Goal: Information Seeking & Learning: Learn about a topic

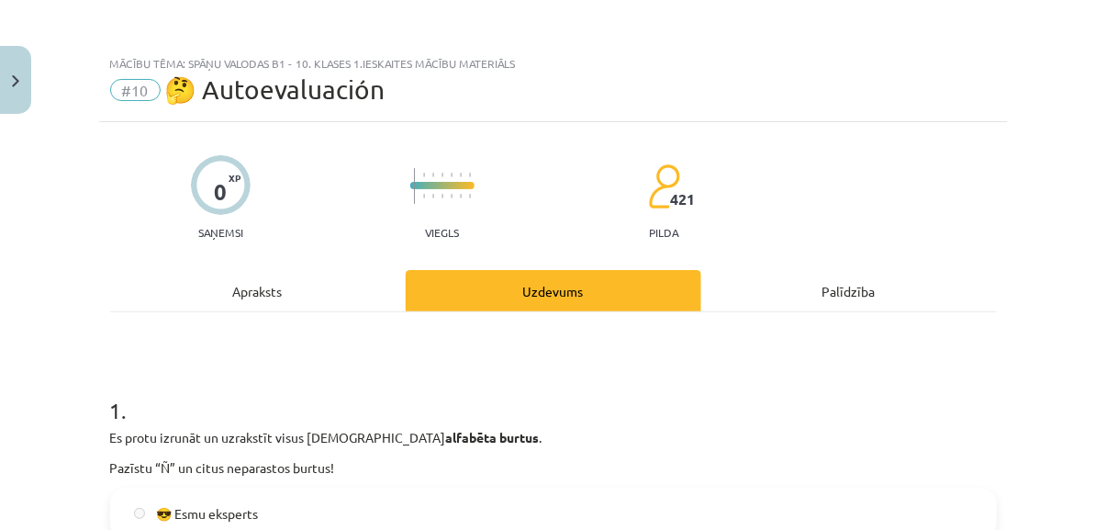
scroll to position [2324, 0]
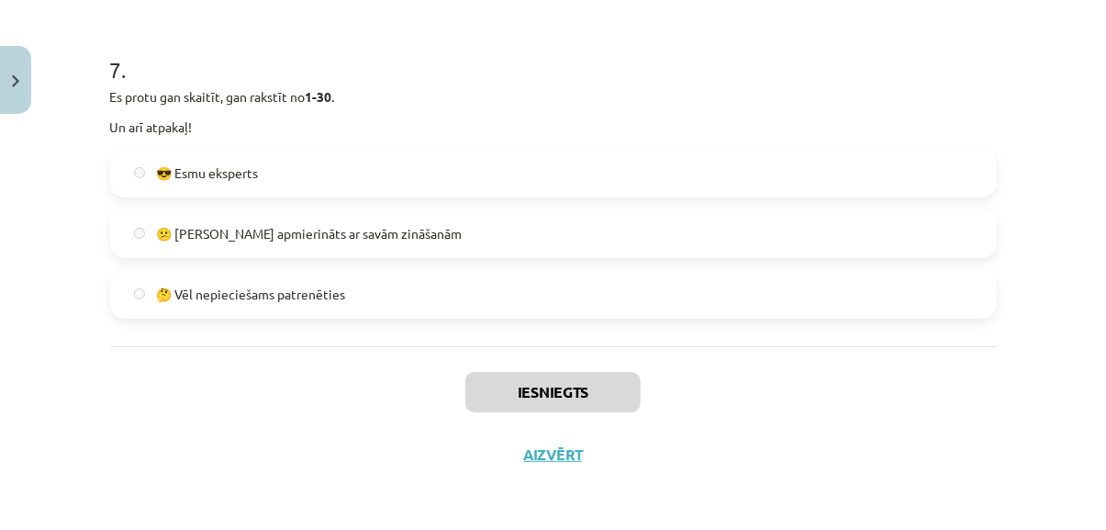
click at [261, 303] on label "🤔 Vēl nepieciešams patrenēties" at bounding box center [553, 294] width 883 height 46
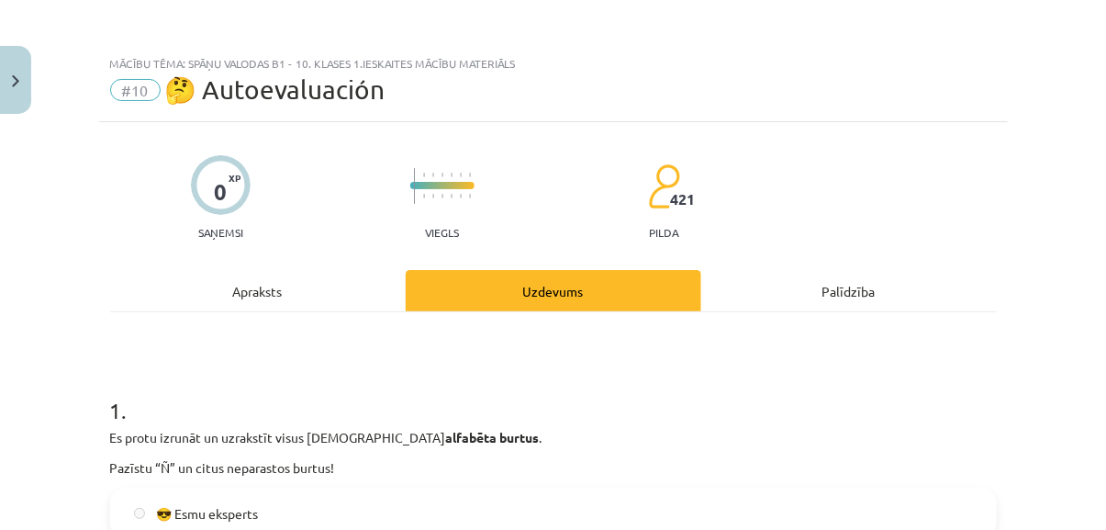
scroll to position [58, 0]
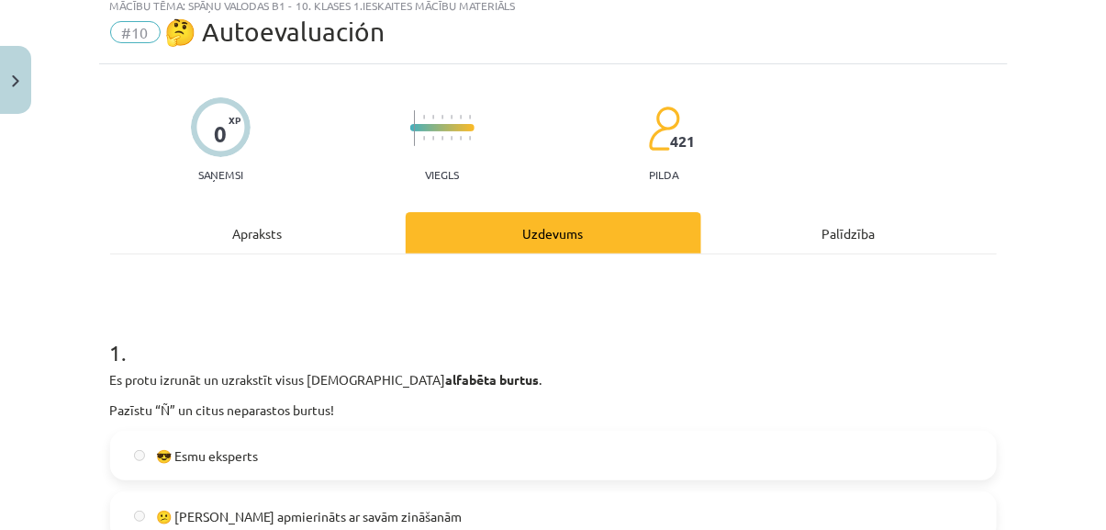
click at [583, 226] on div "Uzdevums" at bounding box center [554, 232] width 296 height 41
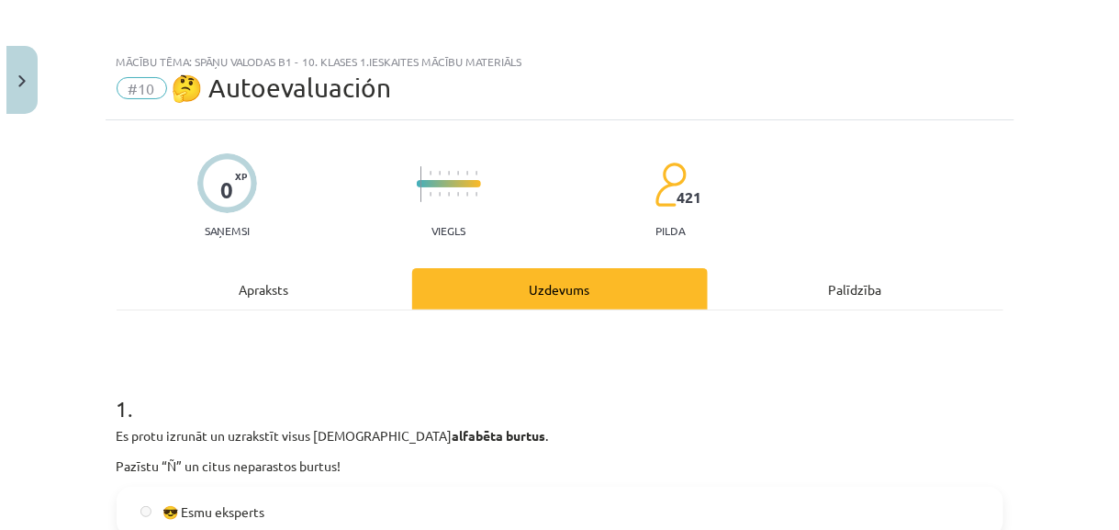
scroll to position [0, 0]
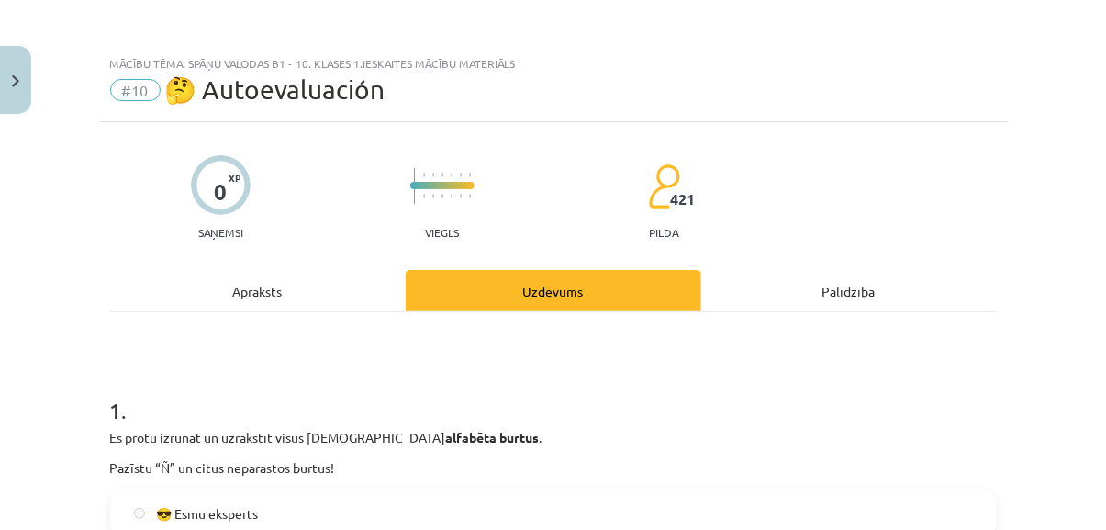
click at [285, 285] on div "Apraksts" at bounding box center [258, 290] width 296 height 41
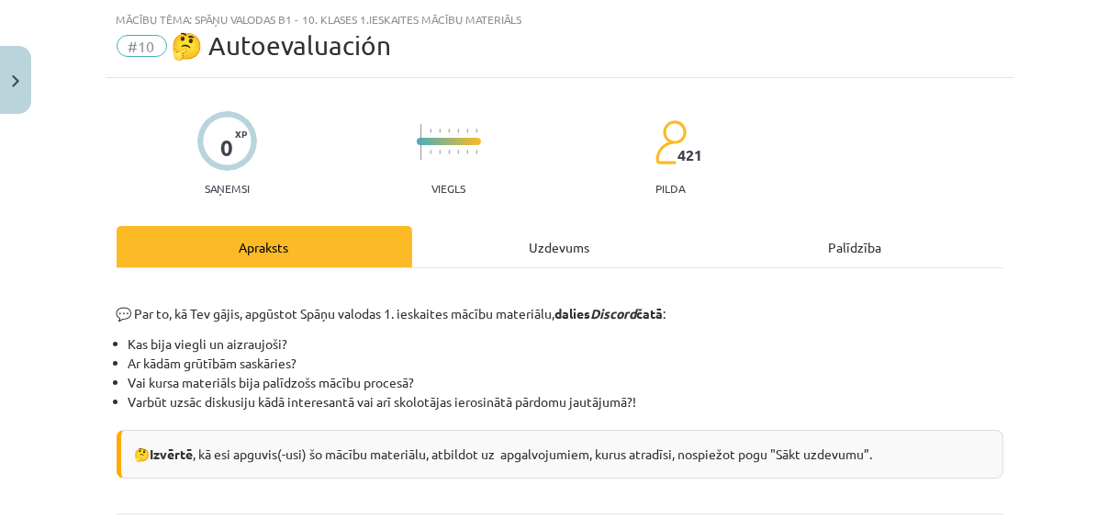
scroll to position [211, 0]
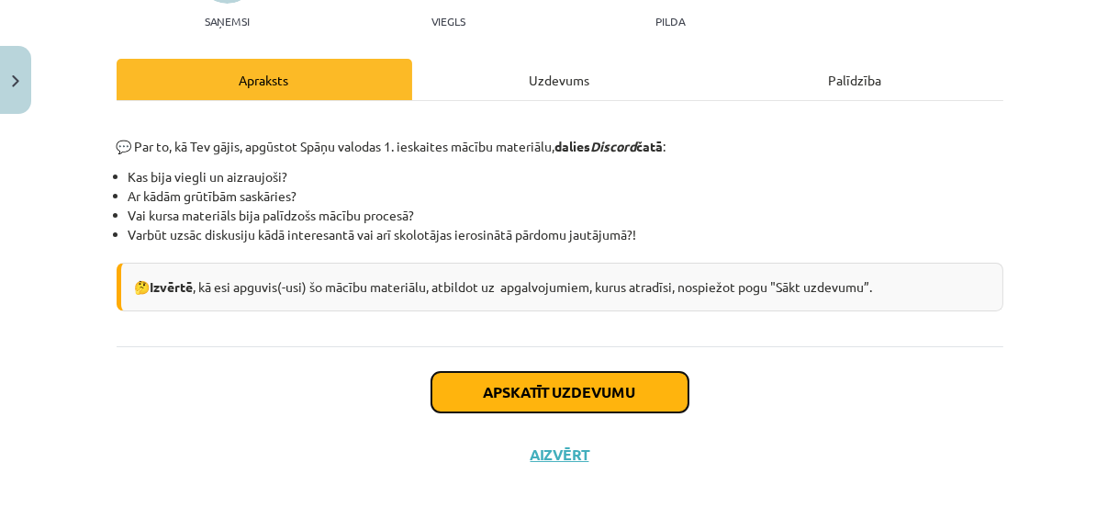
click at [603, 405] on button "Apskatīt uzdevumu" at bounding box center [560, 392] width 257 height 40
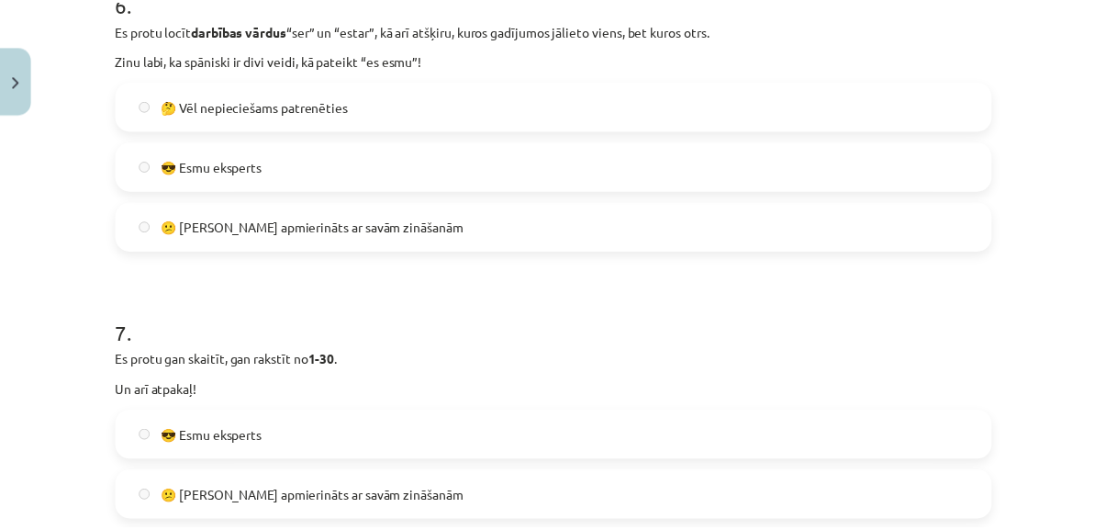
scroll to position [2324, 0]
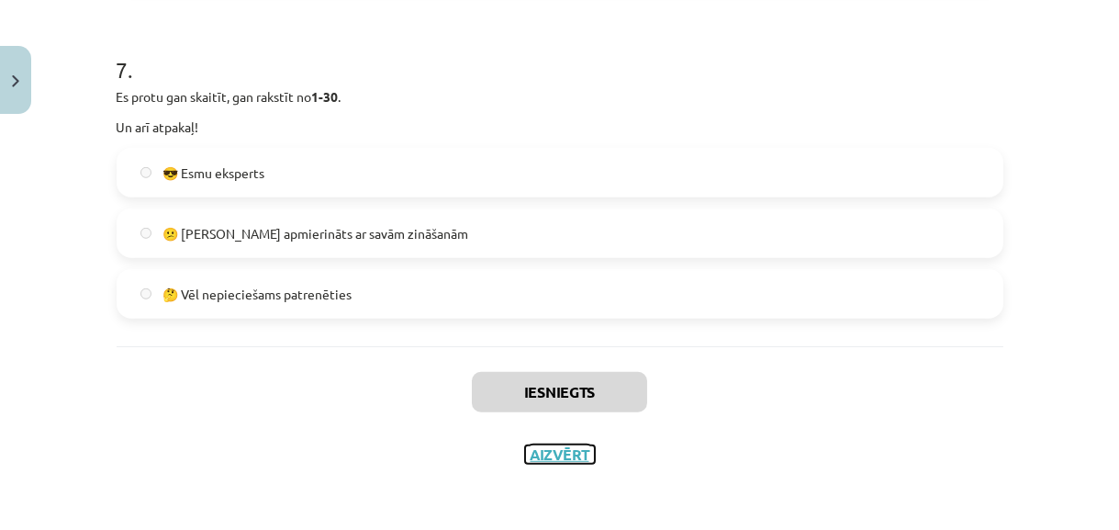
click at [556, 457] on button "Aizvērt" at bounding box center [560, 454] width 70 height 18
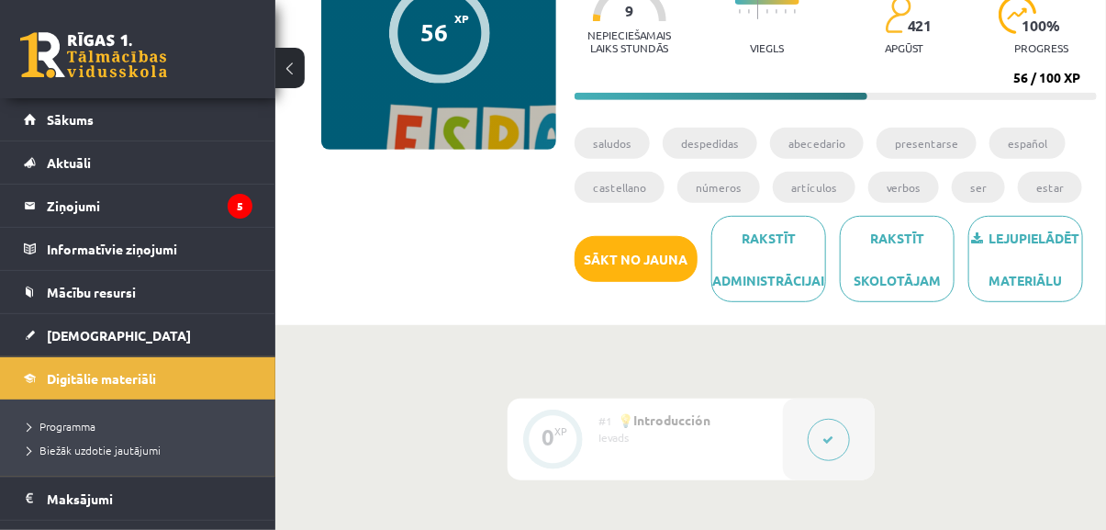
scroll to position [202, 0]
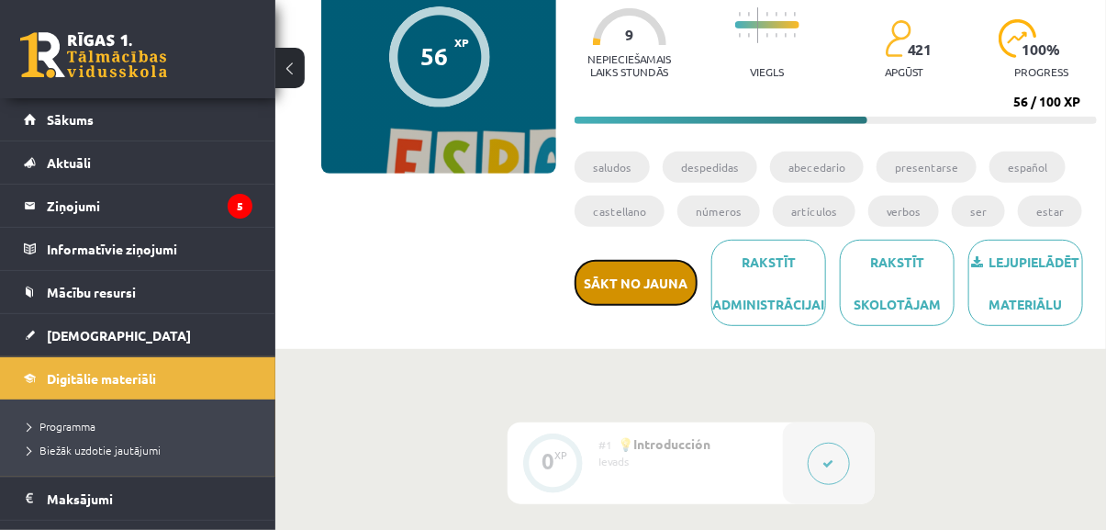
click at [653, 279] on button "Sākt no jauna" at bounding box center [636, 283] width 123 height 46
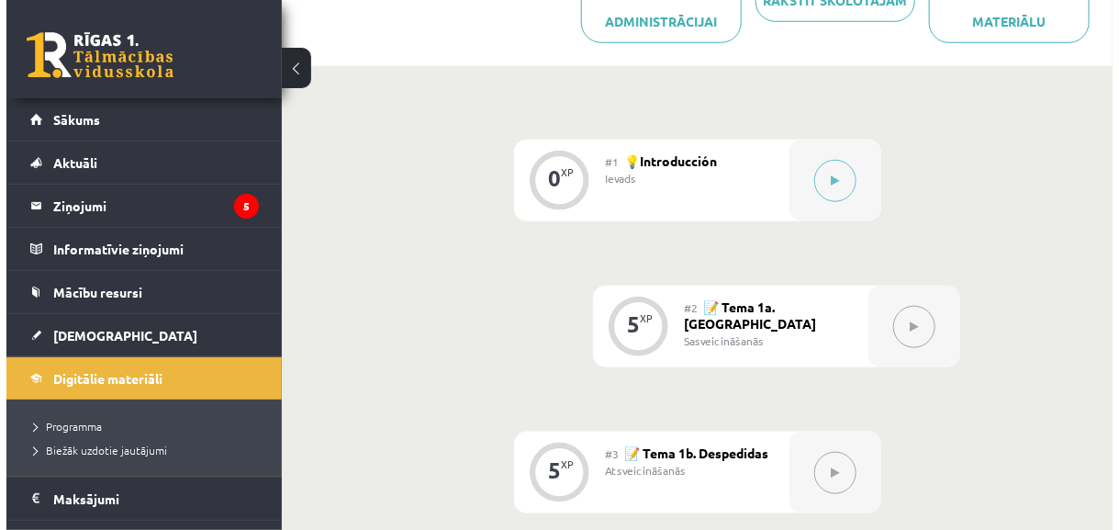
scroll to position [548, 0]
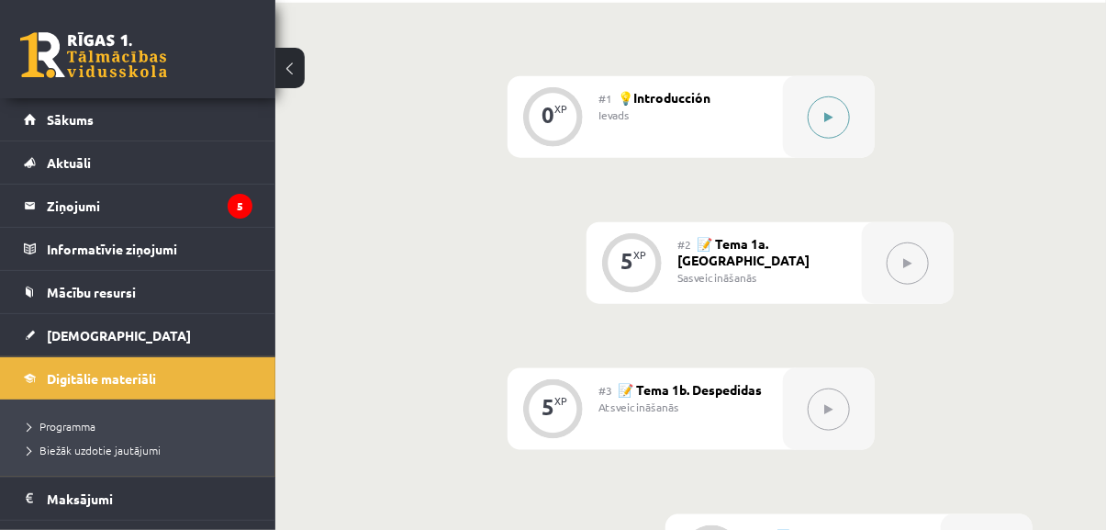
click at [839, 106] on button at bounding box center [829, 117] width 42 height 42
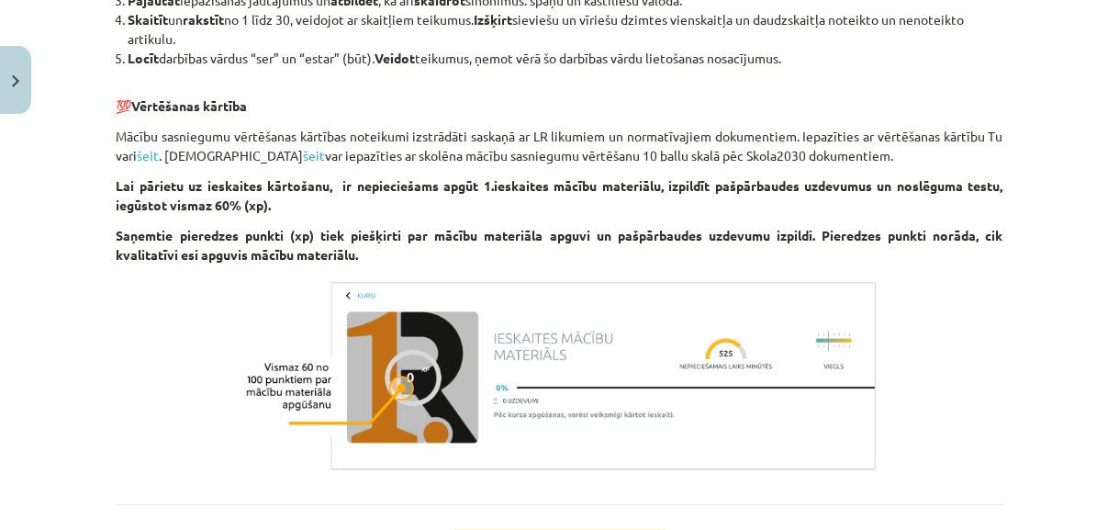
scroll to position [1765, 0]
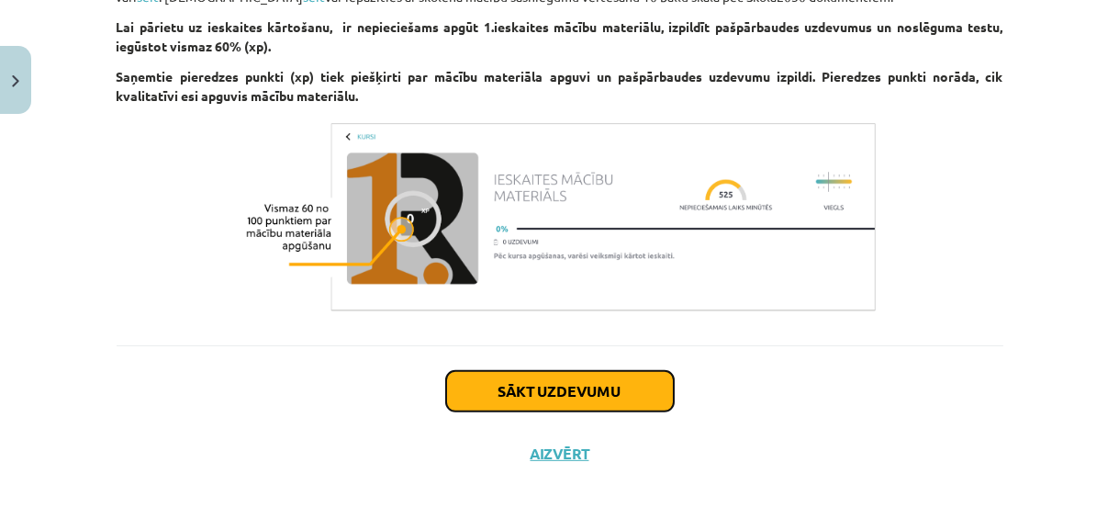
click at [641, 394] on button "Sākt uzdevumu" at bounding box center [560, 391] width 228 height 40
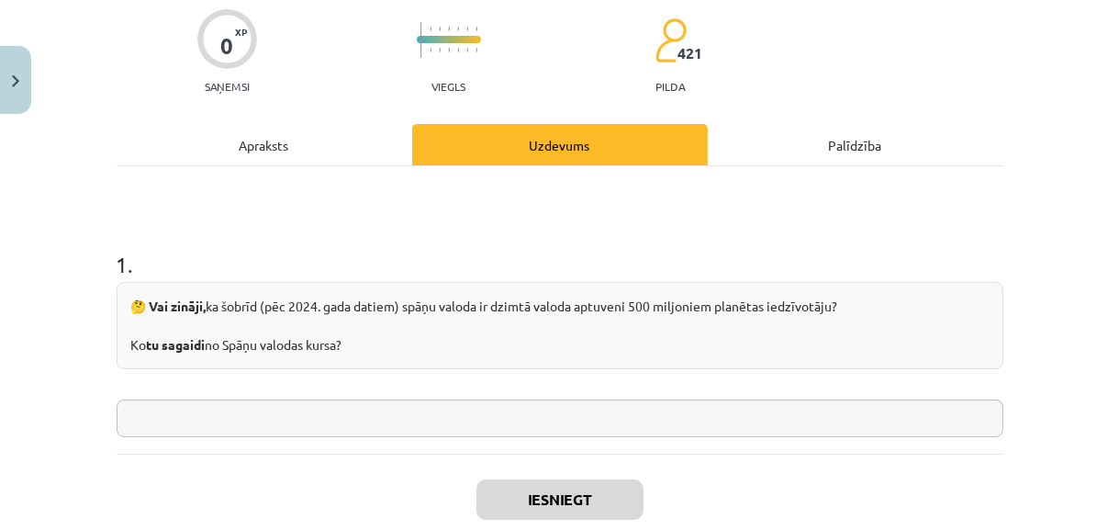
scroll to position [147, 0]
click at [698, 431] on input "text" at bounding box center [560, 418] width 887 height 38
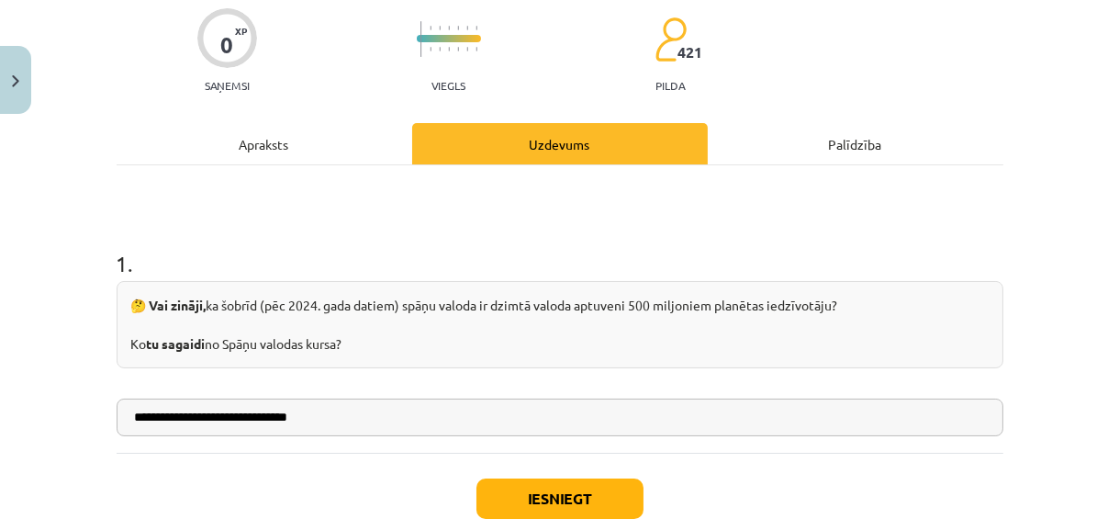
type input "**********"
click at [607, 501] on button "Iesniegt" at bounding box center [560, 498] width 167 height 40
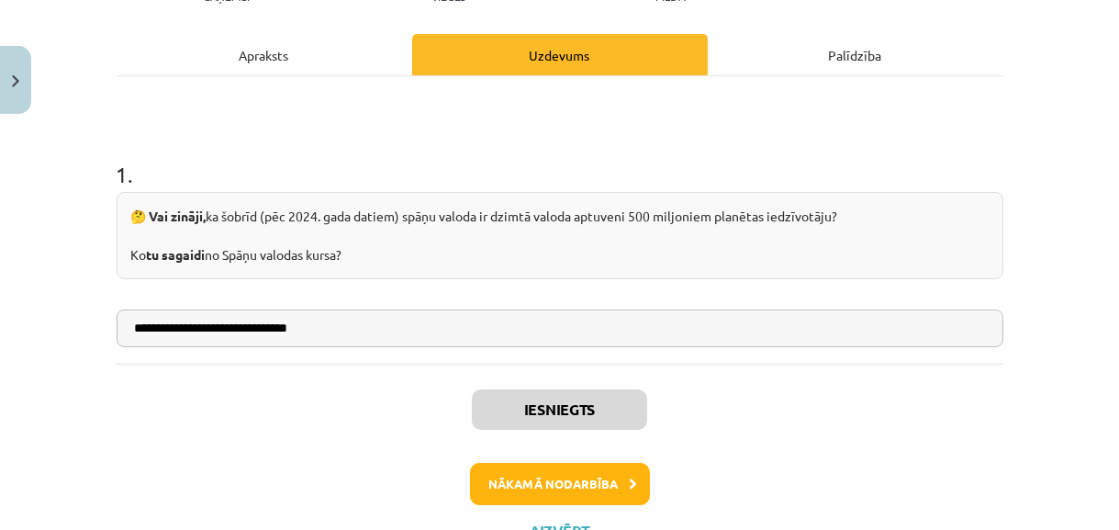
scroll to position [257, 0]
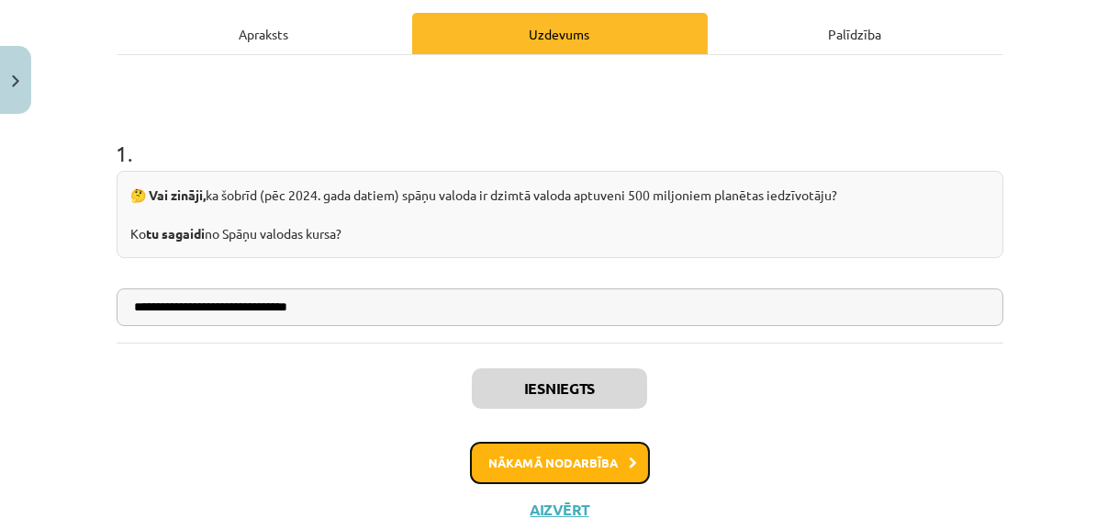
click at [612, 472] on button "Nākamā nodarbība" at bounding box center [560, 463] width 180 height 42
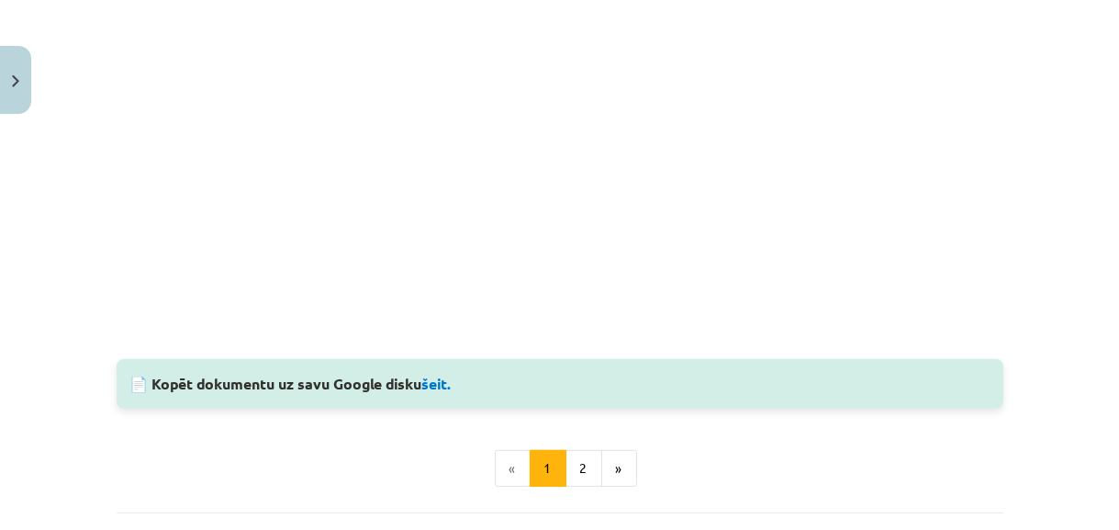
scroll to position [1821, 0]
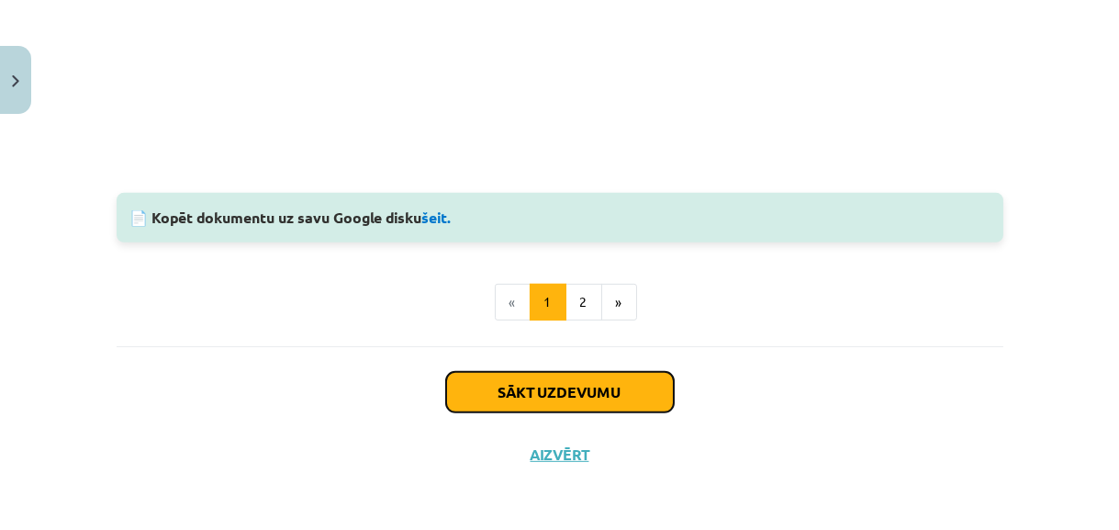
click at [609, 387] on button "Sākt uzdevumu" at bounding box center [560, 392] width 228 height 40
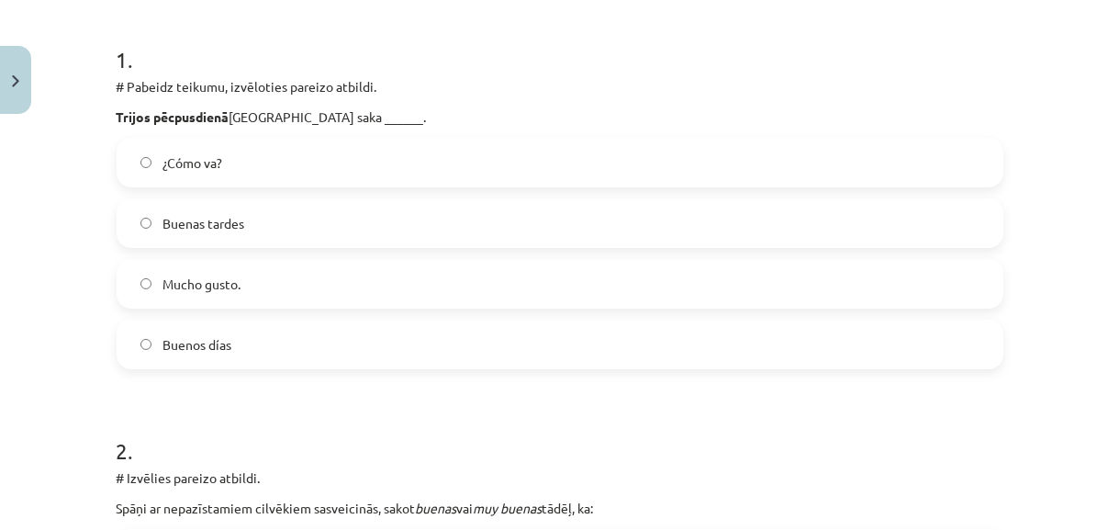
scroll to position [364, 0]
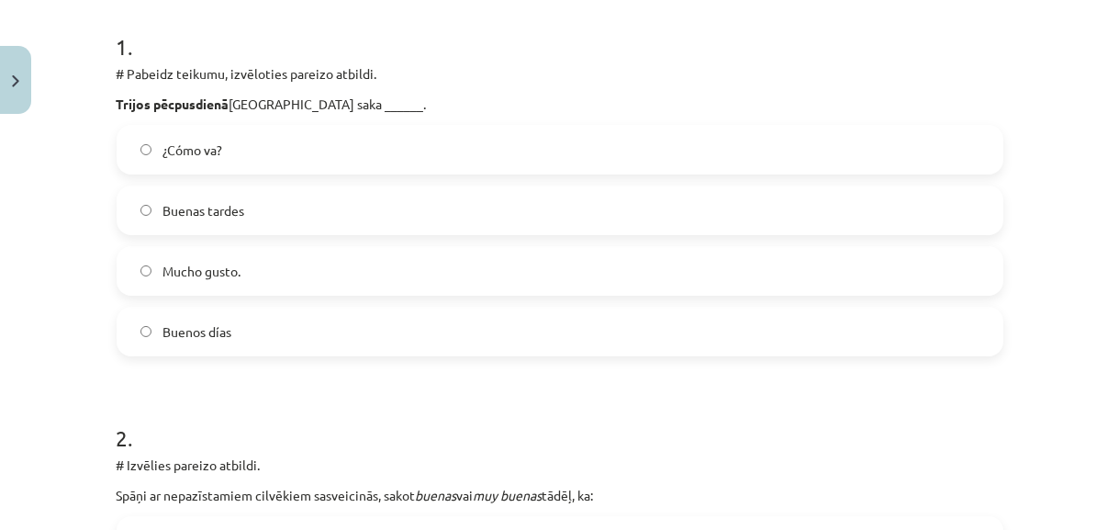
click at [558, 201] on label "Buenas tardes" at bounding box center [559, 210] width 883 height 46
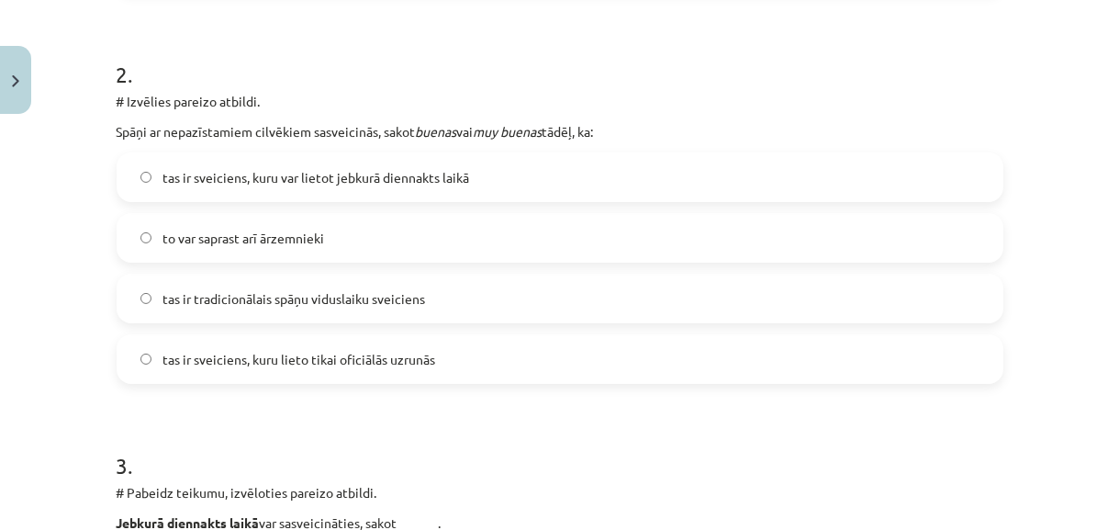
scroll to position [764, 0]
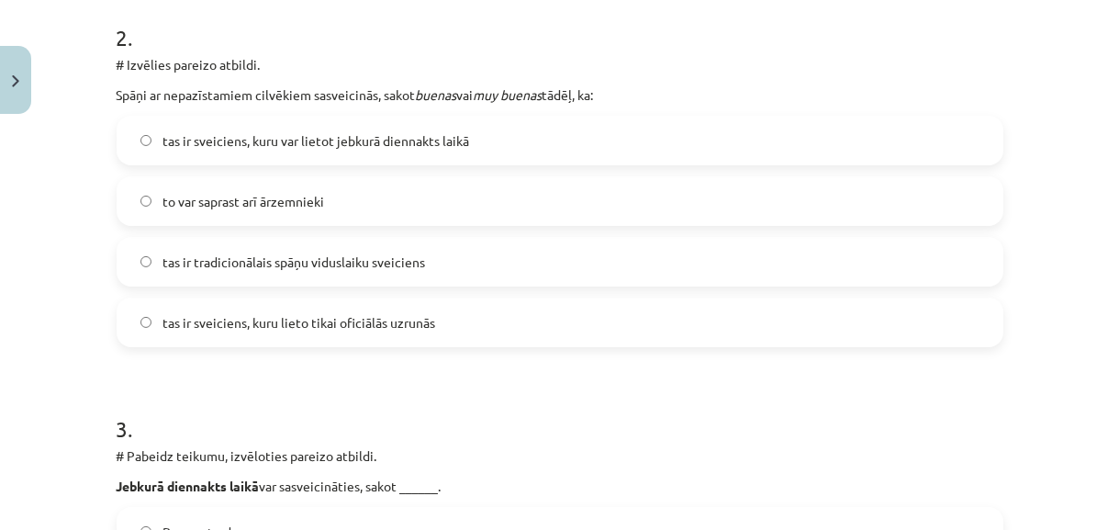
click at [731, 132] on label "tas ir sveiciens, kuru var lietot jebkurā diennakts laikā" at bounding box center [559, 141] width 883 height 46
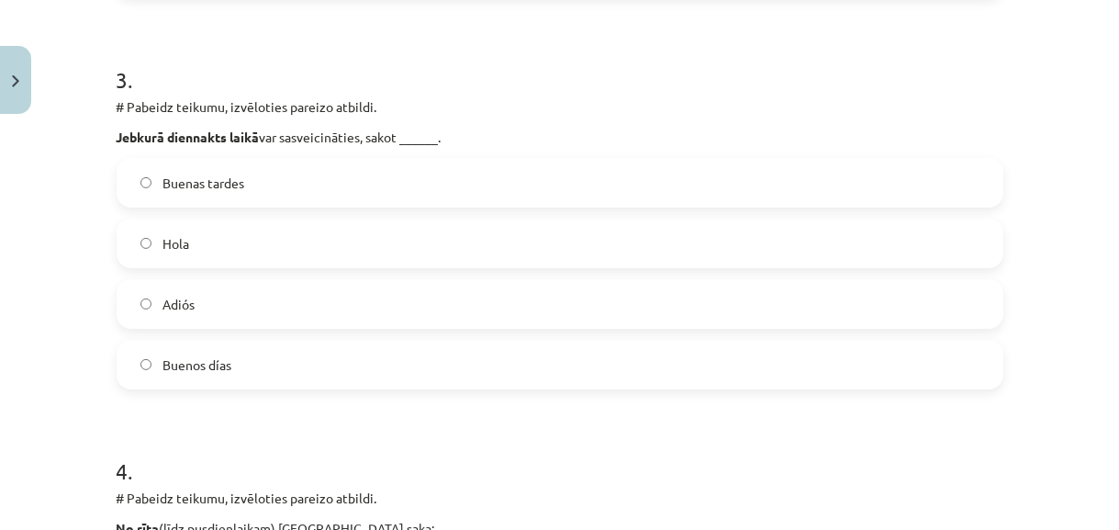
scroll to position [1131, 0]
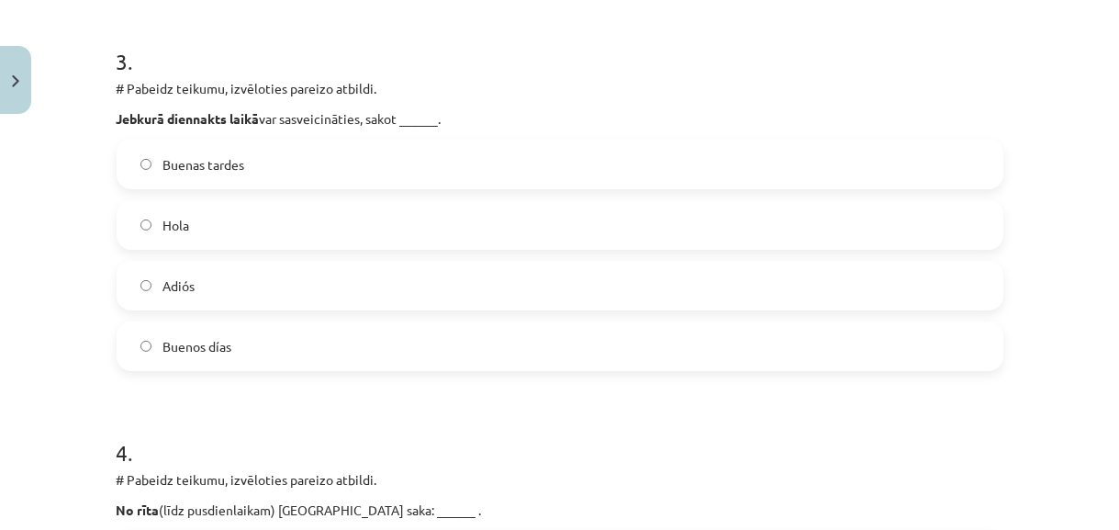
click at [535, 210] on label "Hola" at bounding box center [559, 225] width 883 height 46
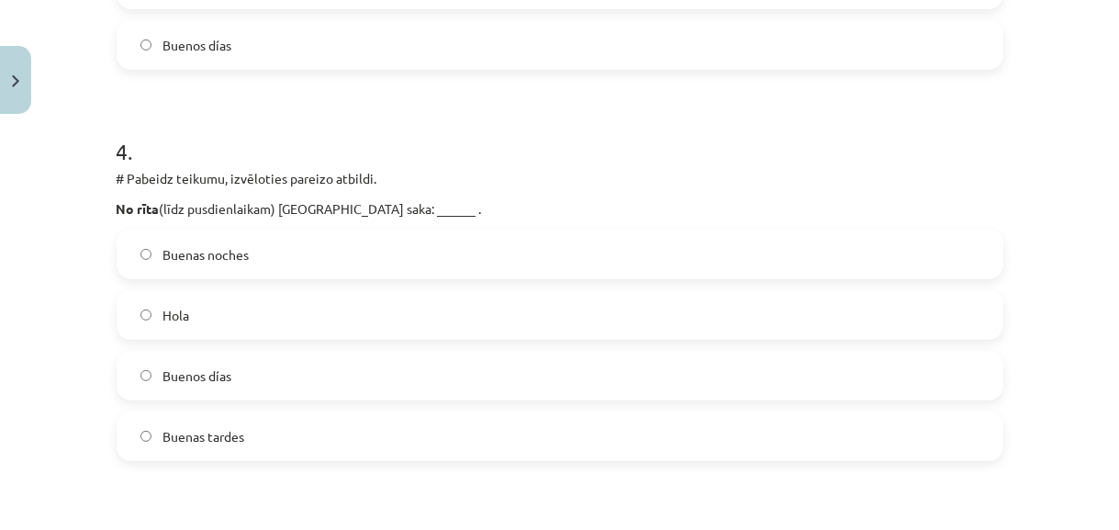
scroll to position [1466, 0]
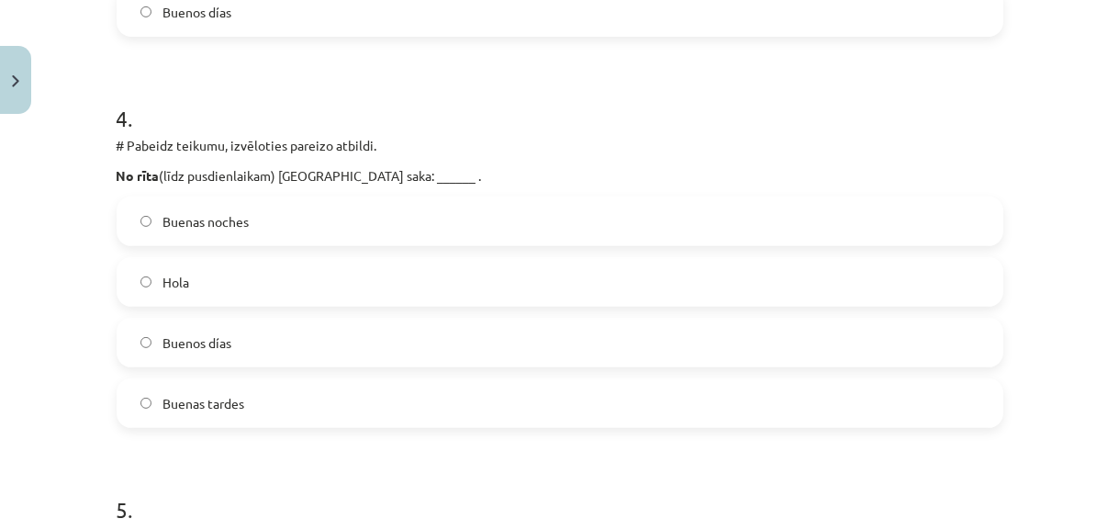
click at [391, 345] on label "Buenos días" at bounding box center [559, 343] width 883 height 46
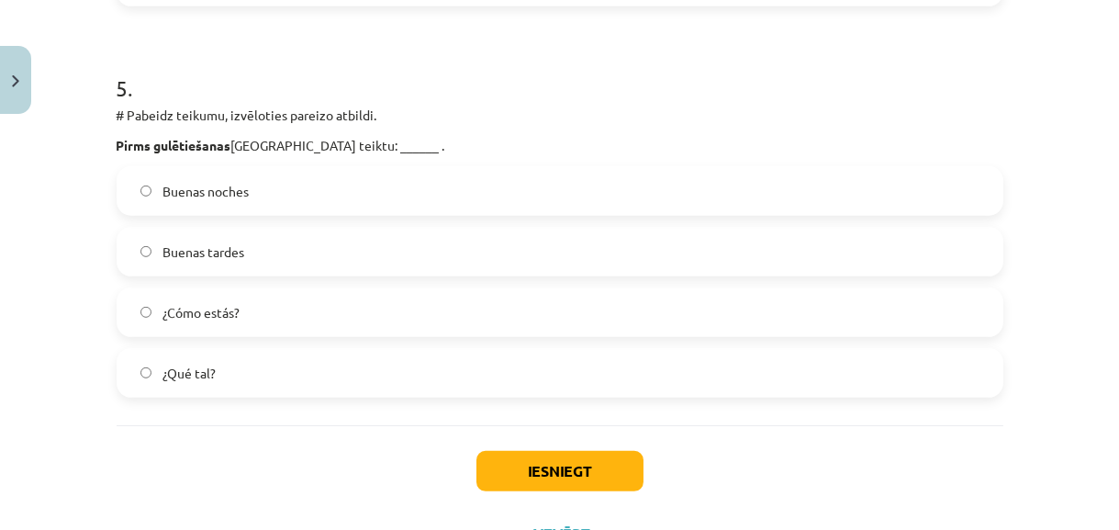
scroll to position [1900, 0]
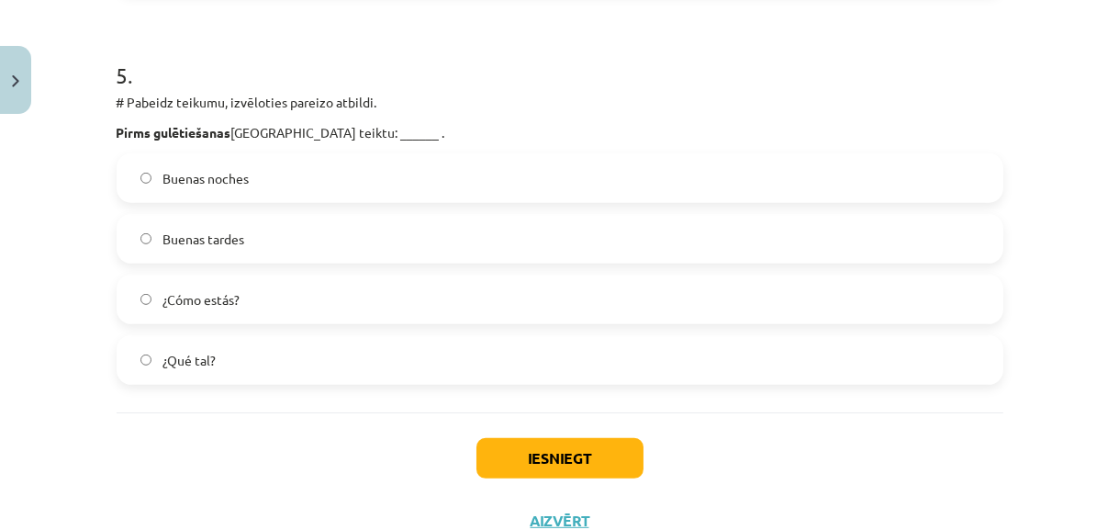
click at [458, 172] on label "Buenas noches" at bounding box center [559, 178] width 883 height 46
click at [588, 465] on button "Iesniegt" at bounding box center [560, 458] width 167 height 40
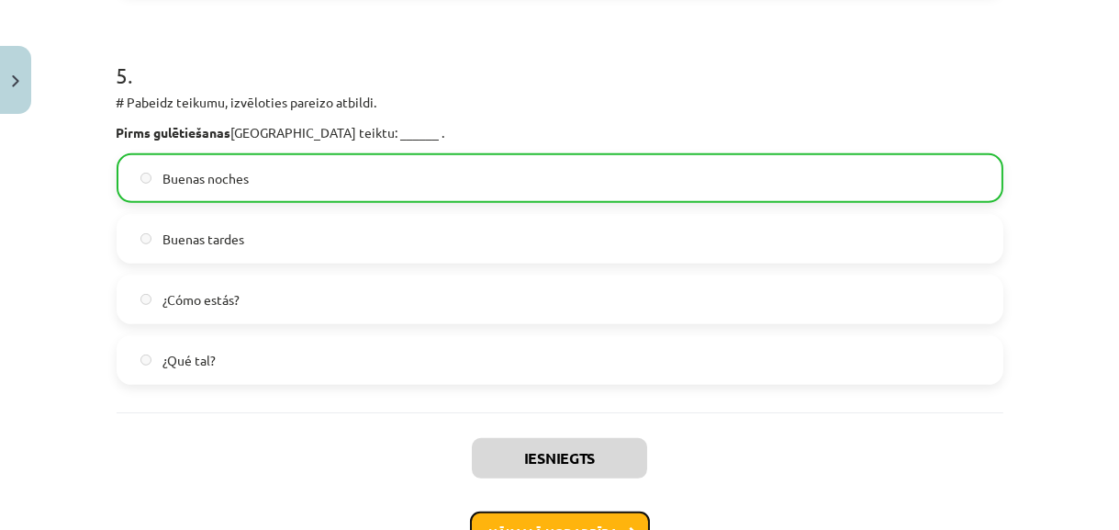
click at [546, 519] on button "Nākamā nodarbība" at bounding box center [560, 532] width 180 height 42
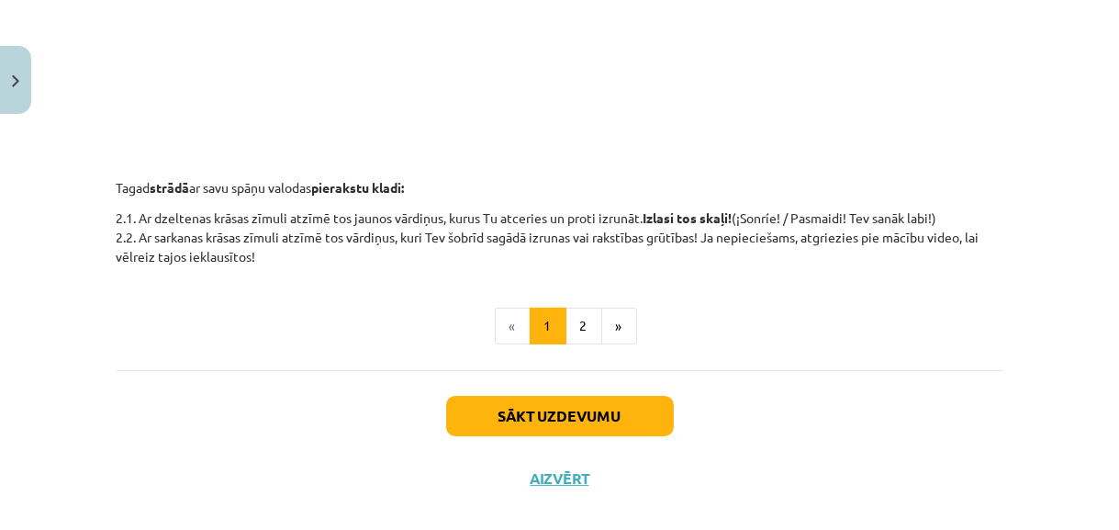
scroll to position [791, 0]
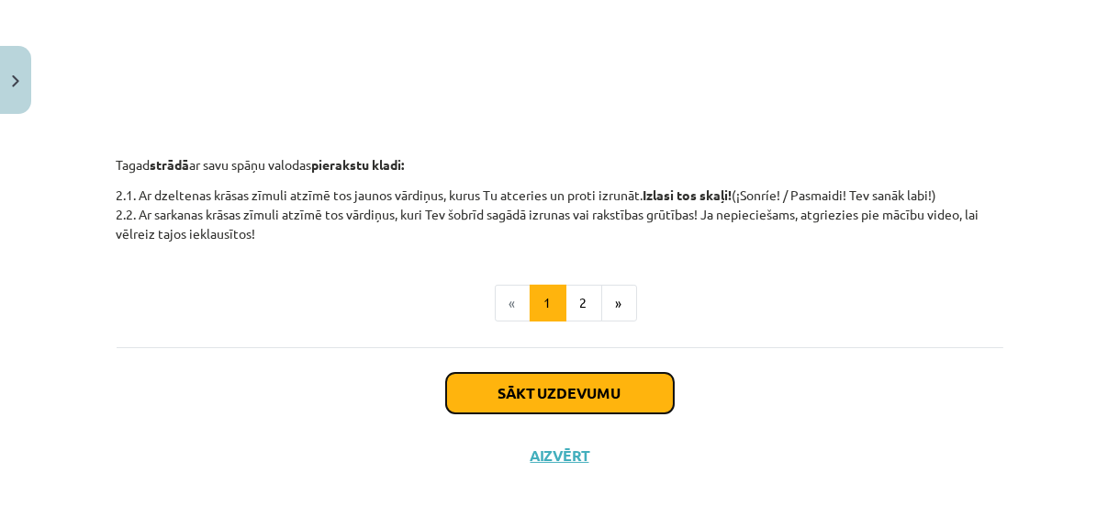
click at [631, 376] on button "Sākt uzdevumu" at bounding box center [560, 393] width 228 height 40
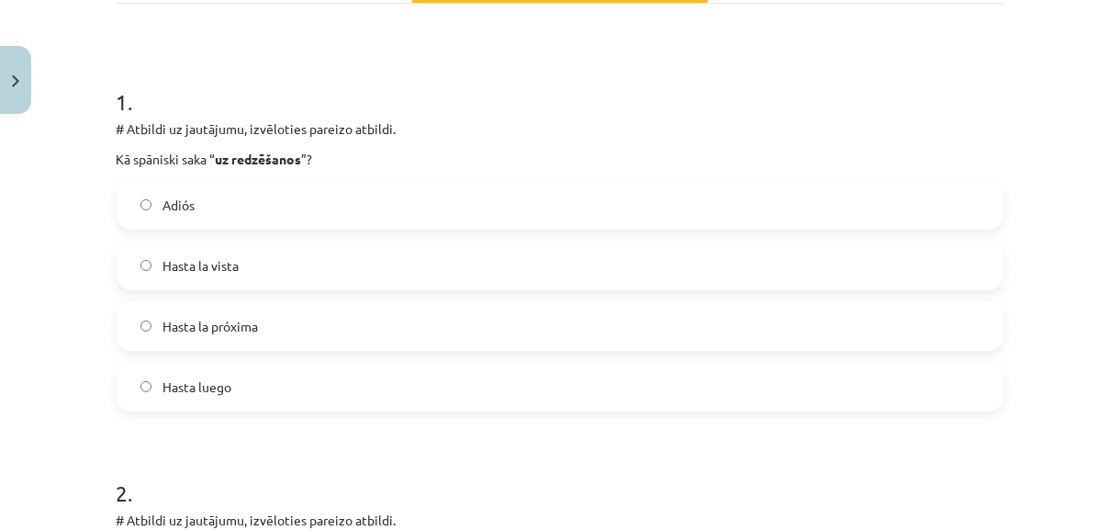
scroll to position [330, 0]
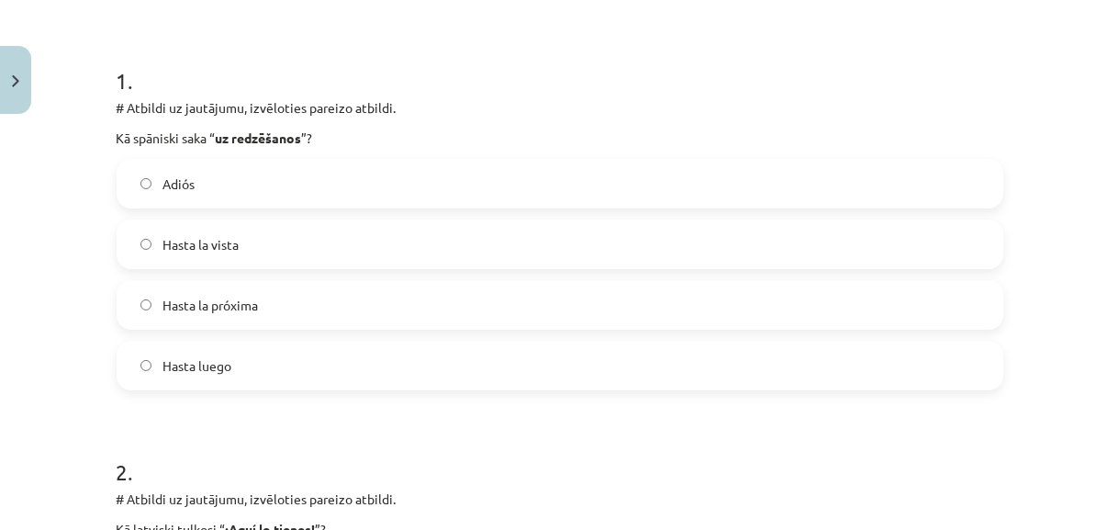
click at [430, 373] on label "Hasta luego" at bounding box center [559, 366] width 883 height 46
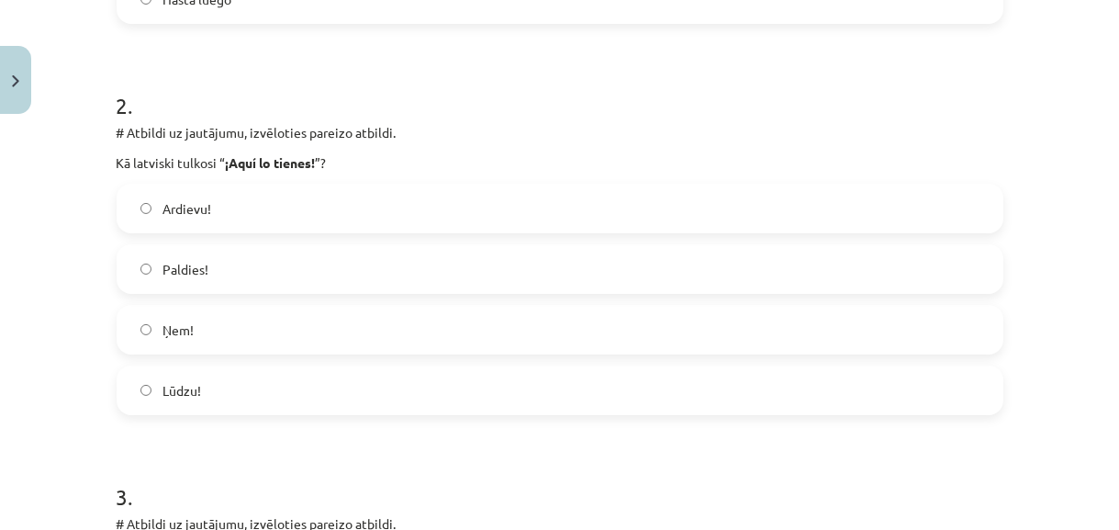
scroll to position [697, 0]
click at [592, 369] on label "Lūdzu!" at bounding box center [559, 389] width 883 height 46
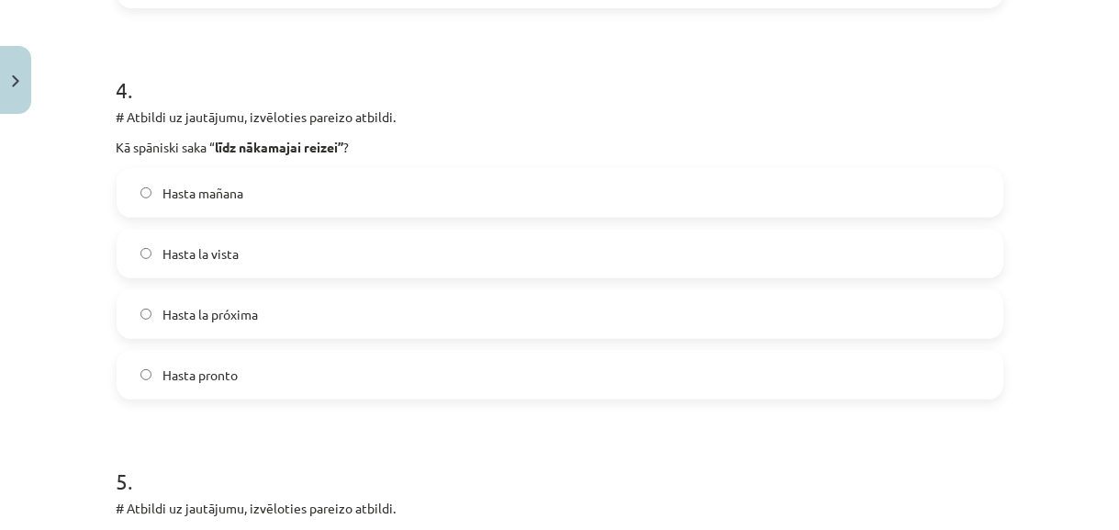
scroll to position [1957, 0]
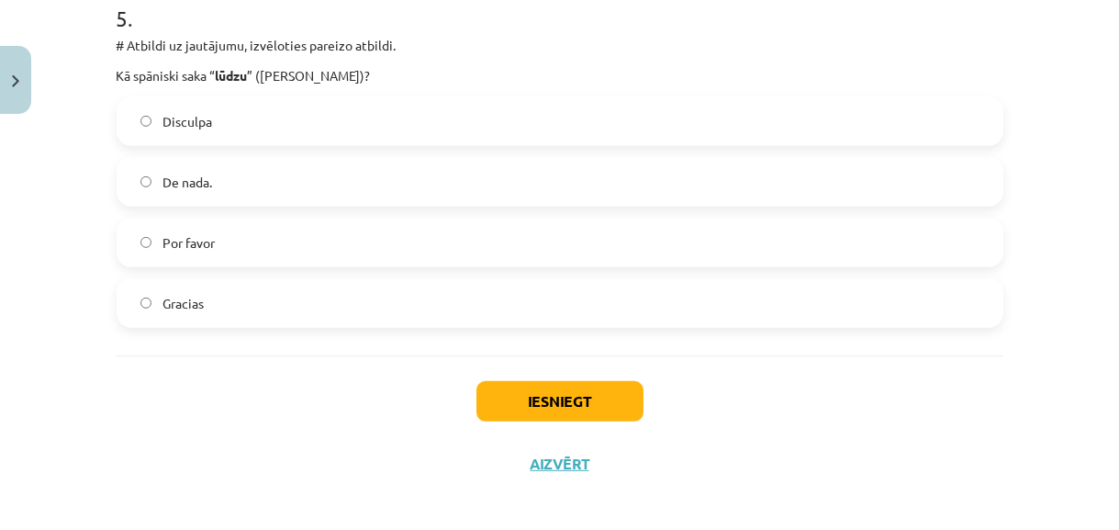
click at [635, 231] on label "Por favor" at bounding box center [559, 242] width 883 height 46
click at [581, 403] on button "Iesniegt" at bounding box center [560, 401] width 167 height 40
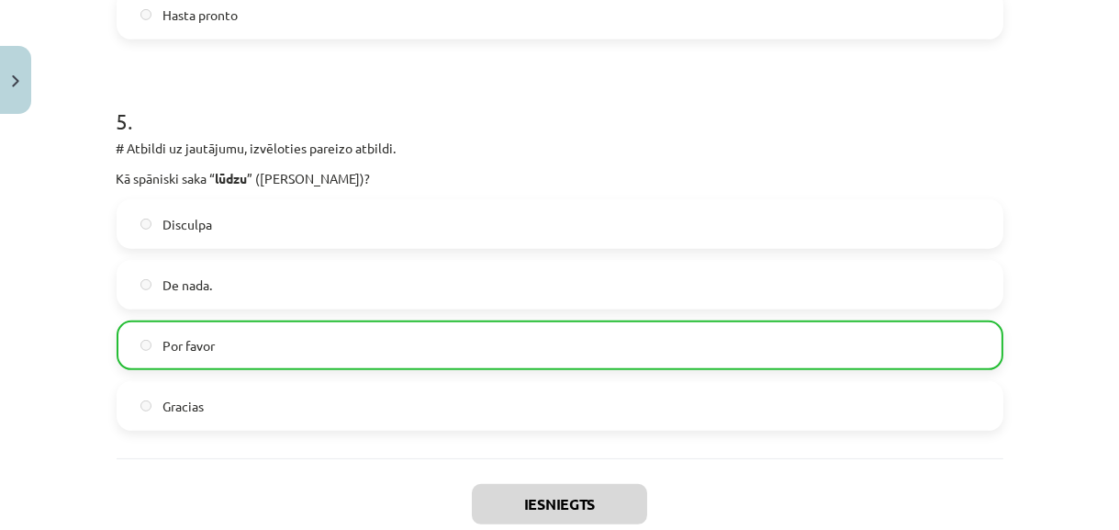
scroll to position [2025, 0]
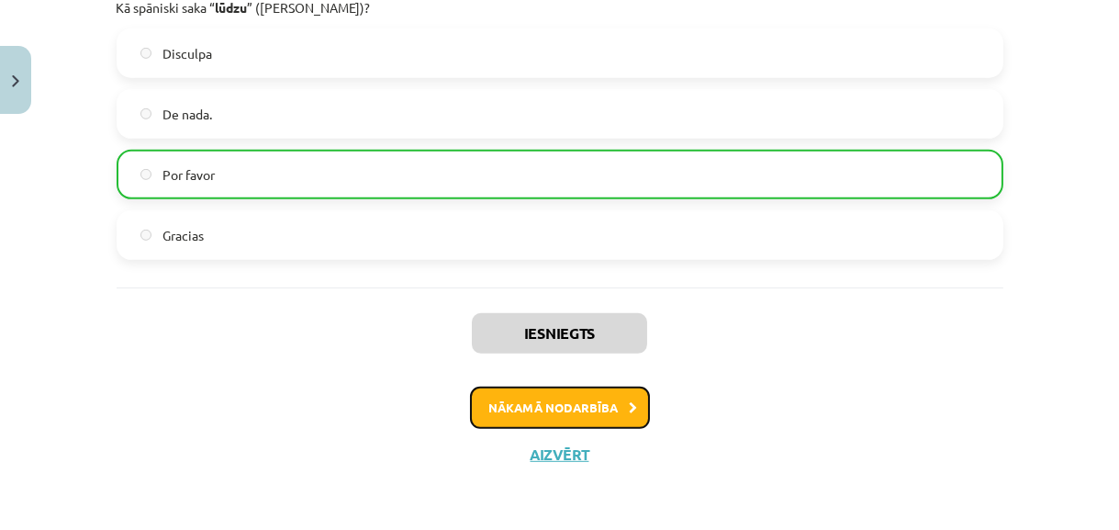
click at [605, 407] on button "Nākamā nodarbība" at bounding box center [560, 408] width 180 height 42
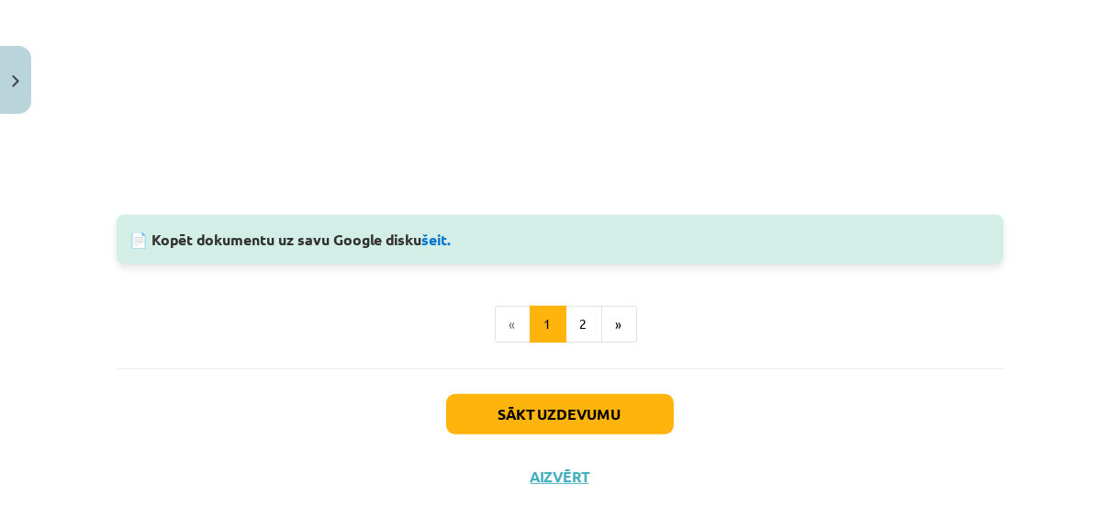
scroll to position [1805, 0]
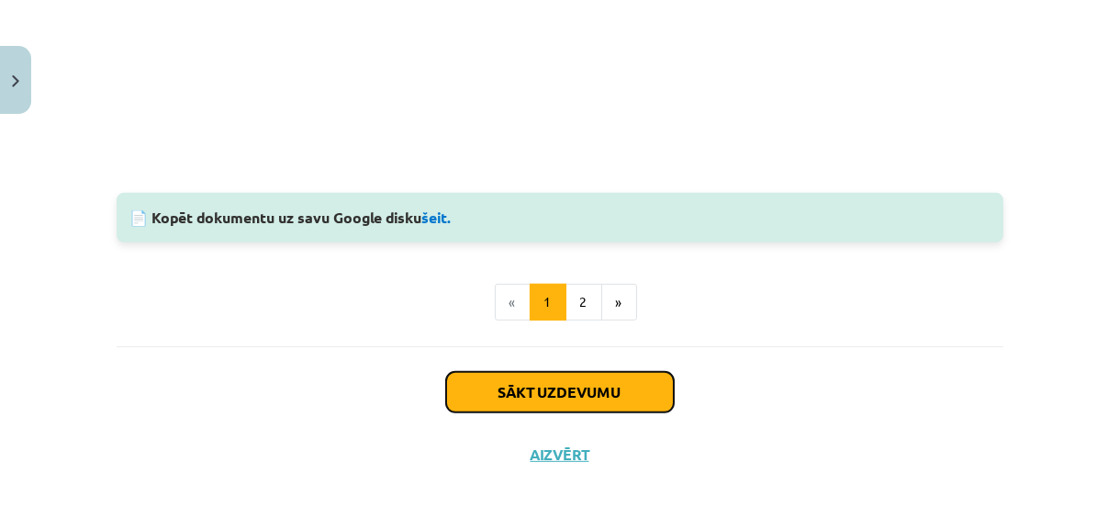
click at [619, 403] on button "Sākt uzdevumu" at bounding box center [560, 392] width 228 height 40
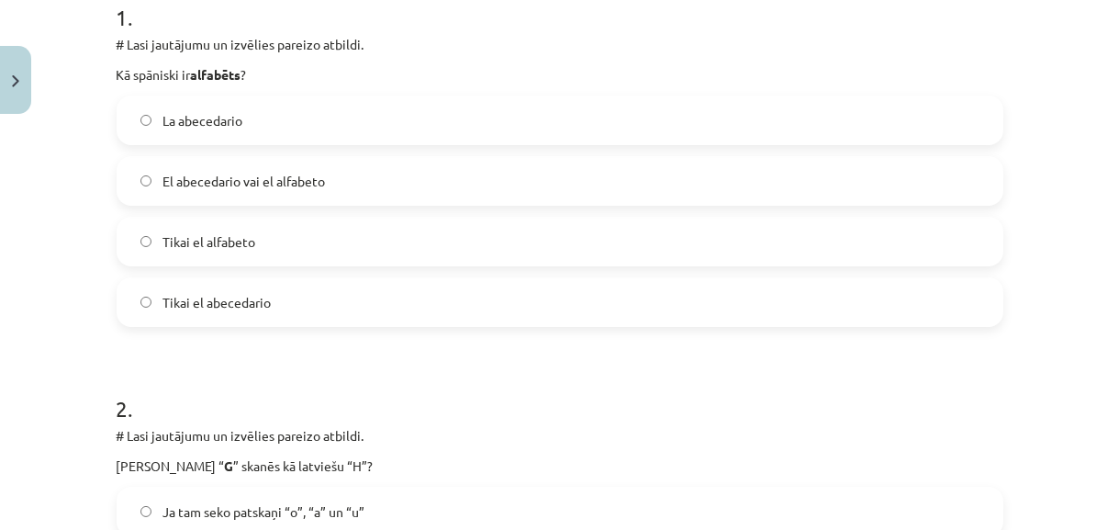
scroll to position [401, 0]
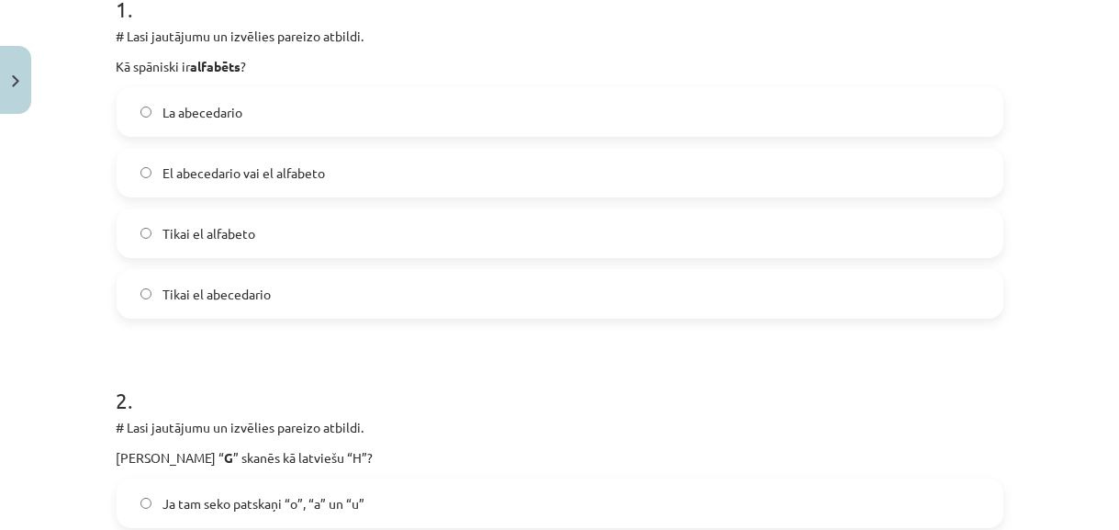
click at [568, 176] on label "El abecedario vai el alfabeto" at bounding box center [559, 173] width 883 height 46
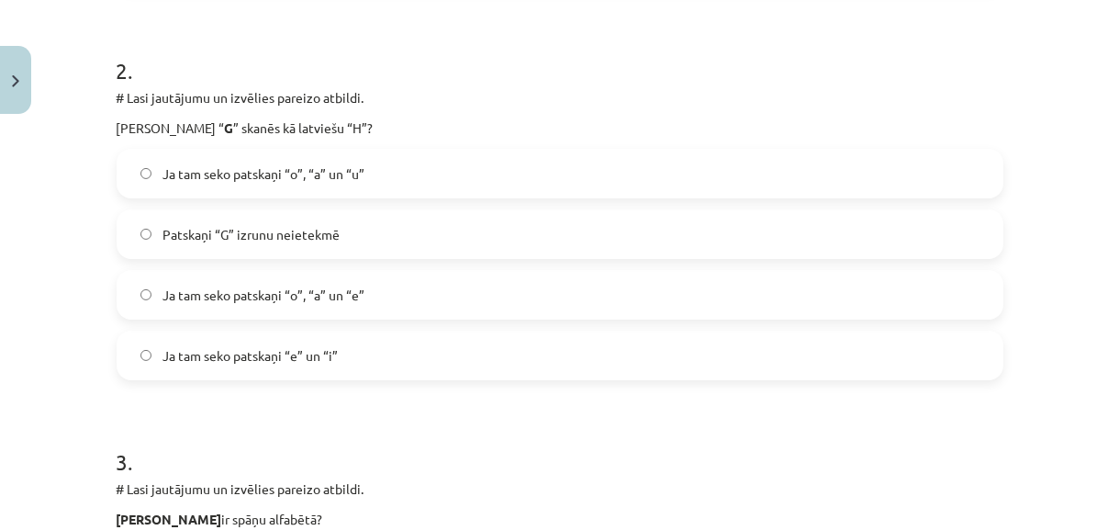
scroll to position [735, 0]
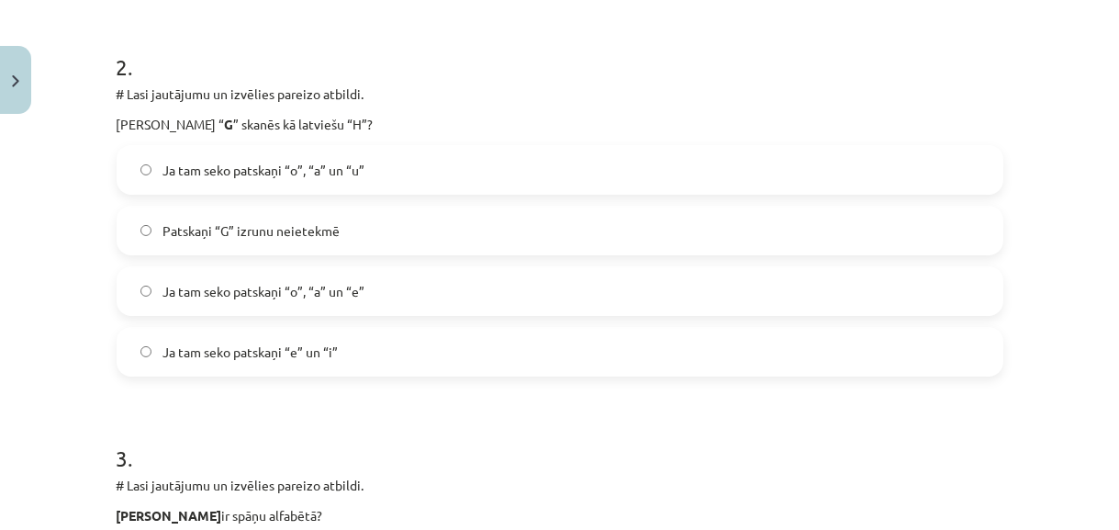
click at [437, 346] on label "Ja tam seko patskaņi “e” un “i”" at bounding box center [559, 352] width 883 height 46
click at [387, 287] on label "Ja tam seko patskaņi “o”, “a” un “e”" at bounding box center [559, 291] width 883 height 46
click at [344, 162] on span "Ja tam seko patskaņi “o”, “a” un “u”" at bounding box center [264, 170] width 202 height 19
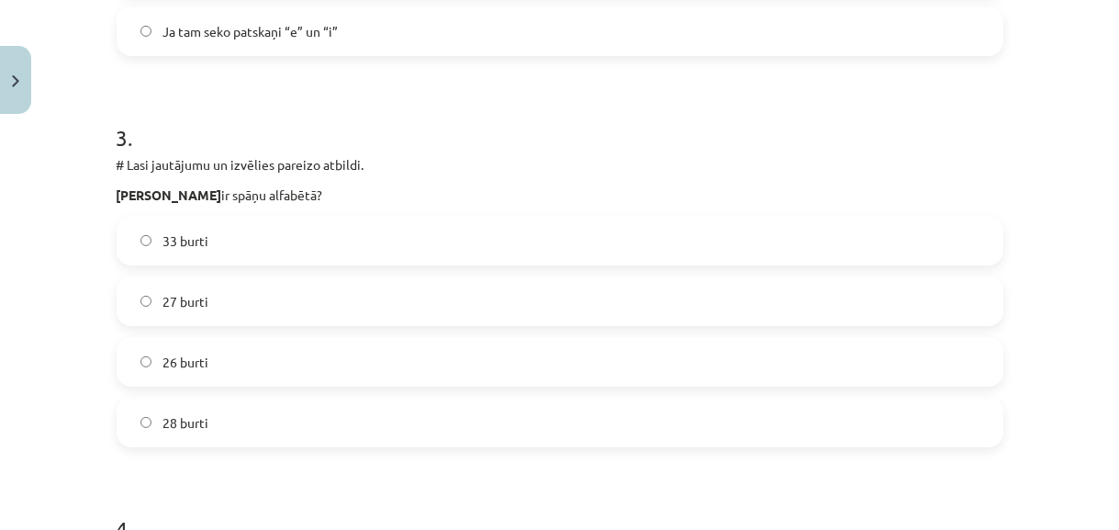
scroll to position [1069, 0]
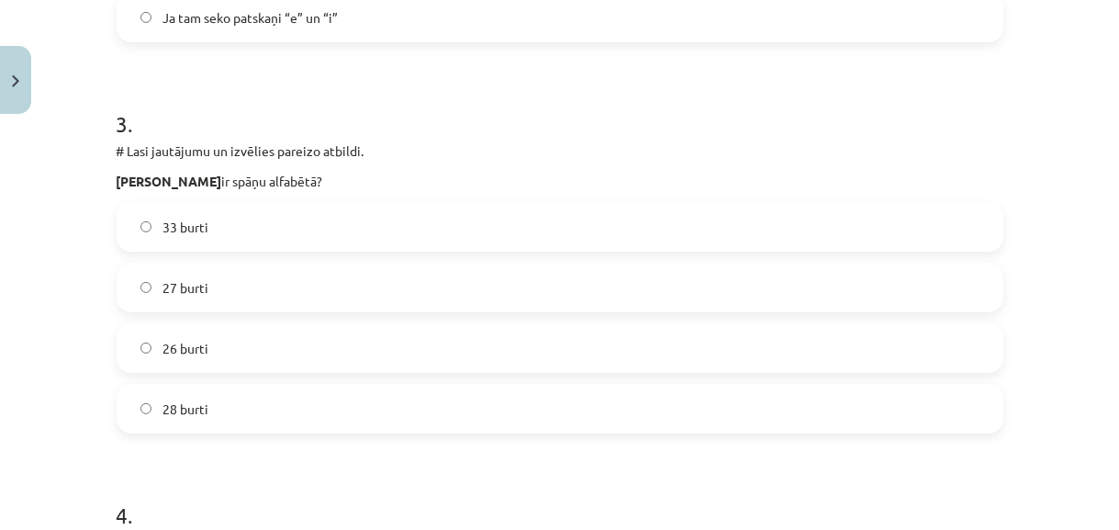
click at [1106, 518] on div "Mācību tēma: Spāņu valodas b1 - 10. klases 1.ieskaites mācību materiāls #4 📝Tem…" at bounding box center [559, 265] width 1119 height 530
click at [530, 293] on label "27 burti" at bounding box center [559, 287] width 883 height 46
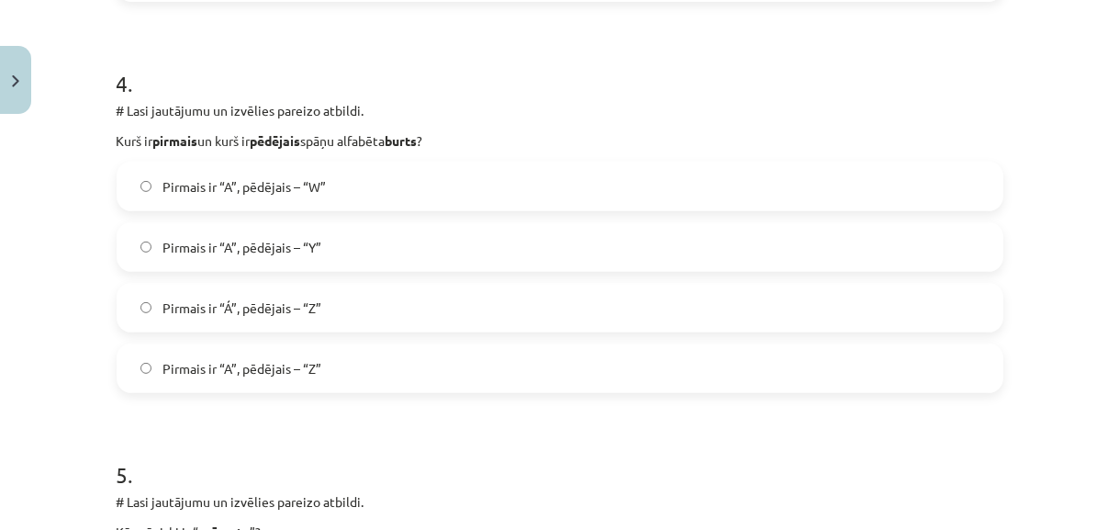
scroll to position [1503, 0]
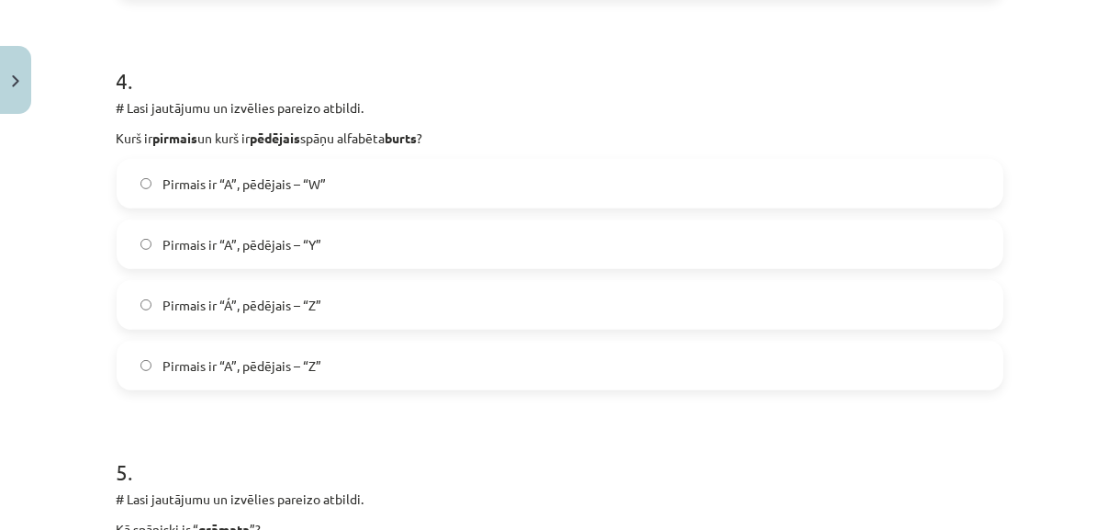
click at [395, 368] on label "Pirmais ir “A”, pēdējais – “Z”" at bounding box center [559, 366] width 883 height 46
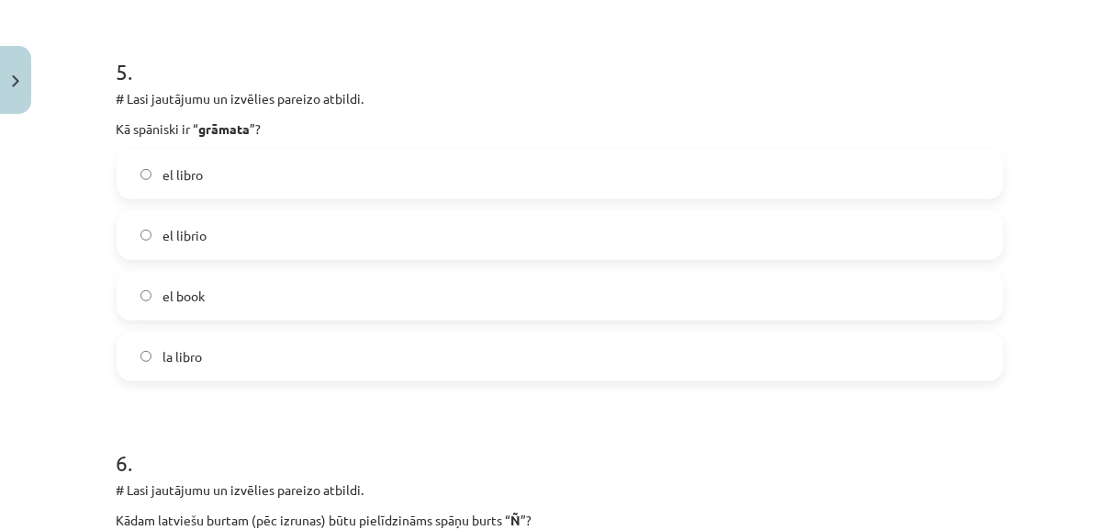
scroll to position [1937, 0]
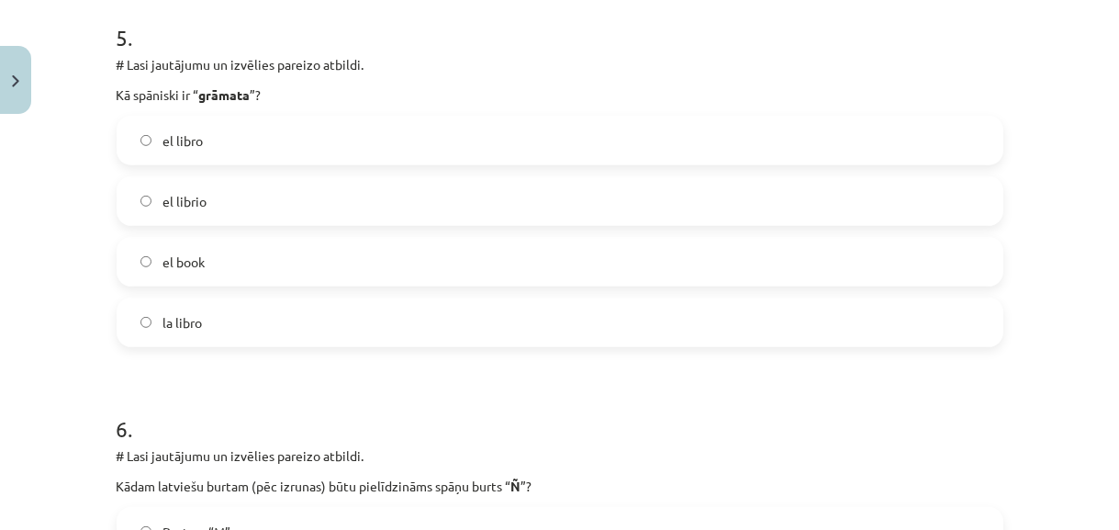
click at [459, 135] on label "el libro" at bounding box center [559, 141] width 883 height 46
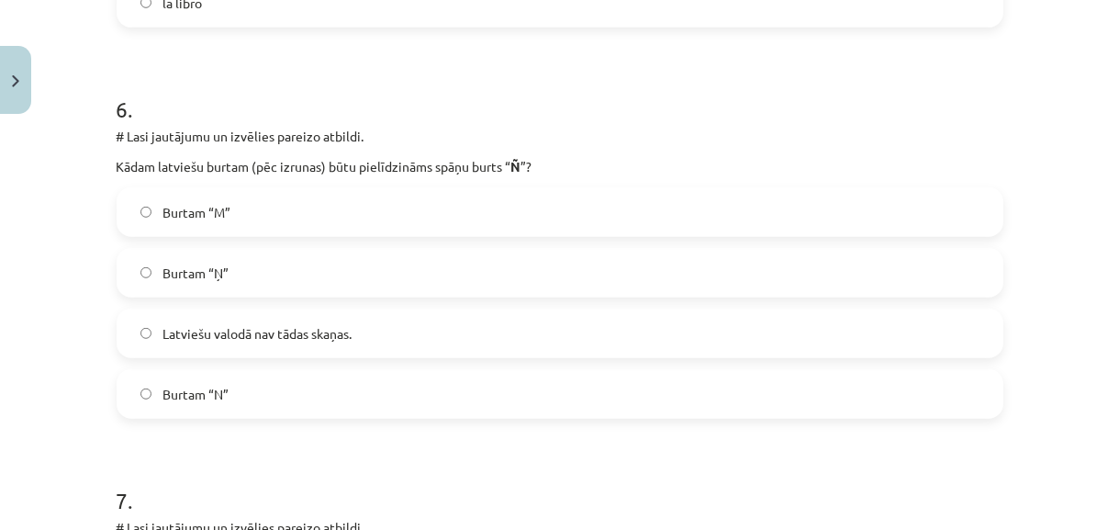
scroll to position [2271, 0]
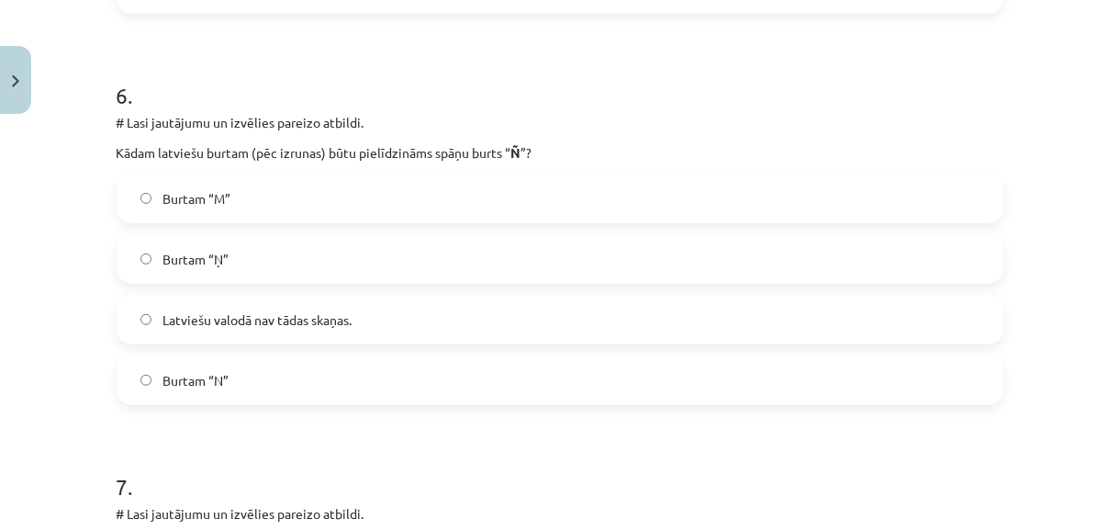
click at [637, 255] on label "Burtam “Ņ”" at bounding box center [559, 259] width 883 height 46
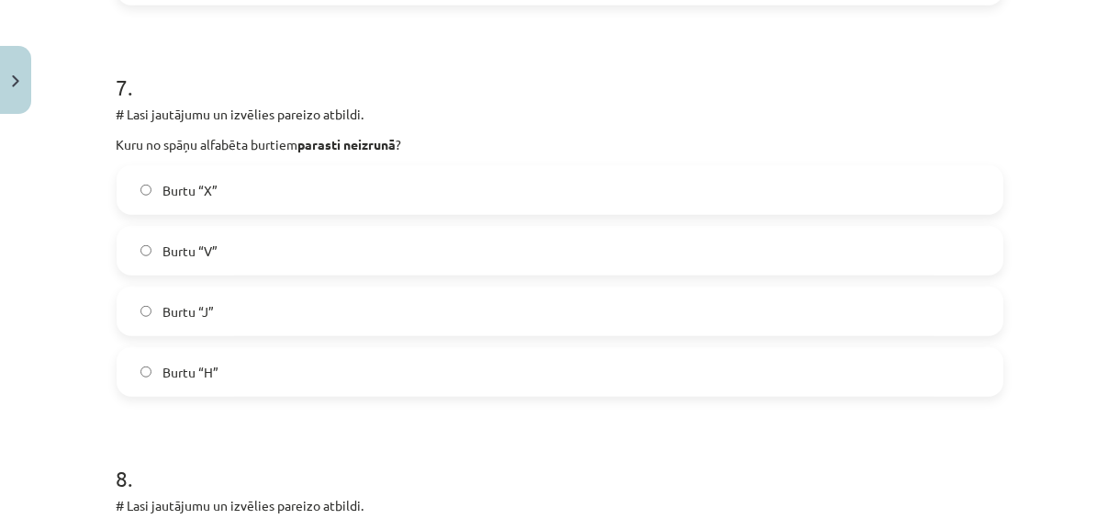
scroll to position [2672, 0]
click at [898, 372] on label "Burtu “H”" at bounding box center [559, 370] width 883 height 46
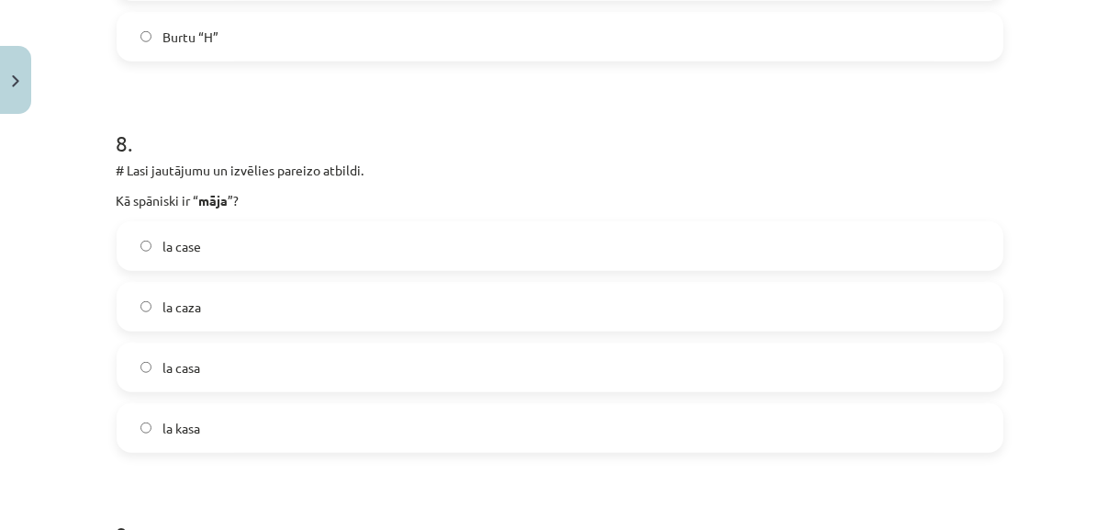
scroll to position [3039, 0]
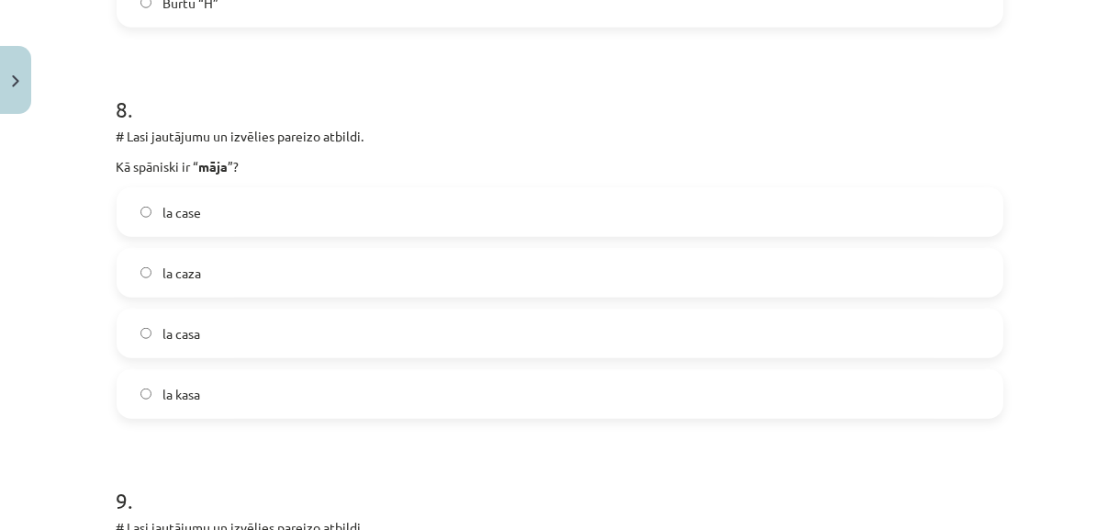
click at [735, 321] on label "la casa" at bounding box center [559, 333] width 883 height 46
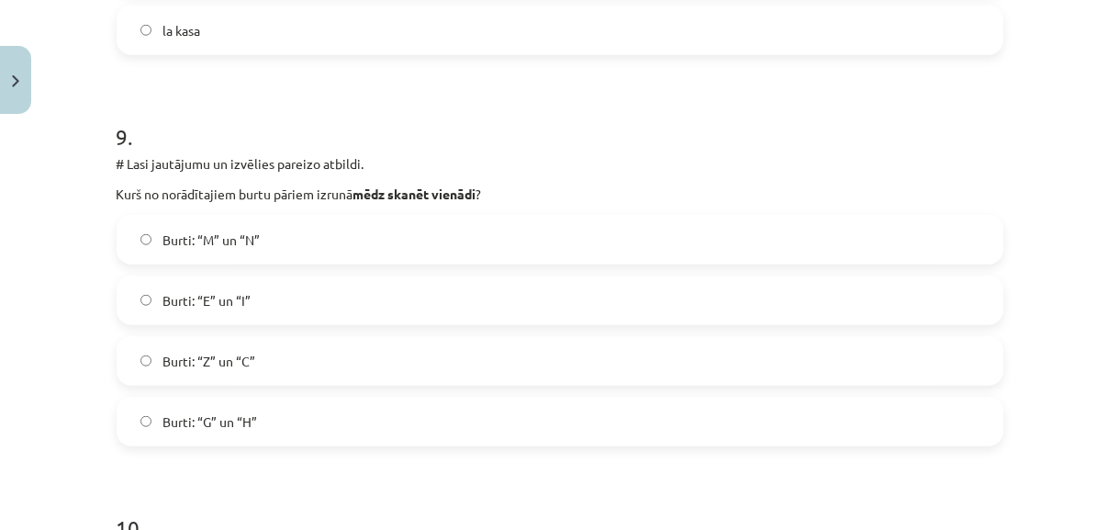
scroll to position [3407, 0]
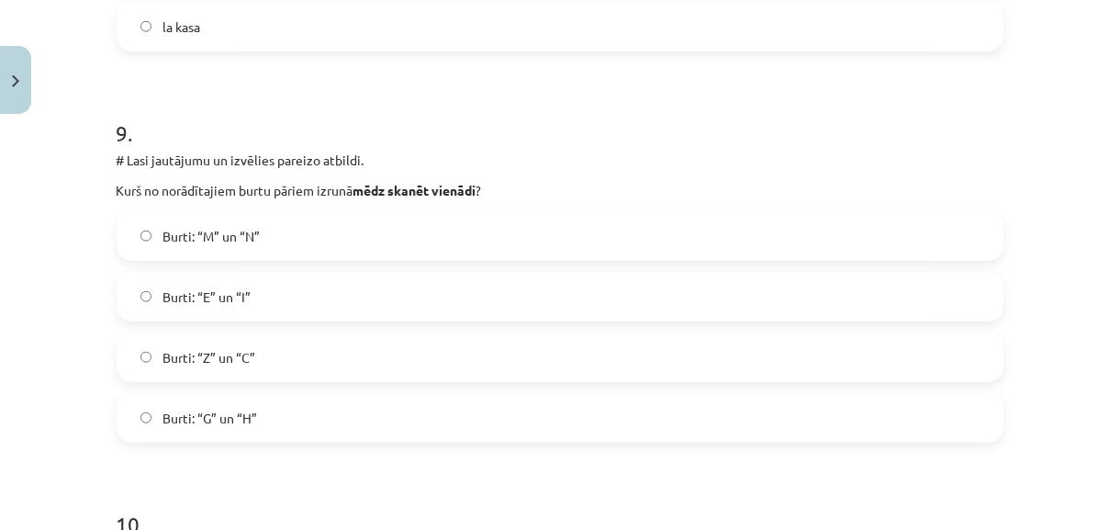
click at [818, 347] on label "Burti: “Z” un “C”" at bounding box center [559, 357] width 883 height 46
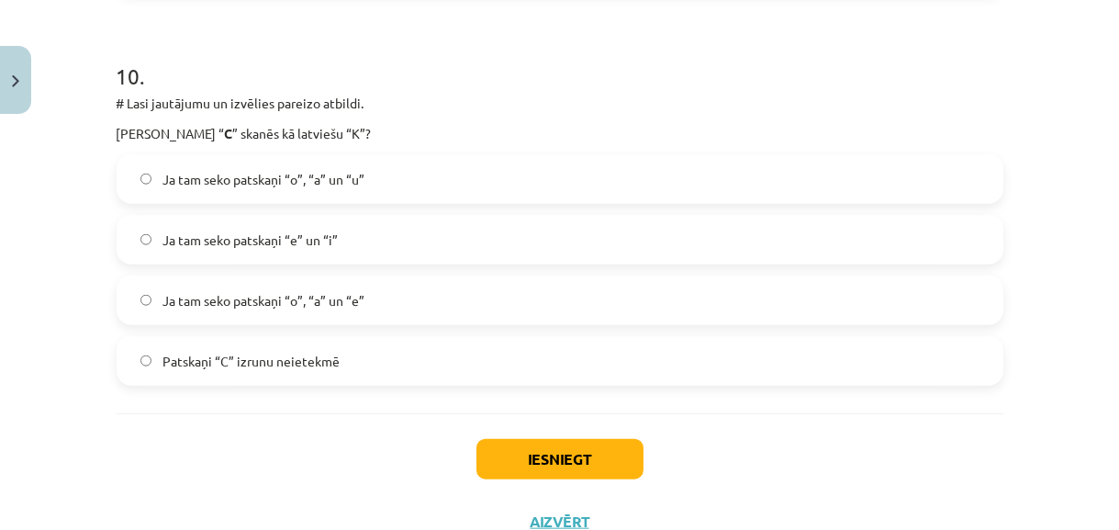
scroll to position [3874, 0]
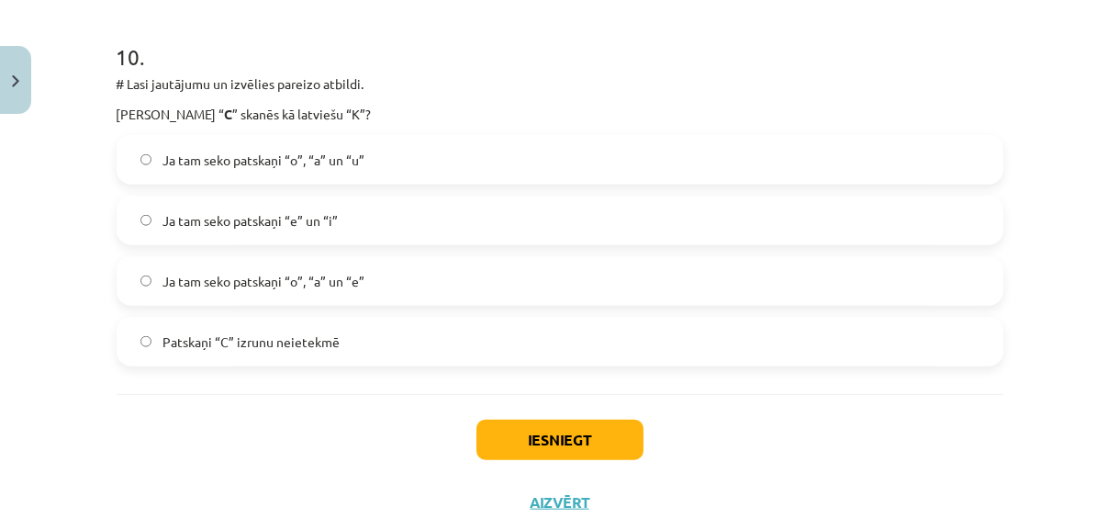
click at [709, 156] on label "Ja tam seko patskaņi “o”, “a” un “u”" at bounding box center [559, 160] width 883 height 46
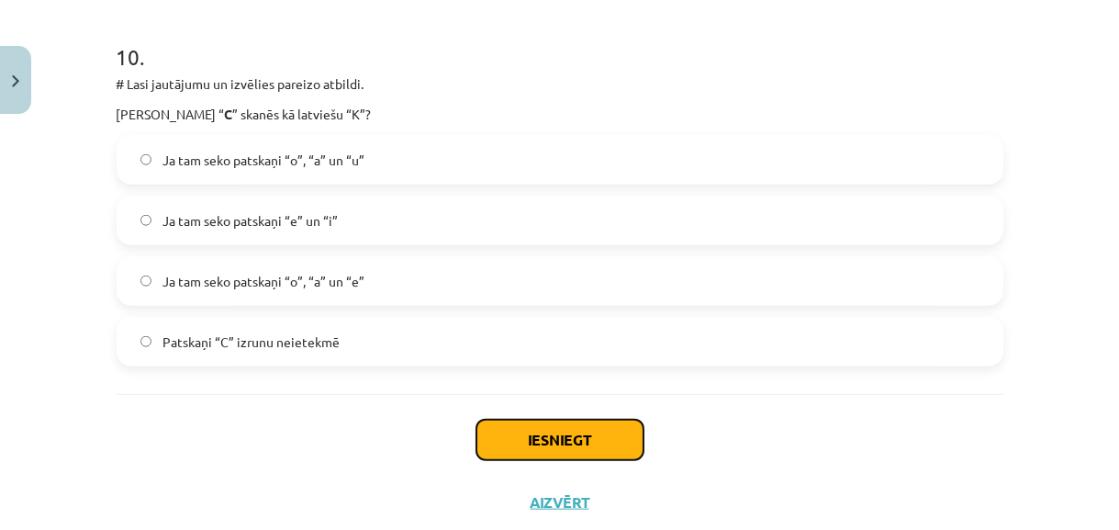
click at [606, 449] on button "Iesniegt" at bounding box center [560, 440] width 167 height 40
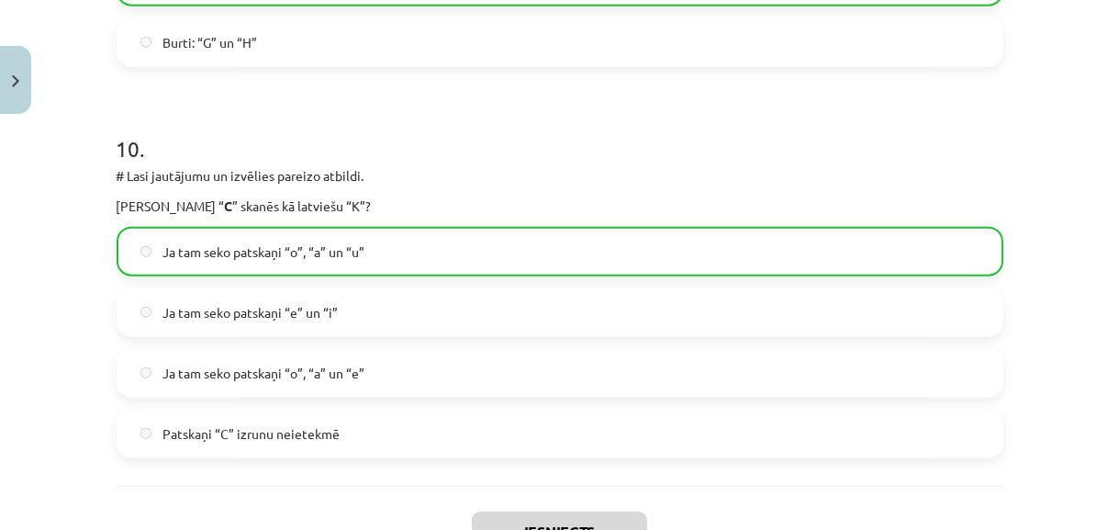
scroll to position [3980, 0]
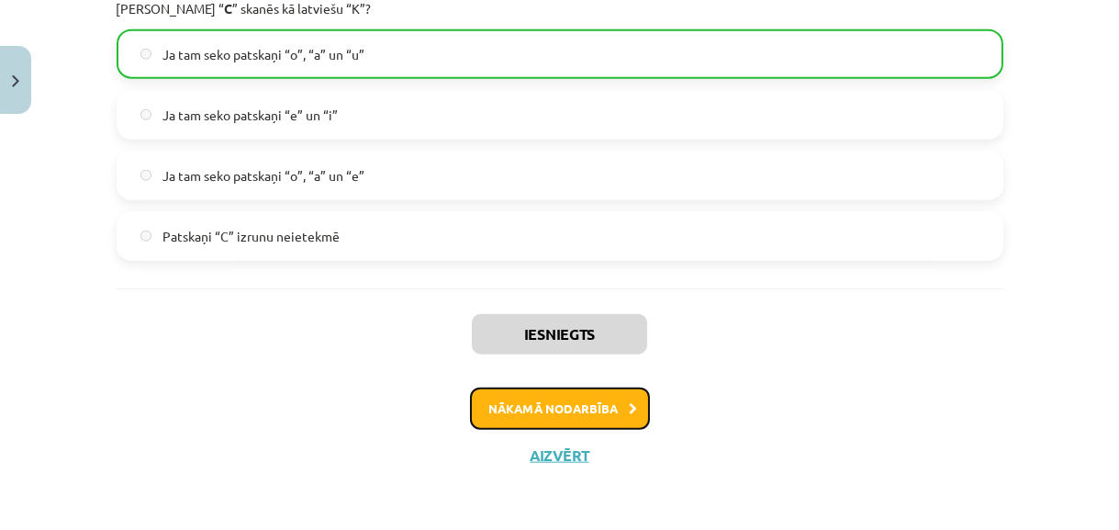
click at [615, 409] on button "Nākamā nodarbība" at bounding box center [560, 408] width 180 height 42
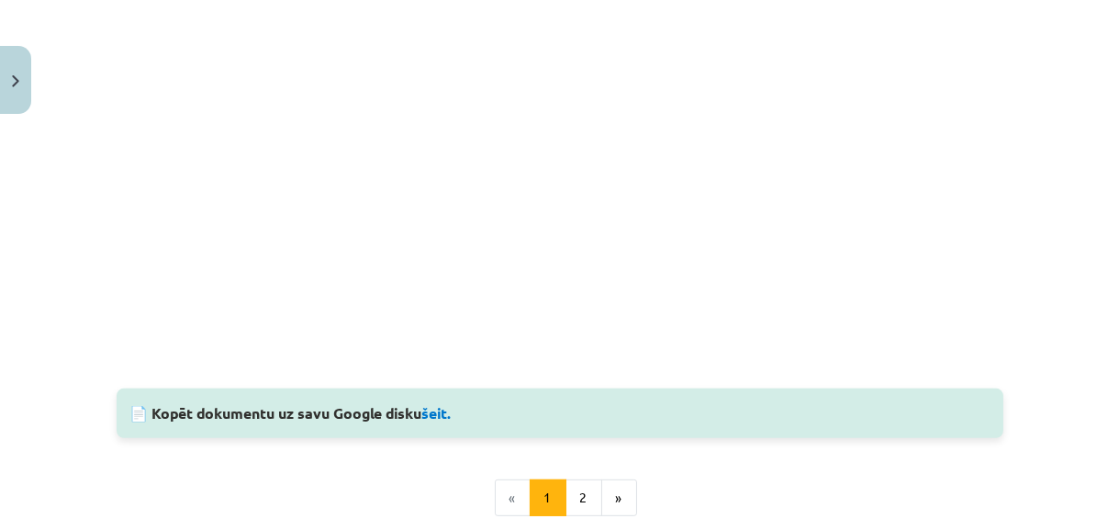
scroll to position [1763, 0]
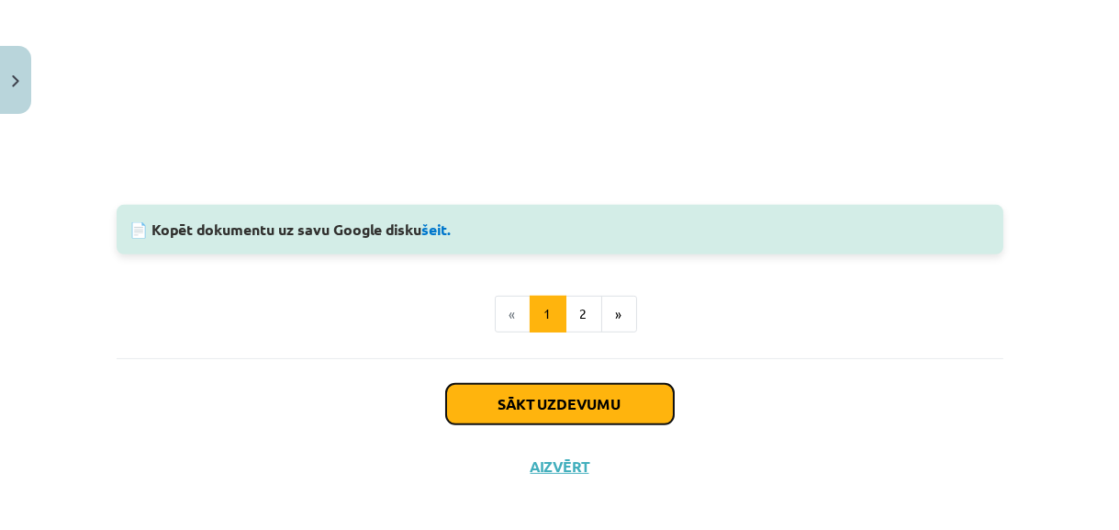
click at [600, 401] on button "Sākt uzdevumu" at bounding box center [560, 404] width 228 height 40
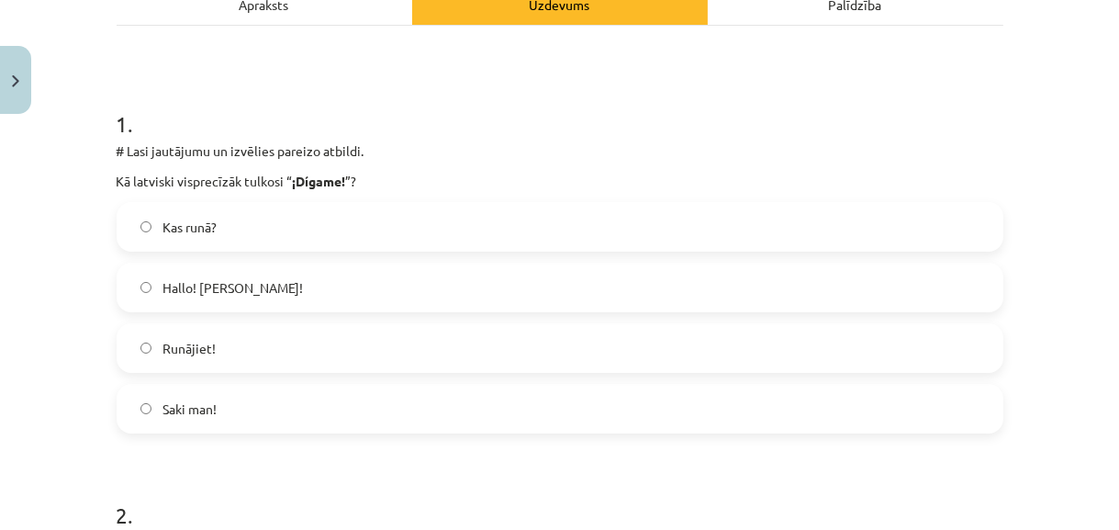
scroll to position [292, 0]
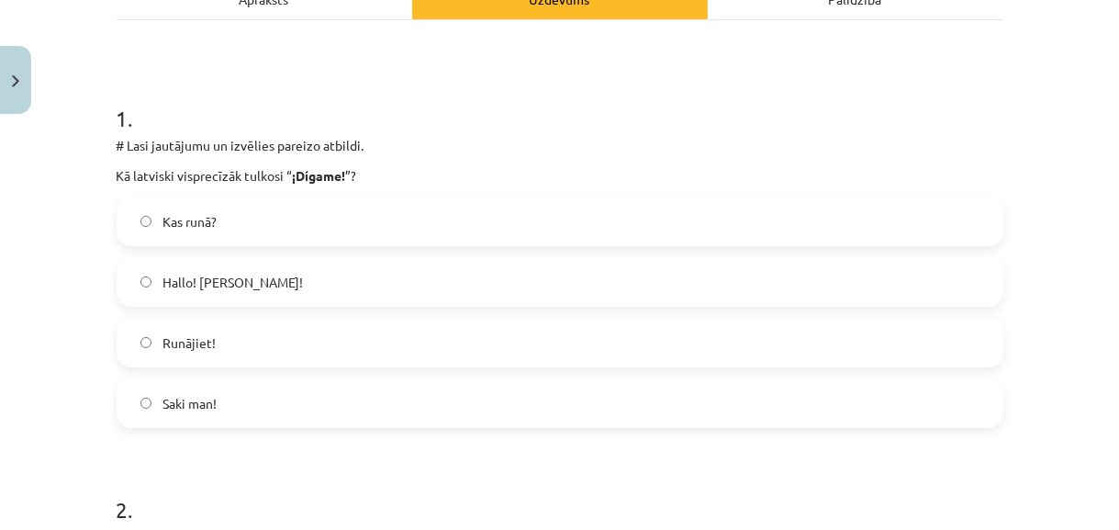
click at [354, 402] on label "Saki man!" at bounding box center [559, 403] width 883 height 46
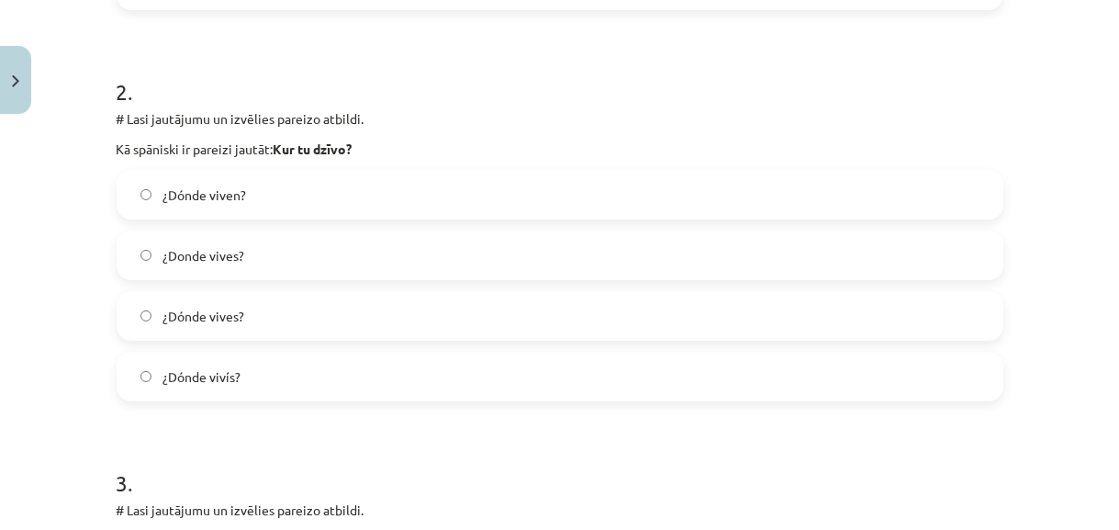
scroll to position [725, 0]
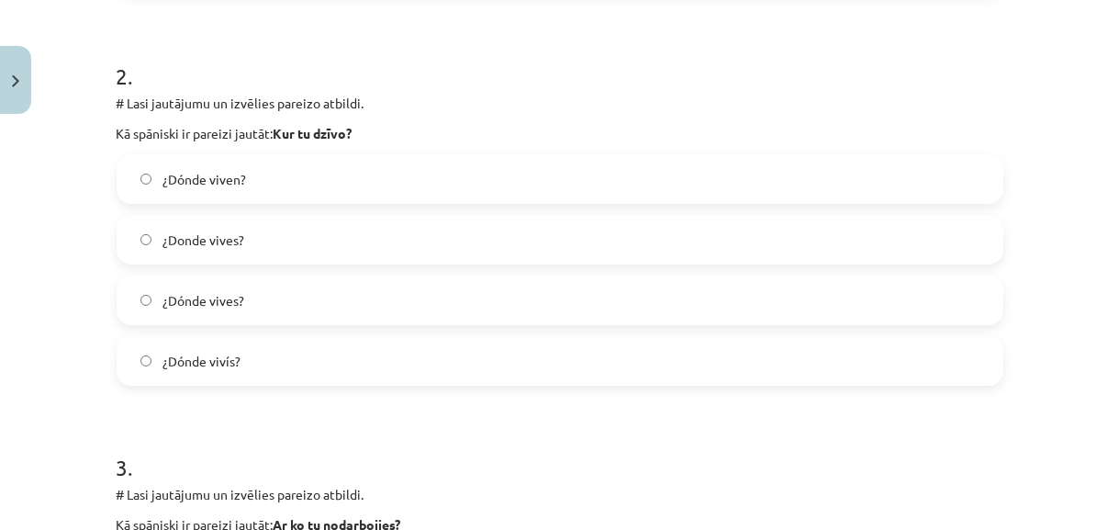
click at [486, 233] on label "¿Donde vives?" at bounding box center [559, 240] width 883 height 46
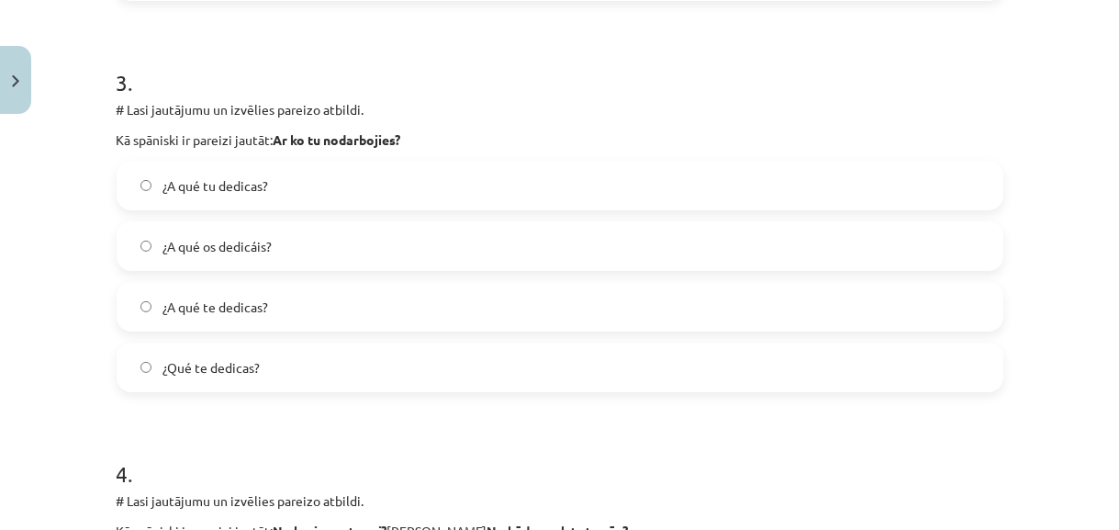
scroll to position [1131, 0]
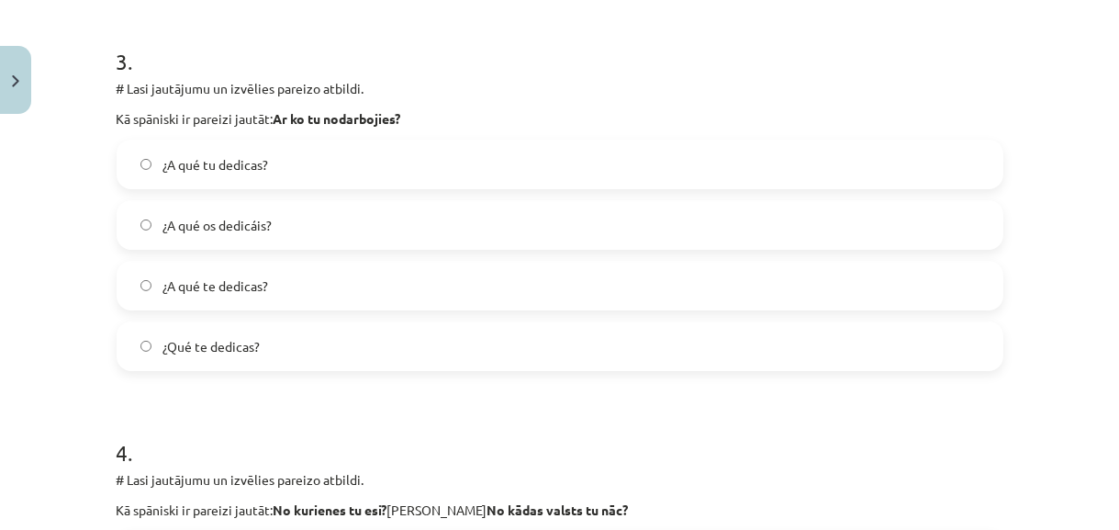
click at [836, 159] on label "¿A qué tu dedicas?" at bounding box center [559, 164] width 883 height 46
click at [767, 286] on label "¿A qué te dedicas?" at bounding box center [559, 286] width 883 height 46
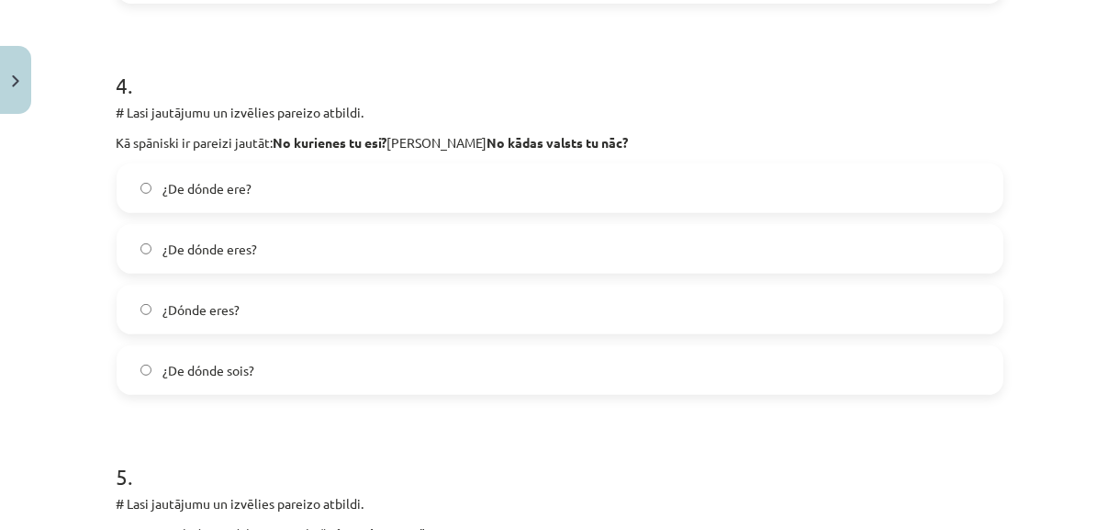
scroll to position [1533, 0]
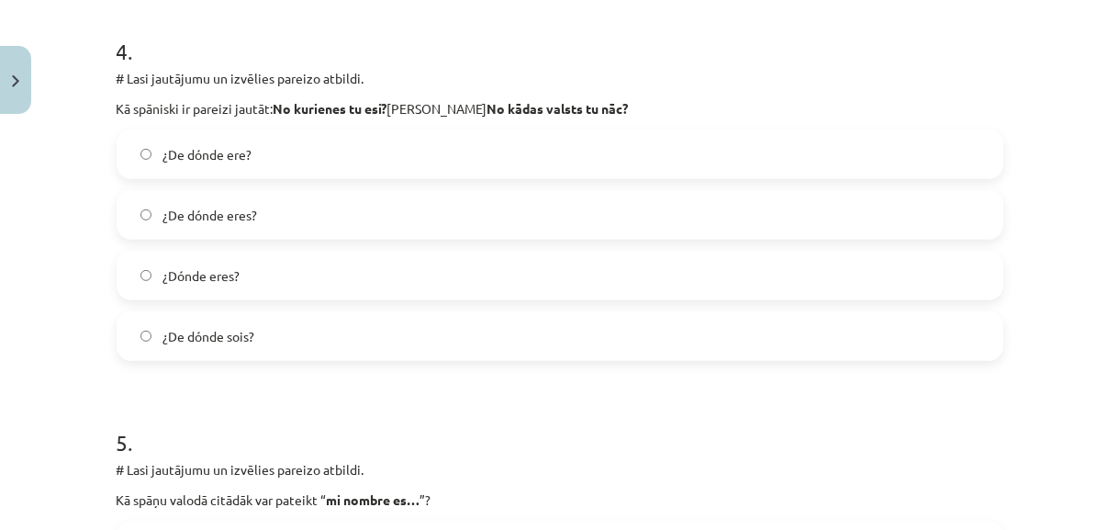
click at [844, 214] on label "¿De dónde eres?" at bounding box center [559, 215] width 883 height 46
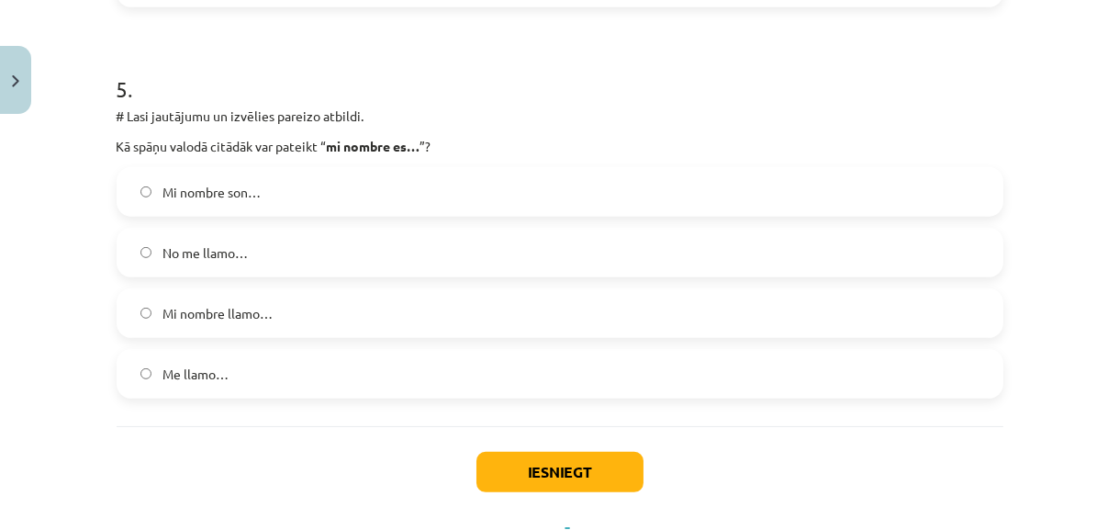
scroll to position [1954, 0]
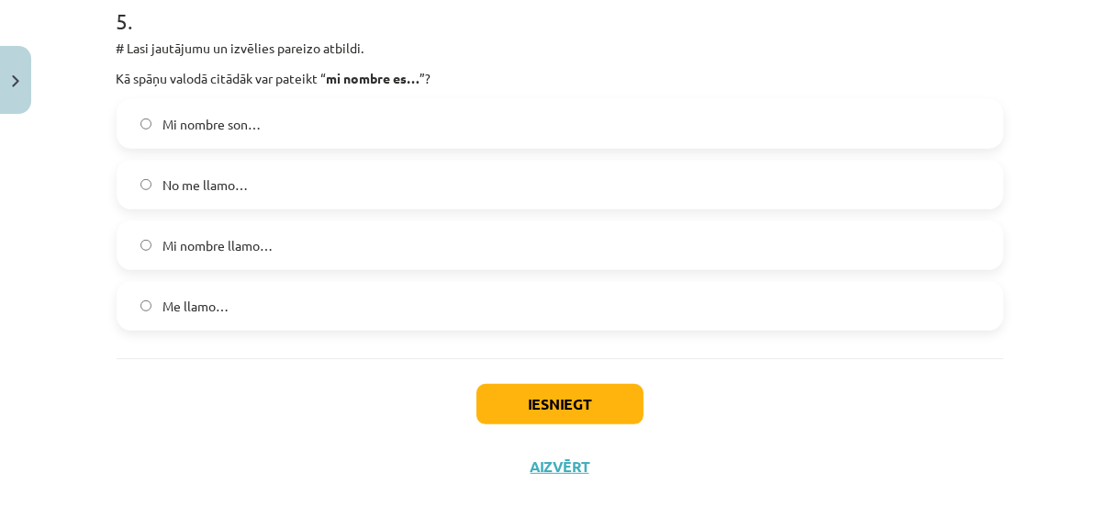
click at [816, 119] on label "Mi nombre son…" at bounding box center [559, 124] width 883 height 46
click at [624, 402] on button "Iesniegt" at bounding box center [560, 404] width 167 height 40
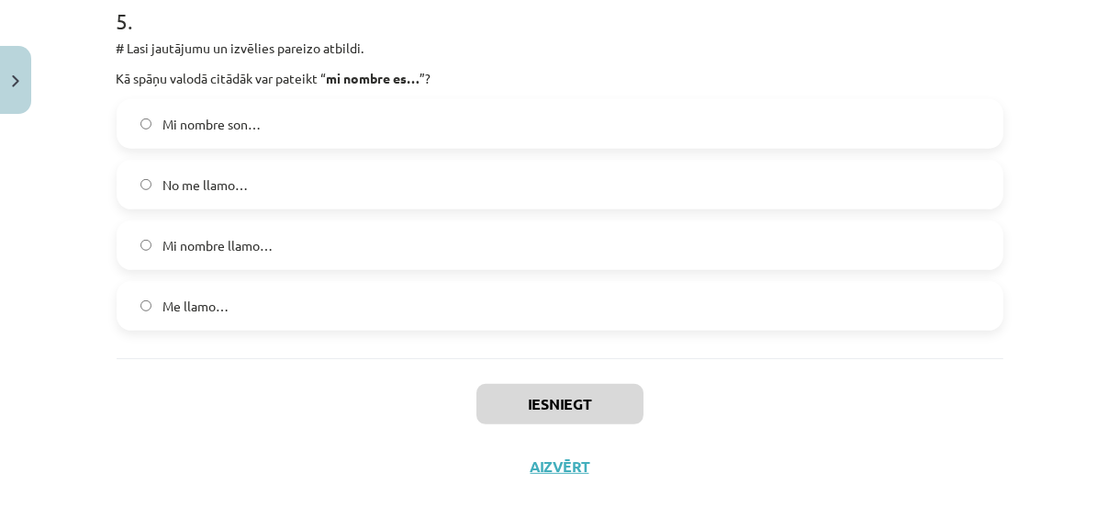
click at [431, 302] on label "Me llamo…" at bounding box center [559, 306] width 883 height 46
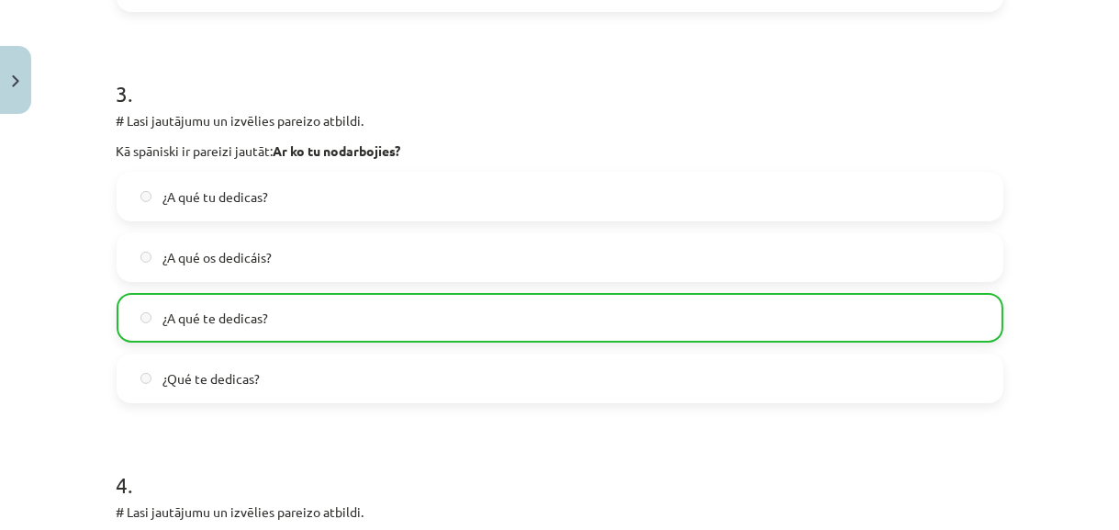
scroll to position [2025, 0]
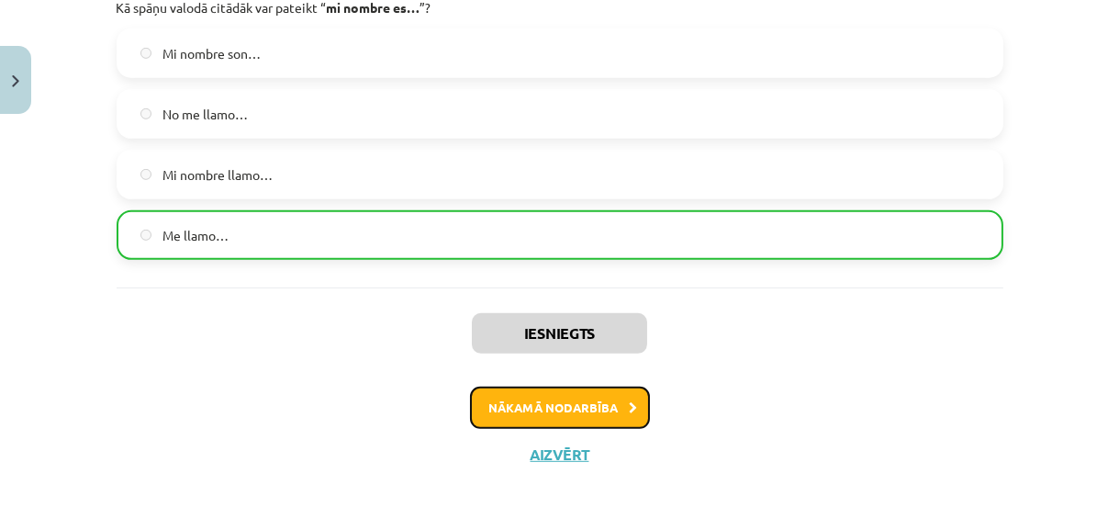
click at [541, 403] on button "Nākamā nodarbība" at bounding box center [560, 408] width 180 height 42
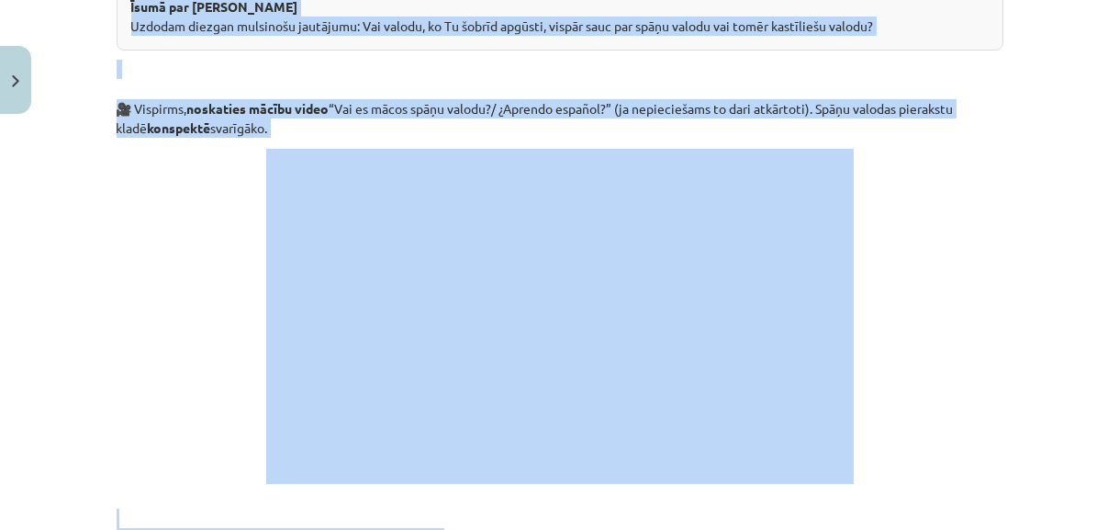
scroll to position [46, 0]
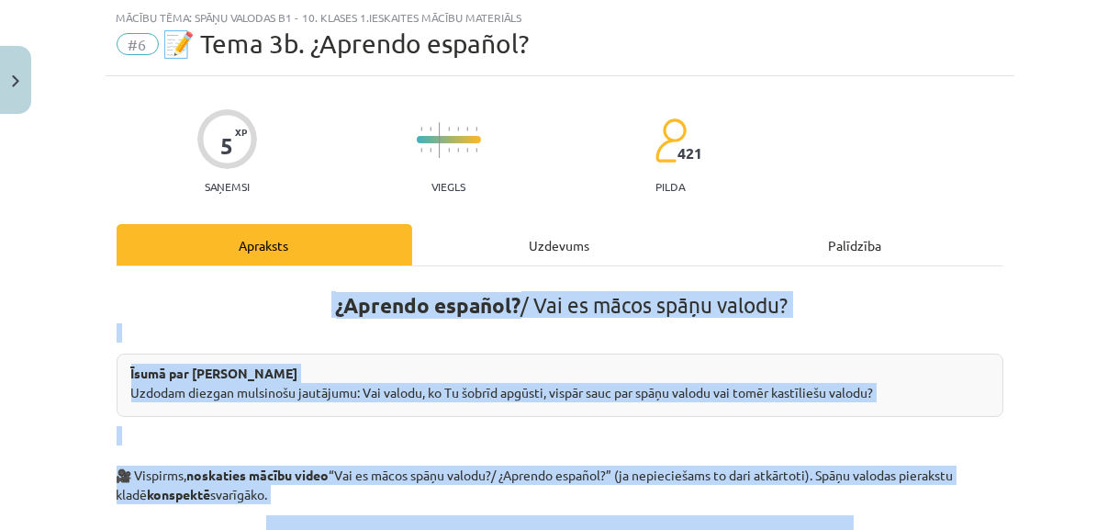
click at [946, 302] on h1 "¿Aprendo español? / Vai es mācos spāņu valodu?" at bounding box center [560, 300] width 887 height 35
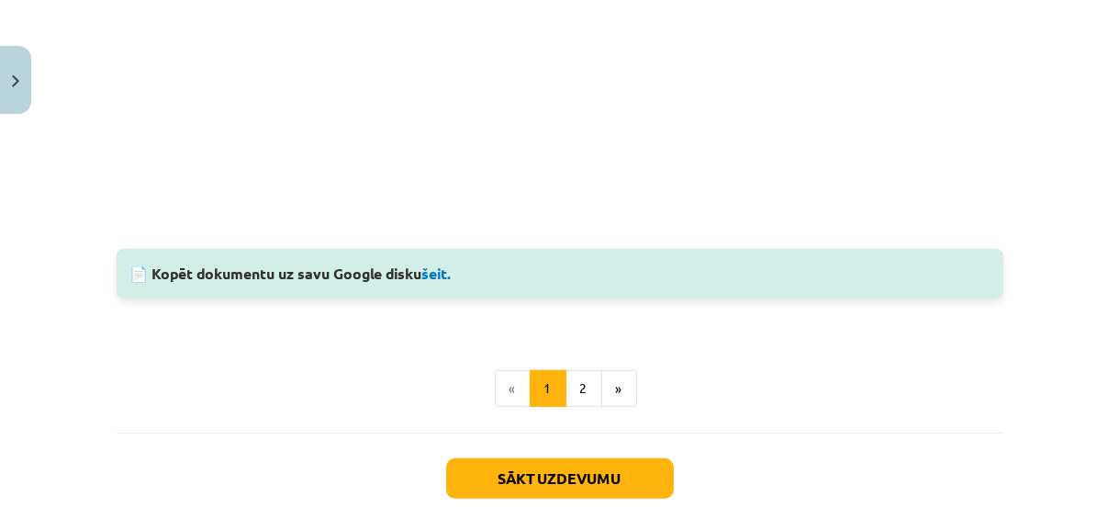
scroll to position [1480, 0]
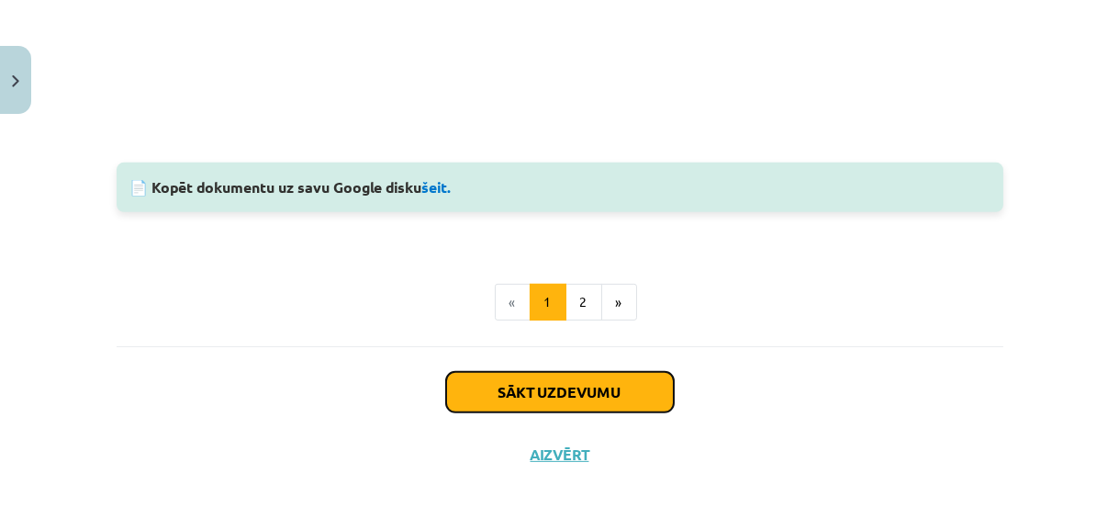
click at [638, 399] on button "Sākt uzdevumu" at bounding box center [560, 392] width 228 height 40
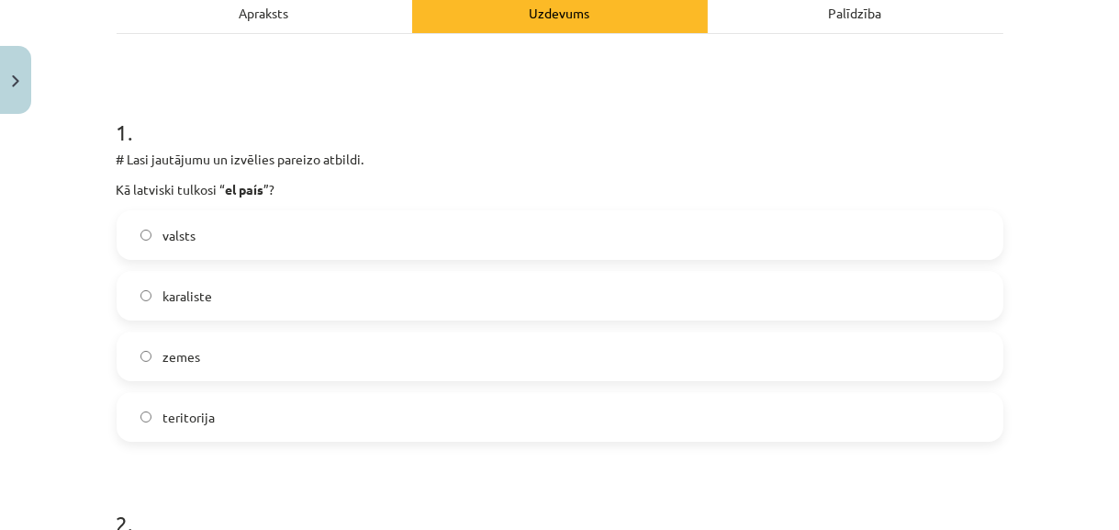
scroll to position [351, 0]
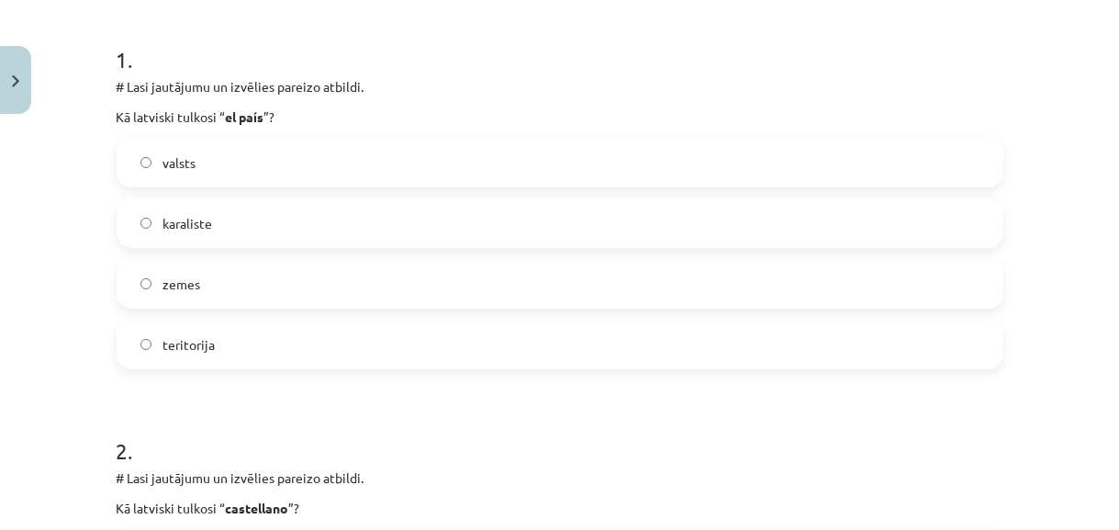
click at [850, 143] on label "valsts" at bounding box center [559, 163] width 883 height 46
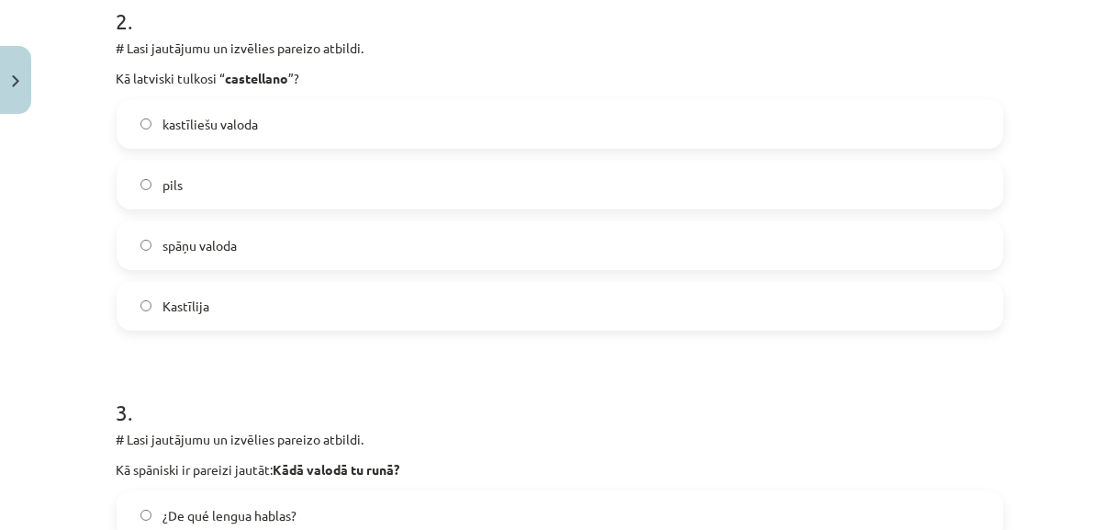
scroll to position [785, 0]
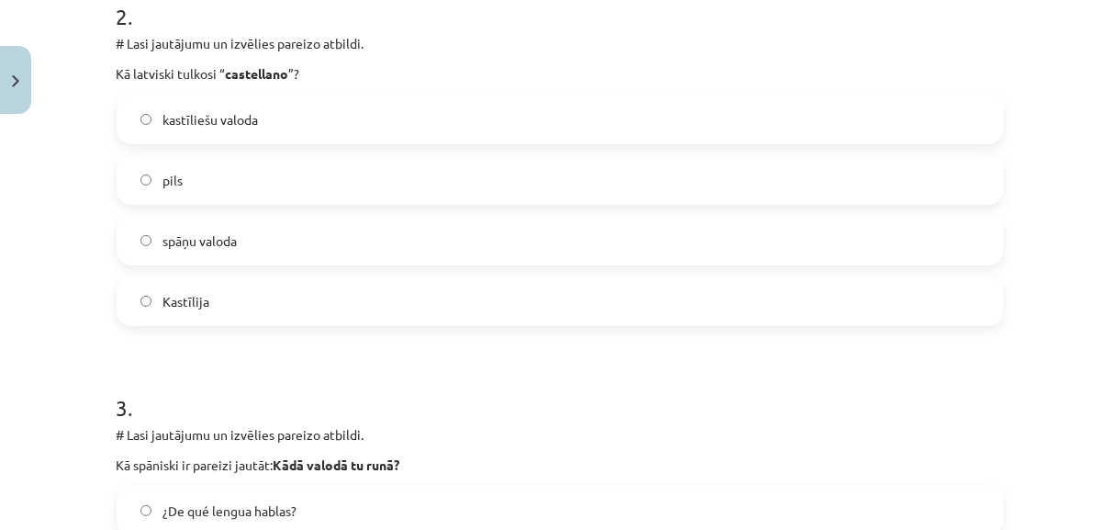
click at [758, 116] on label "kastīliešu valoda" at bounding box center [559, 119] width 883 height 46
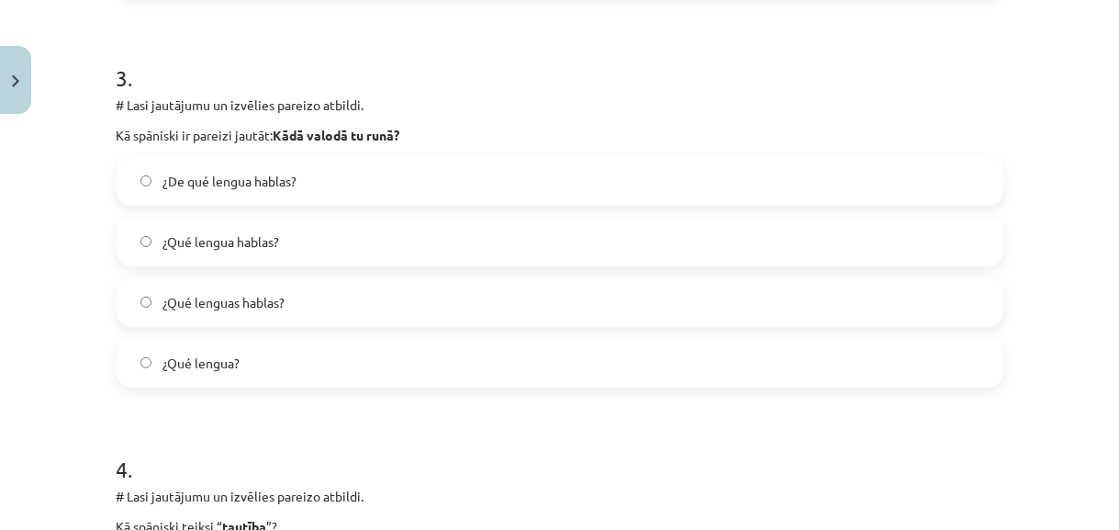
scroll to position [1152, 0]
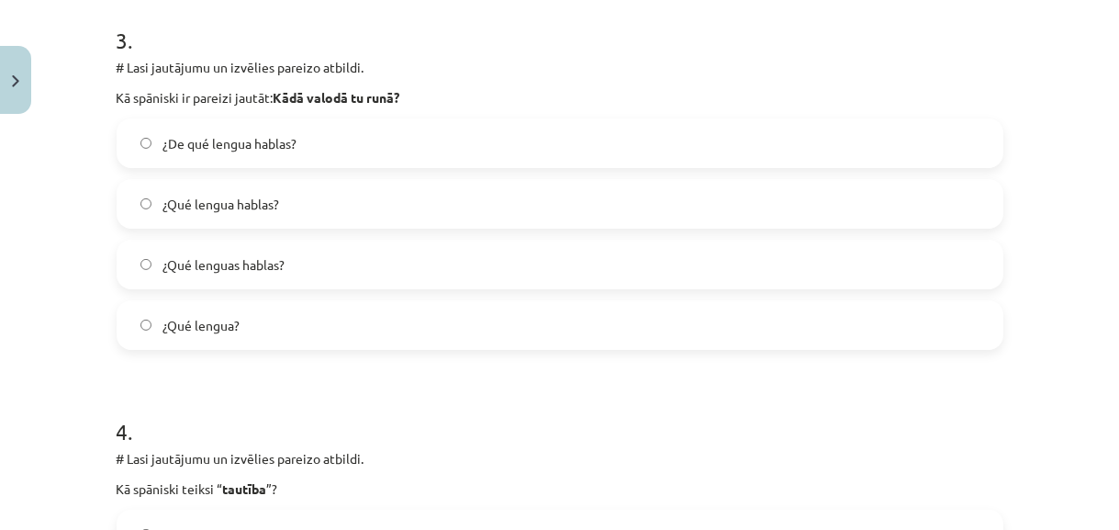
click at [696, 211] on label "¿Qué lengua hablas?" at bounding box center [559, 204] width 883 height 46
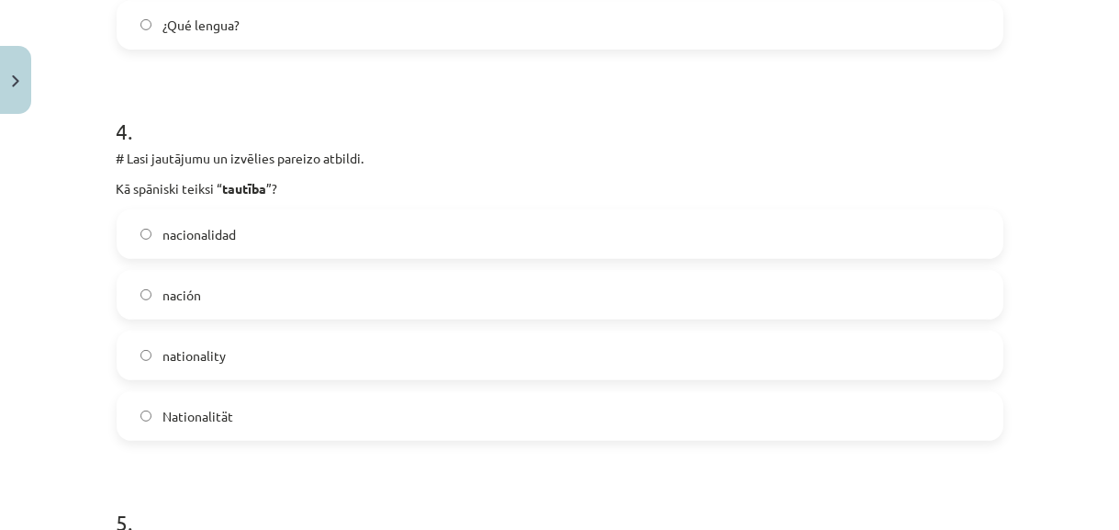
scroll to position [1487, 0]
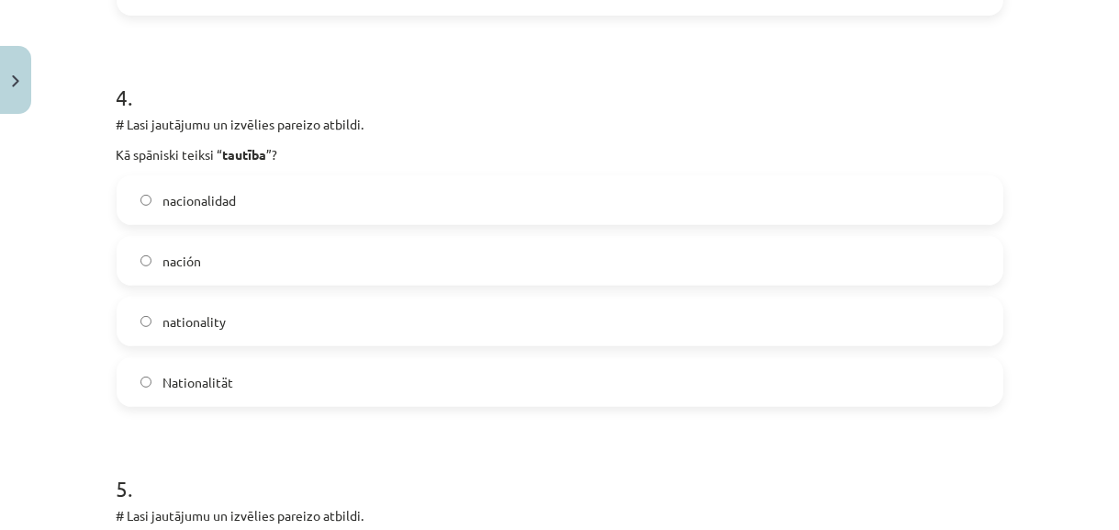
click at [764, 193] on label "nacionalidad" at bounding box center [559, 200] width 883 height 46
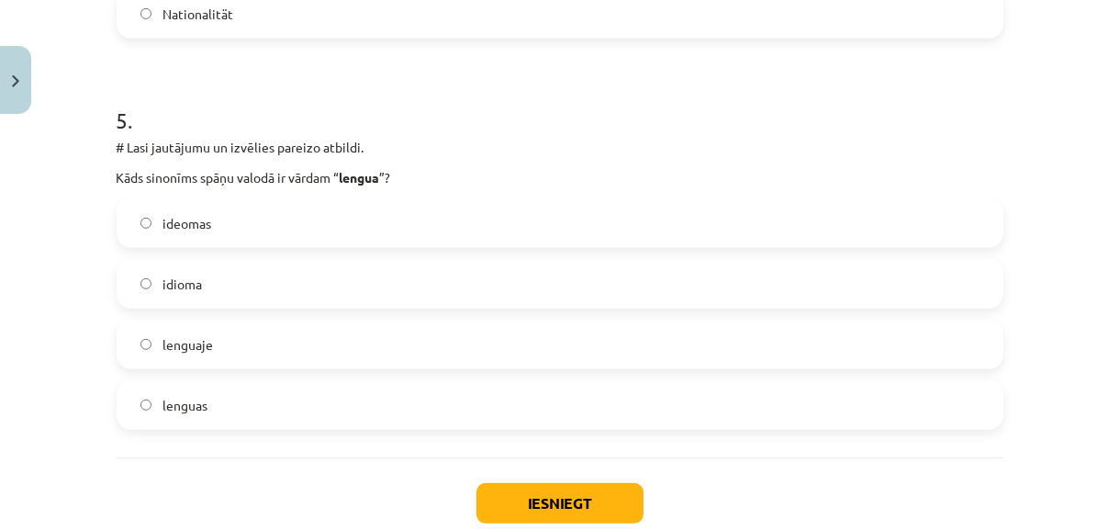
scroll to position [1887, 0]
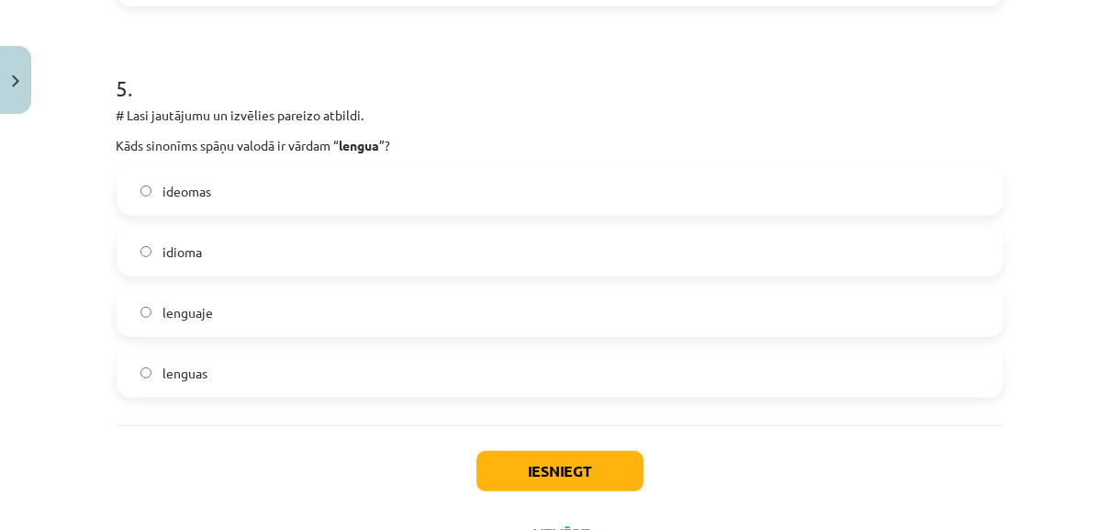
click at [807, 243] on label "idioma" at bounding box center [559, 252] width 883 height 46
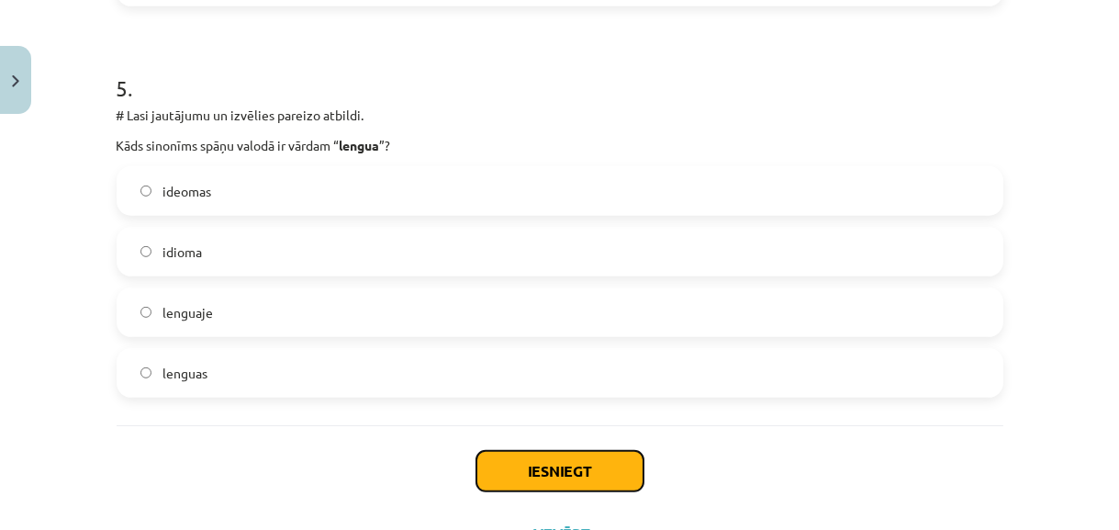
click at [601, 466] on button "Iesniegt" at bounding box center [560, 471] width 167 height 40
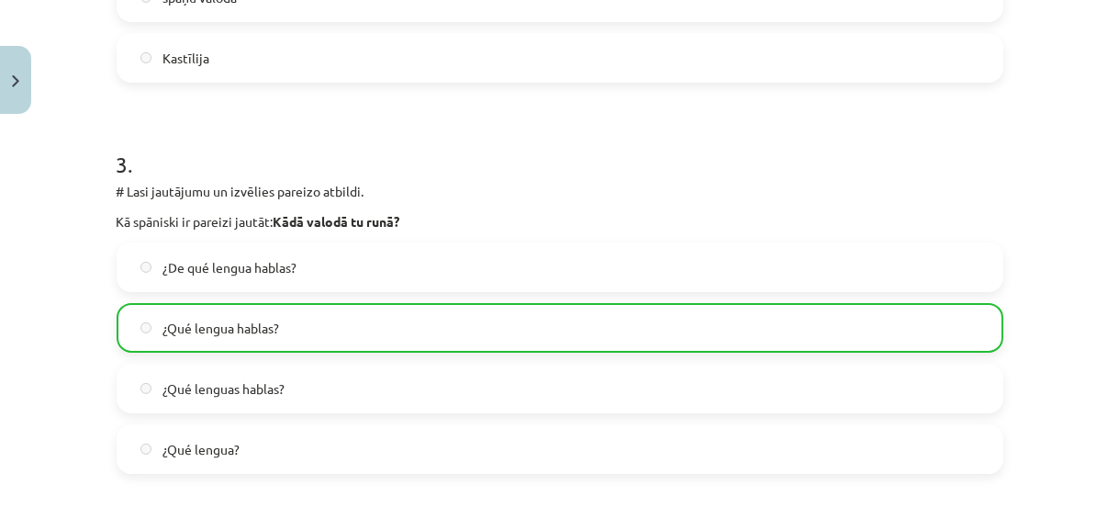
scroll to position [2025, 0]
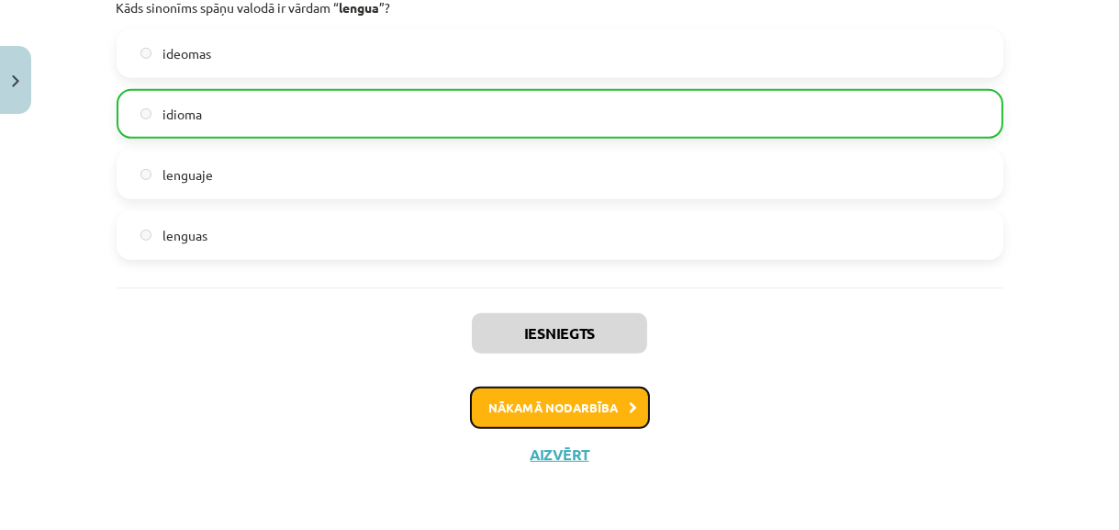
click at [622, 414] on button "Nākamā nodarbība" at bounding box center [560, 408] width 180 height 42
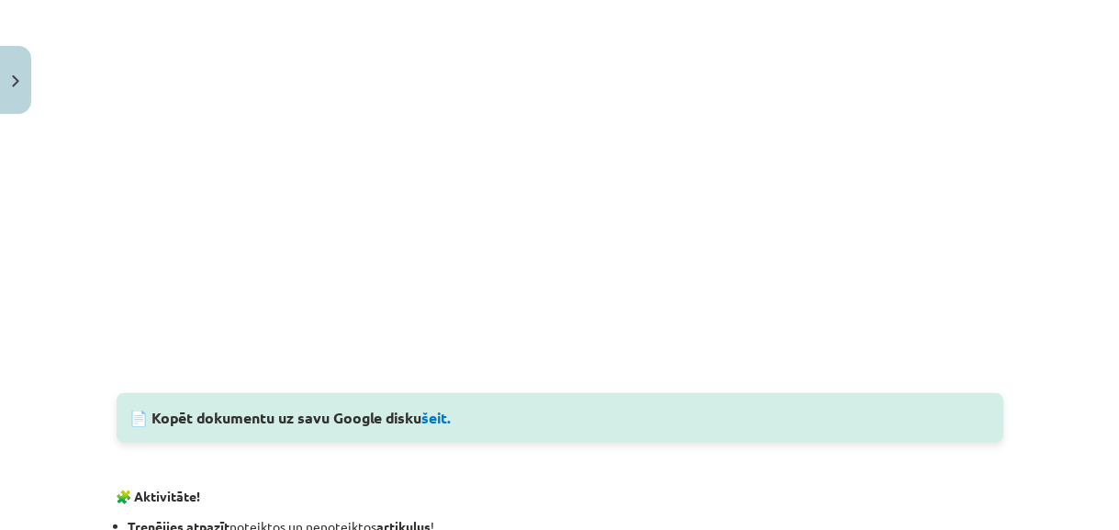
scroll to position [1565, 0]
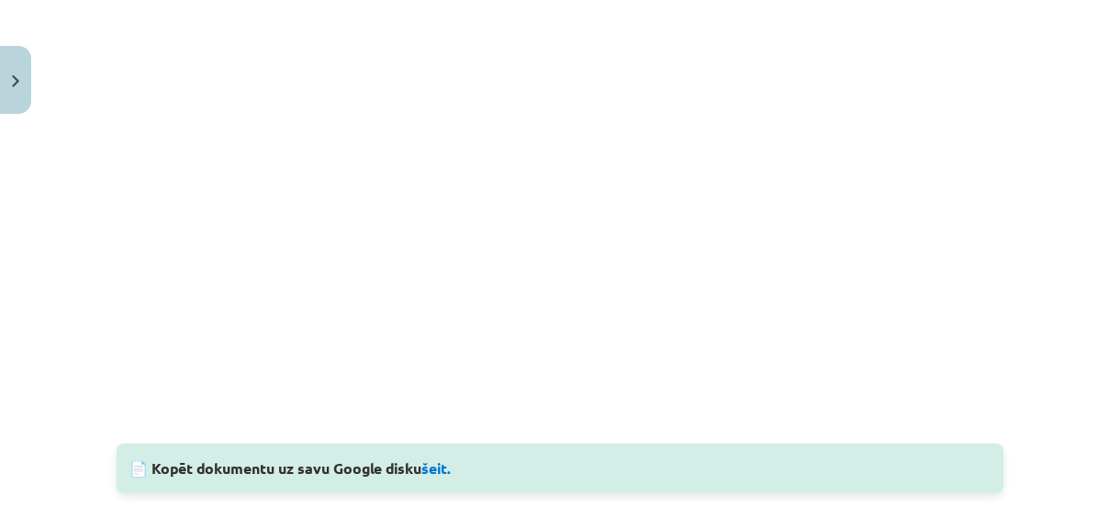
drag, startPoint x: 1105, startPoint y: 309, endPoint x: 1103, endPoint y: 285, distance: 23.9
click at [1103, 285] on div "Mācību tēma: Spāņu valodas b1 - 10. klases 1.ieskaites mācību materiāls #7 📝 Te…" at bounding box center [559, 265] width 1119 height 530
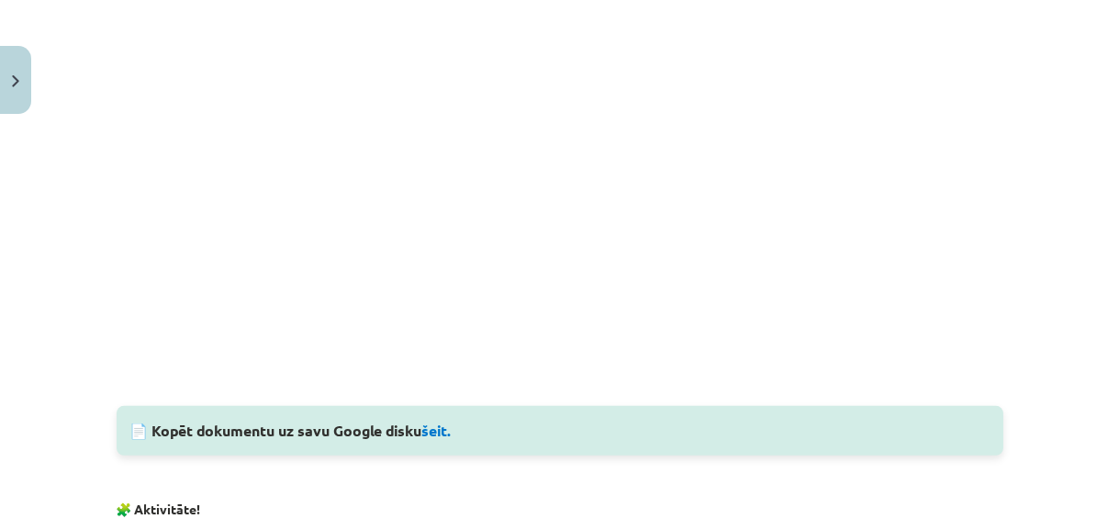
scroll to position [1418, 0]
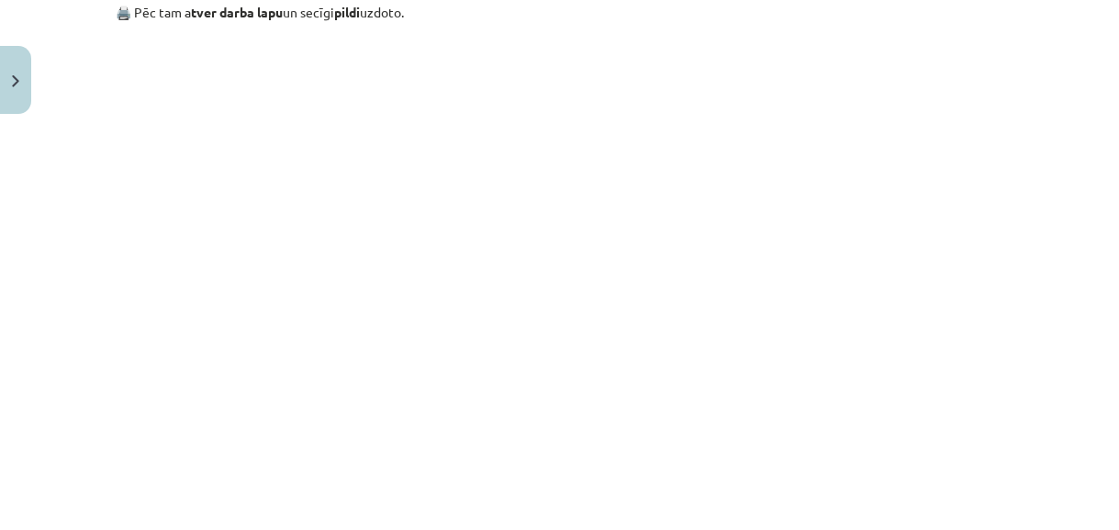
drag, startPoint x: 998, startPoint y: 376, endPoint x: 1006, endPoint y: 395, distance: 20.1
click at [1006, 395] on div "10 XP Saņemsi Viegls 421 pilda Apraksts Uzdevums Palīdzība Números y Artículos …" at bounding box center [560, 92] width 909 height 2777
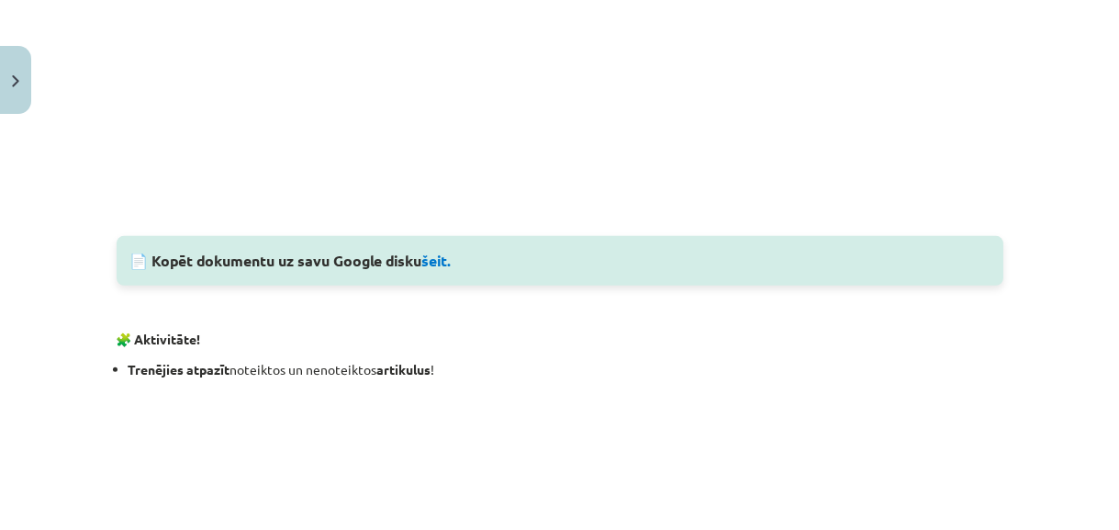
scroll to position [1438, 0]
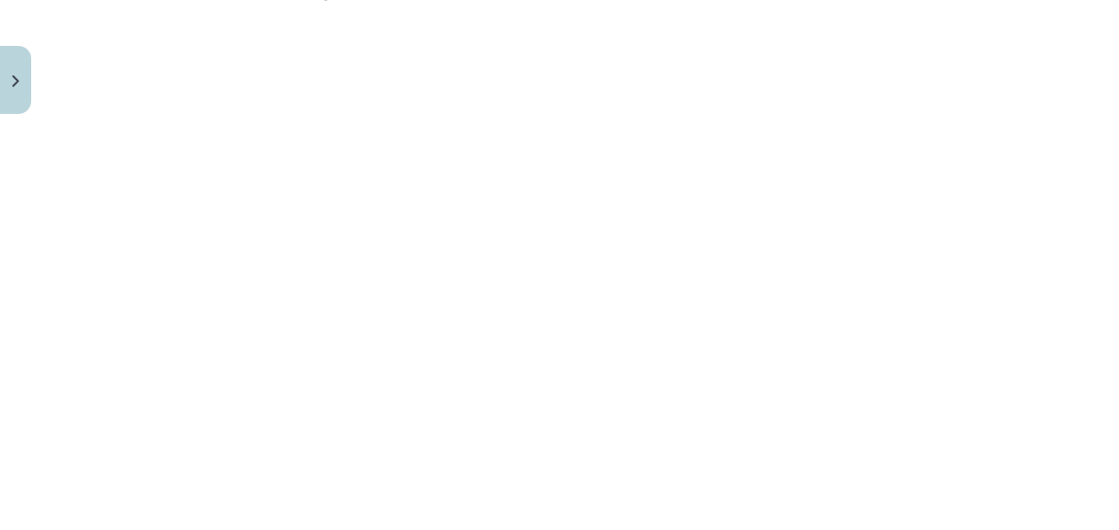
drag, startPoint x: 1004, startPoint y: 235, endPoint x: 1005, endPoint y: 255, distance: 20.3
click at [1005, 255] on div "10 XP Saņemsi Viegls 421 pilda Apraksts Uzdevums Palīdzība Números y Artículos …" at bounding box center [560, 72] width 909 height 2777
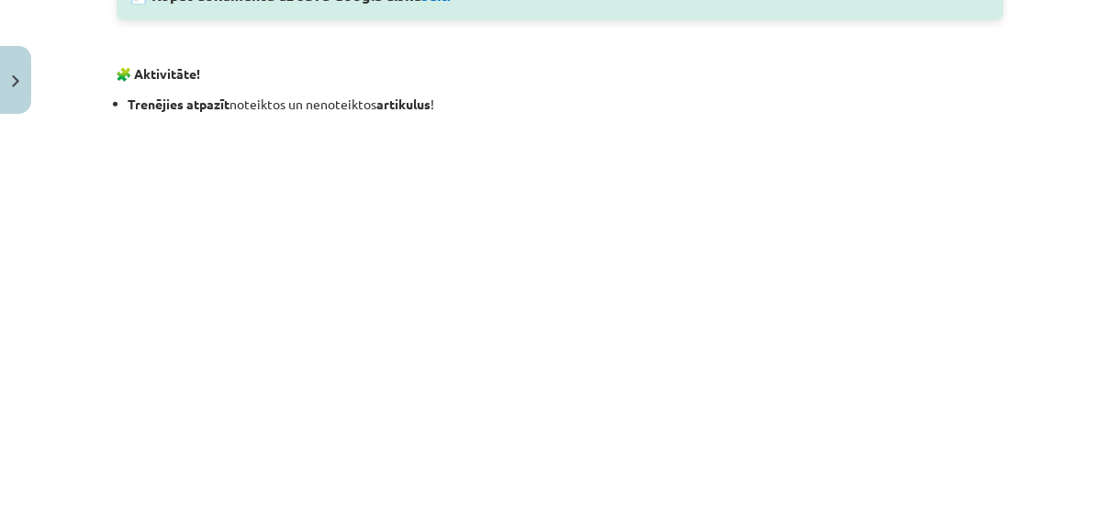
scroll to position [2415, 0]
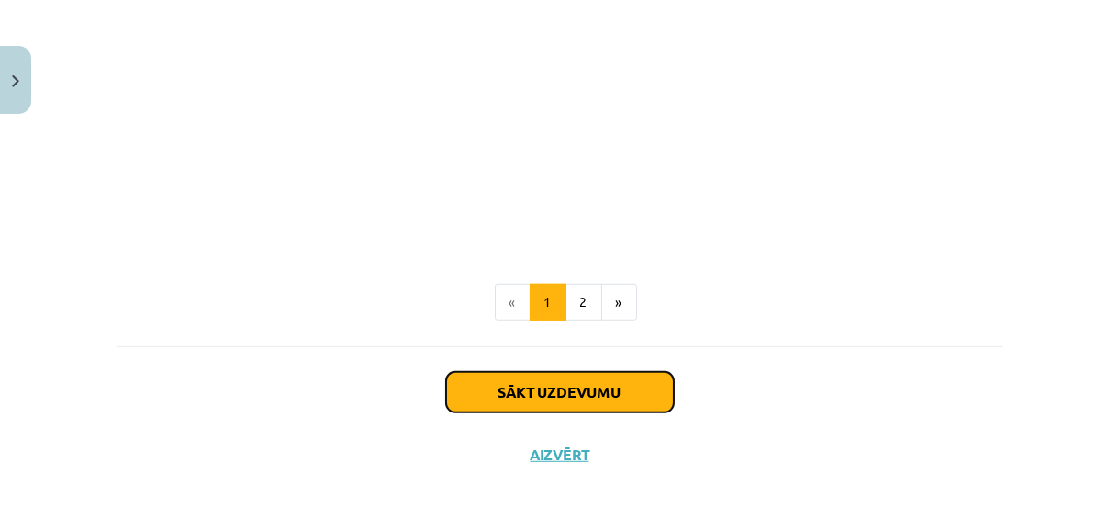
click at [625, 376] on button "Sākt uzdevumu" at bounding box center [560, 392] width 228 height 40
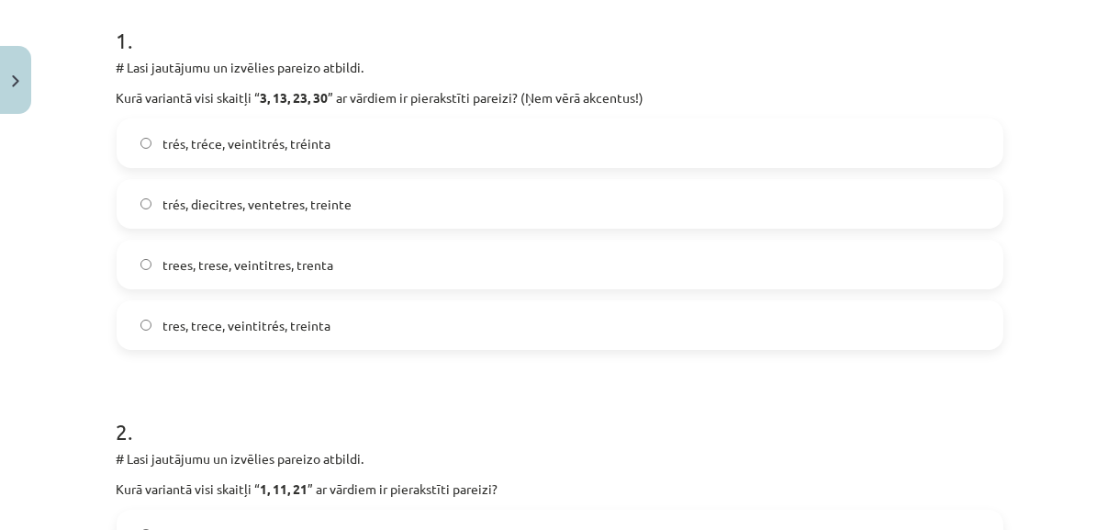
scroll to position [332, 0]
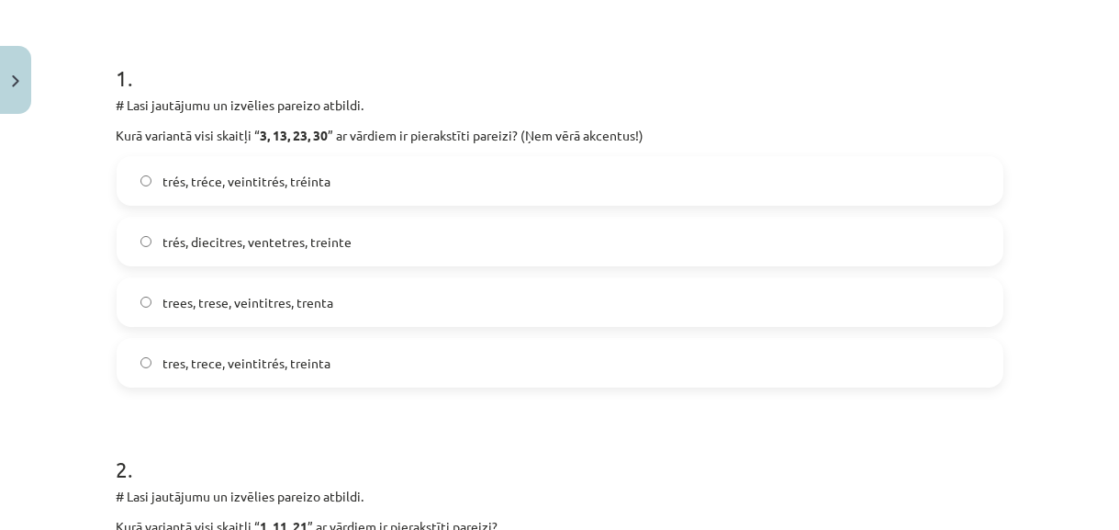
click at [621, 350] on label "tres, trece, veintitrés, treinta" at bounding box center [559, 363] width 883 height 46
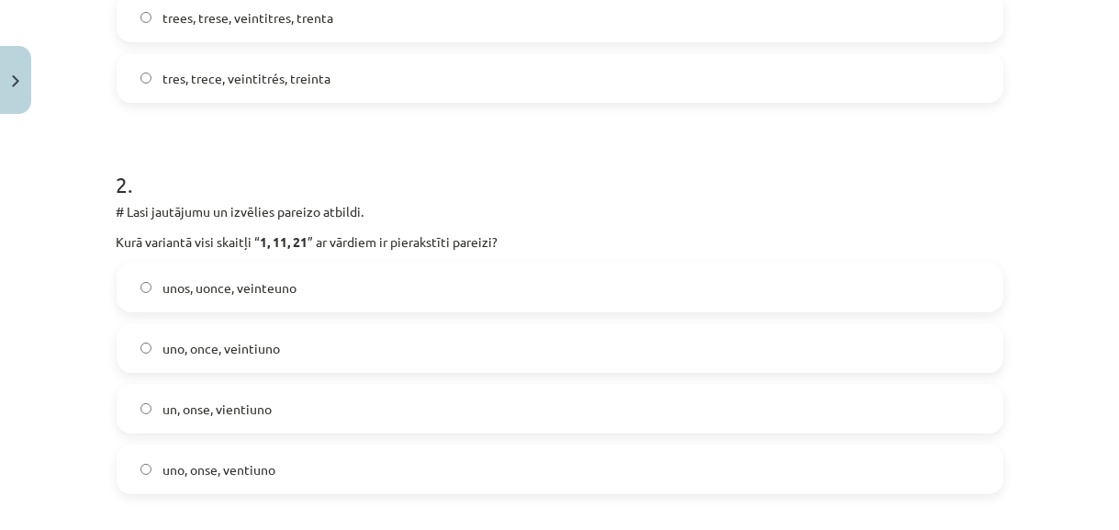
scroll to position [634, 0]
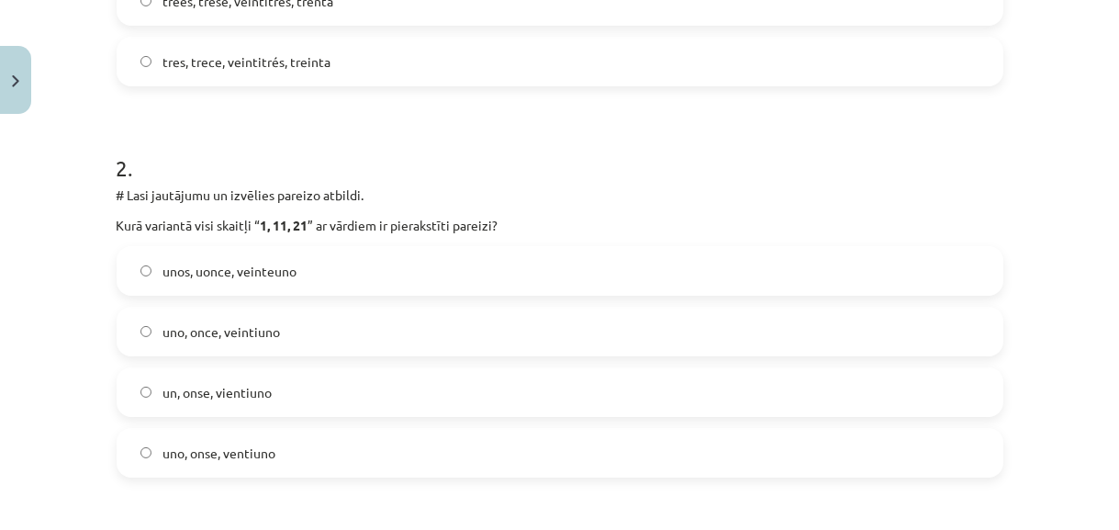
click at [740, 318] on label "uno, once, veintiuno" at bounding box center [559, 332] width 883 height 46
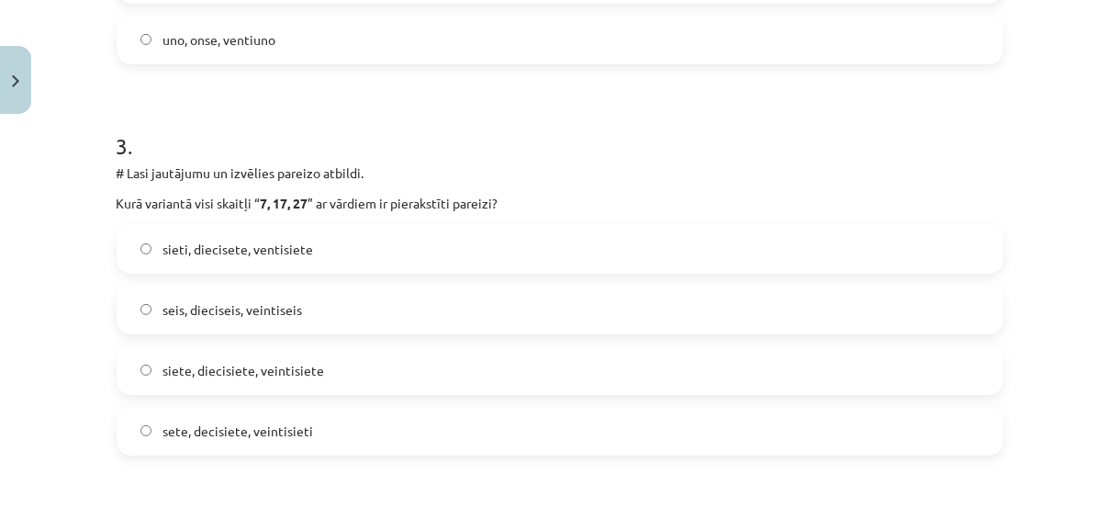
scroll to position [1067, 0]
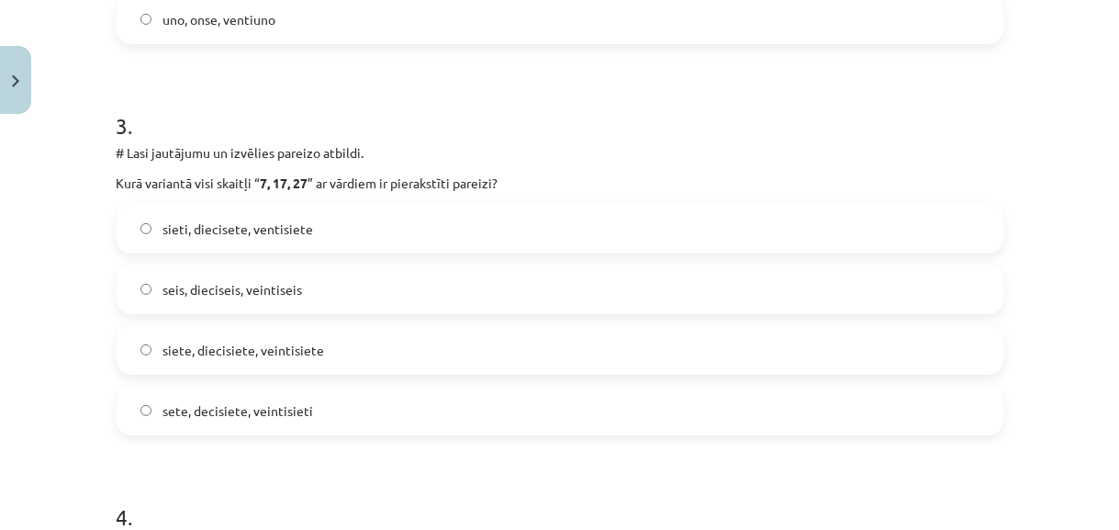
click at [669, 352] on label "siete, diecisiete, veintisiete" at bounding box center [559, 350] width 883 height 46
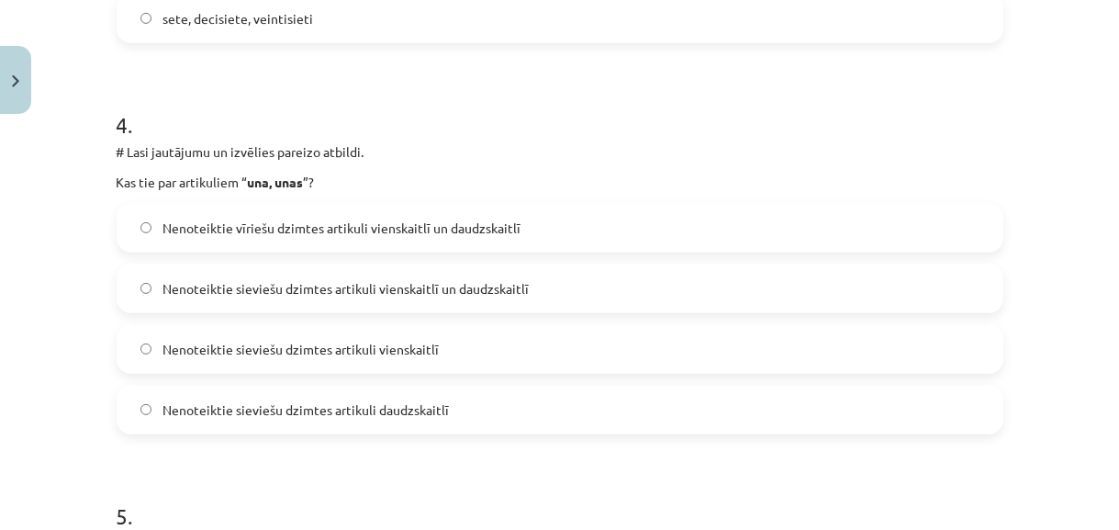
scroll to position [1468, 0]
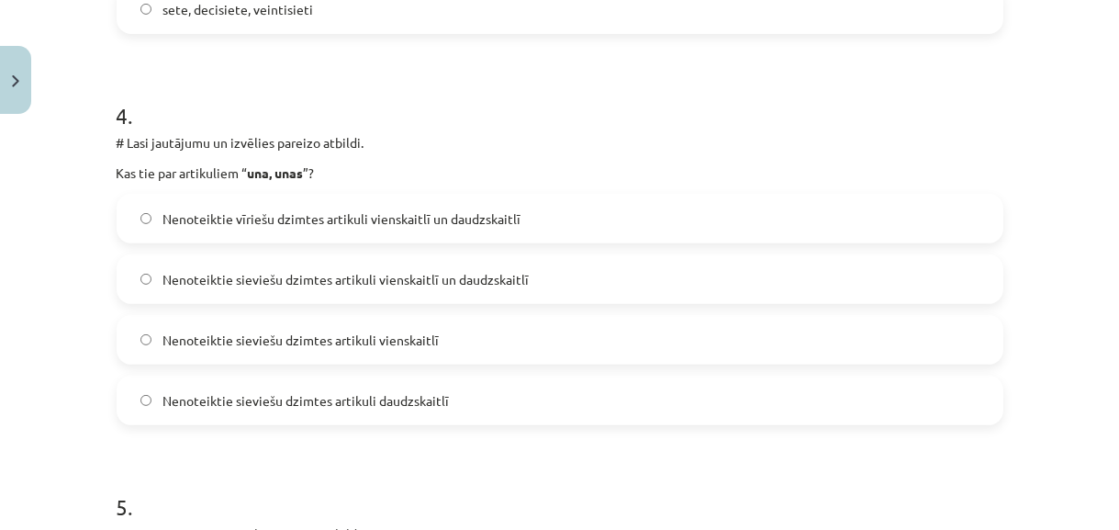
click at [495, 267] on label "Nenoteiktie sieviešu dzimtes artikuli vienskaitlī un daudzskaitlī" at bounding box center [559, 279] width 883 height 46
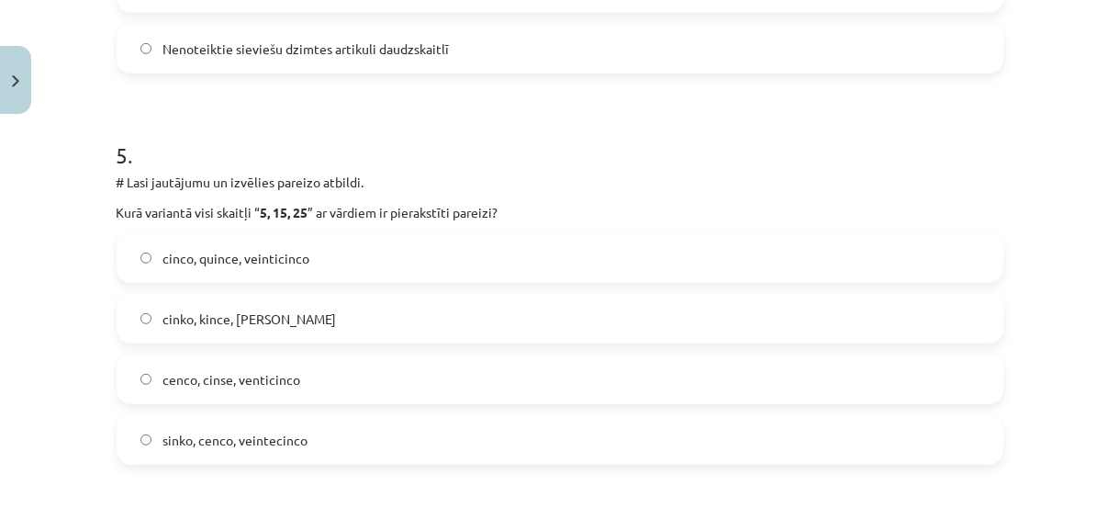
scroll to position [1836, 0]
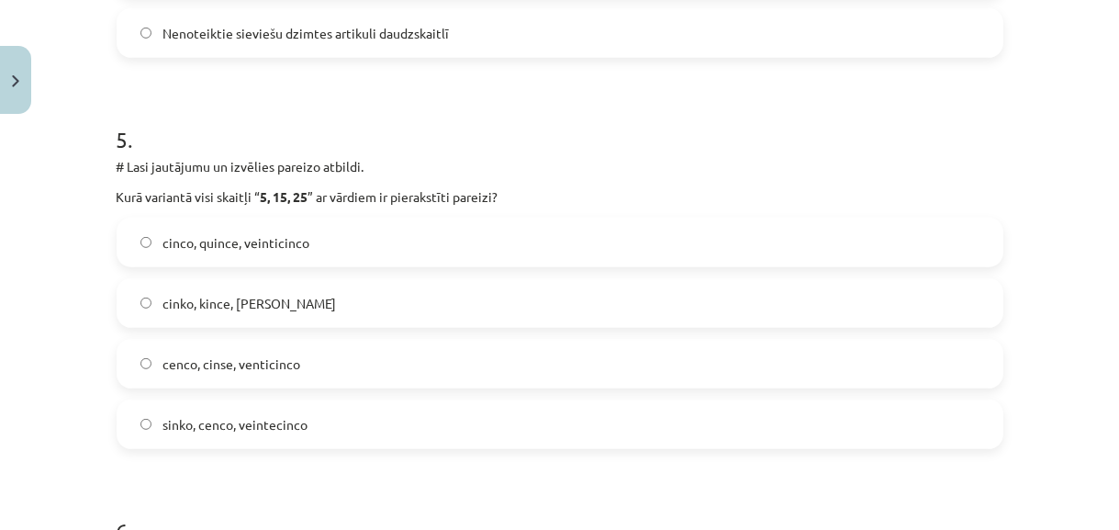
click at [714, 233] on label "cinco, quince, veinticinco" at bounding box center [559, 242] width 883 height 46
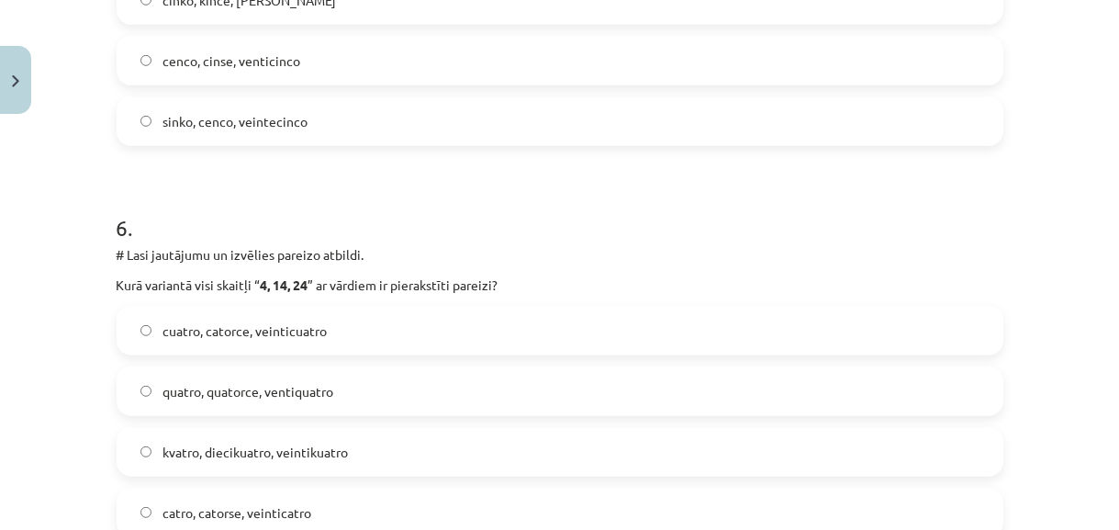
scroll to position [2169, 0]
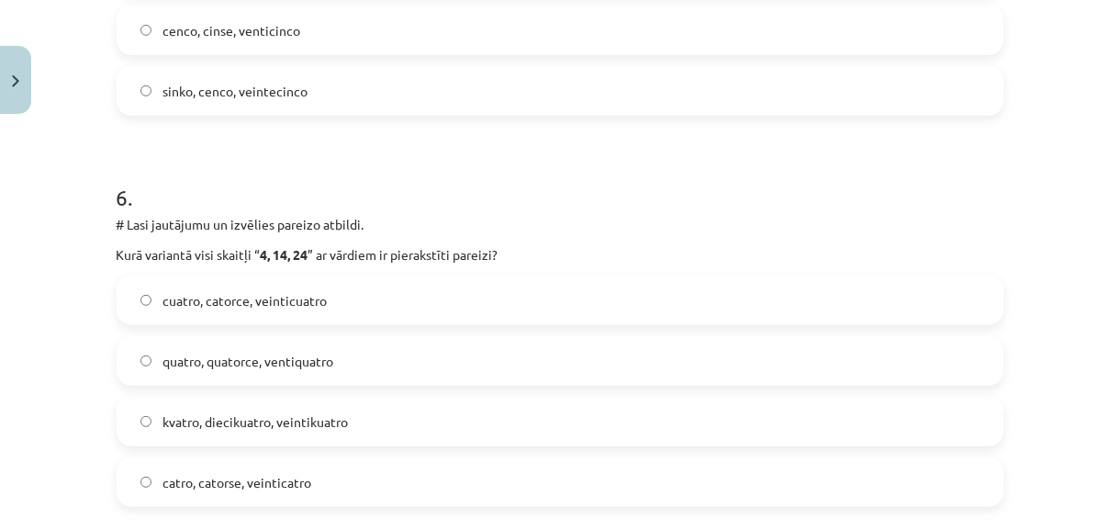
click at [765, 304] on label "cuatro, catorce, veinticuatro" at bounding box center [559, 300] width 883 height 46
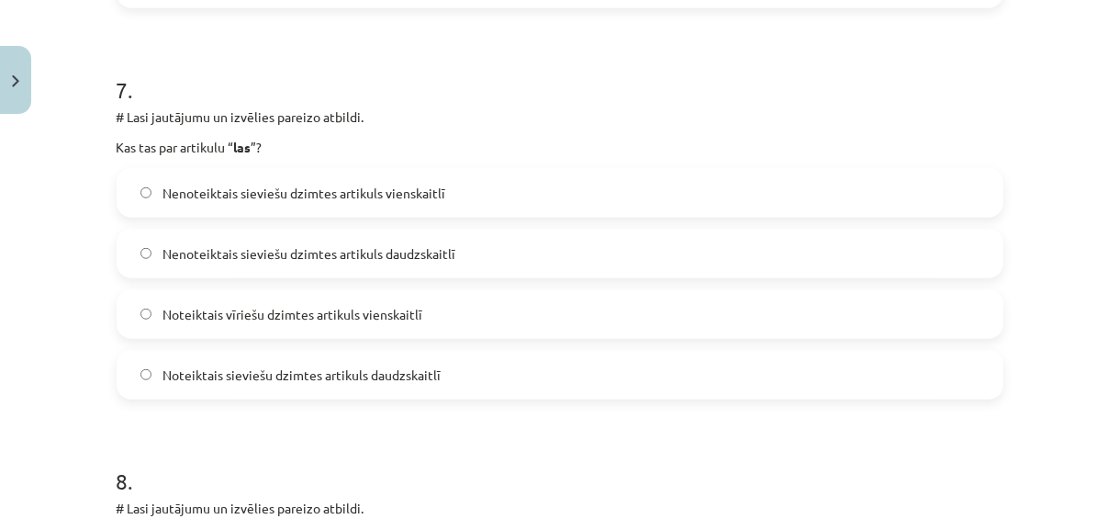
scroll to position [2670, 0]
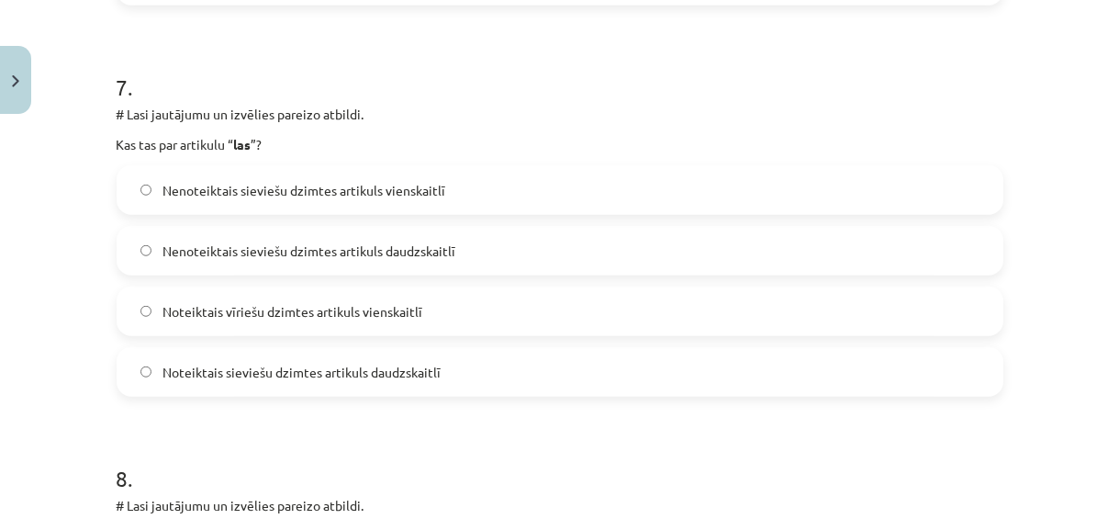
click at [420, 376] on span "Noteiktais sieviešu dzimtes artikuls daudzskaitlī" at bounding box center [302, 372] width 278 height 19
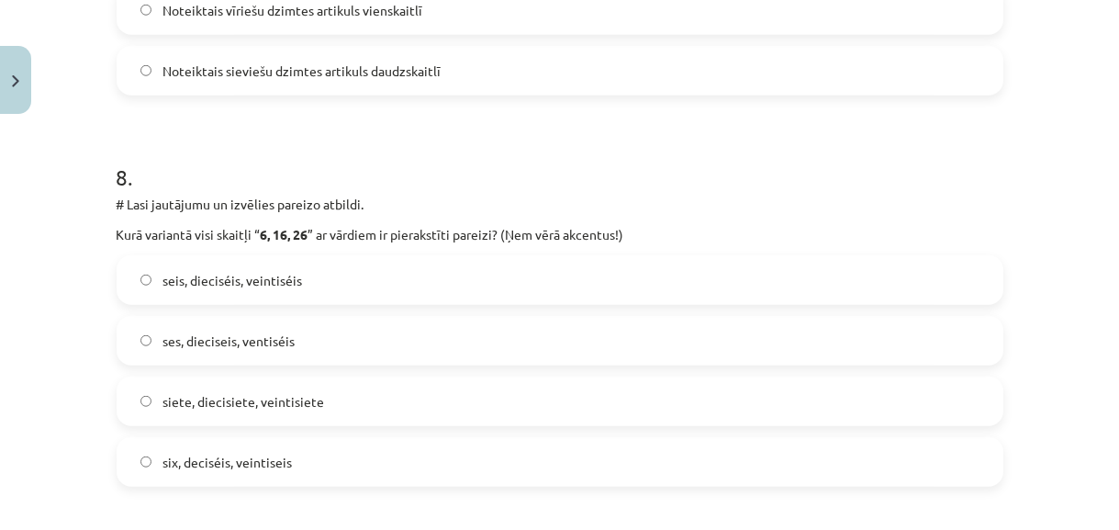
scroll to position [3004, 0]
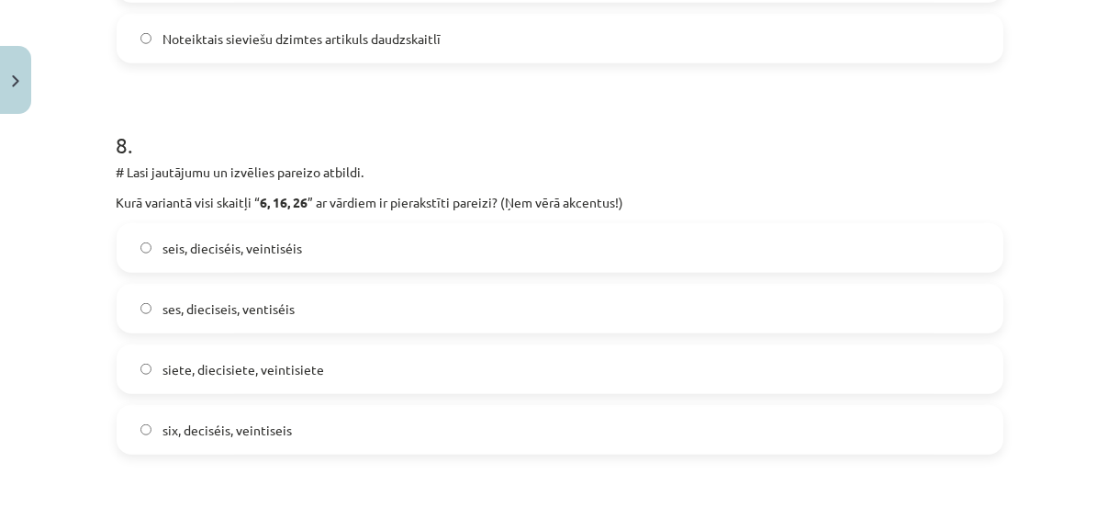
click at [588, 249] on label "seis, dieciséis, veintiséis" at bounding box center [559, 248] width 883 height 46
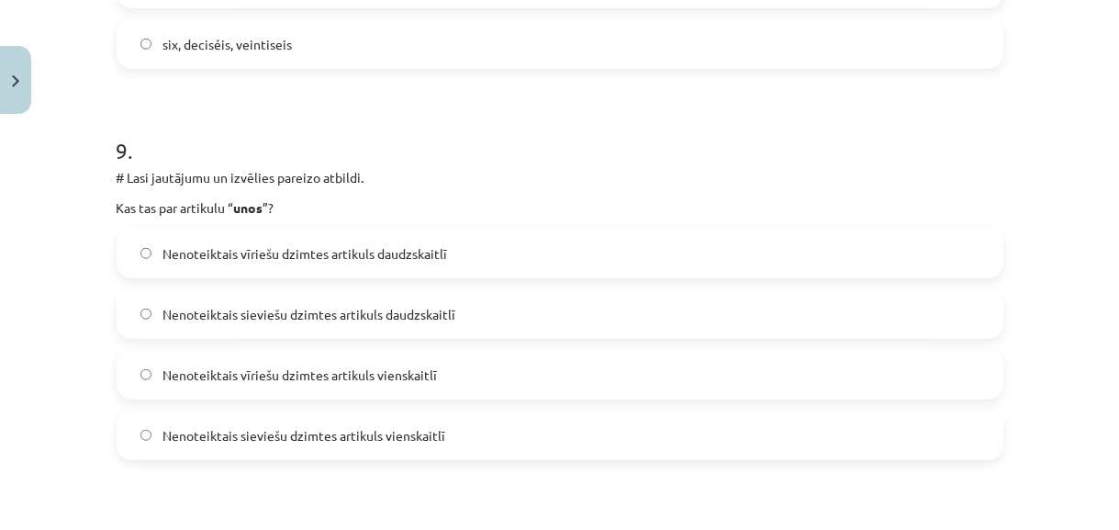
scroll to position [3405, 0]
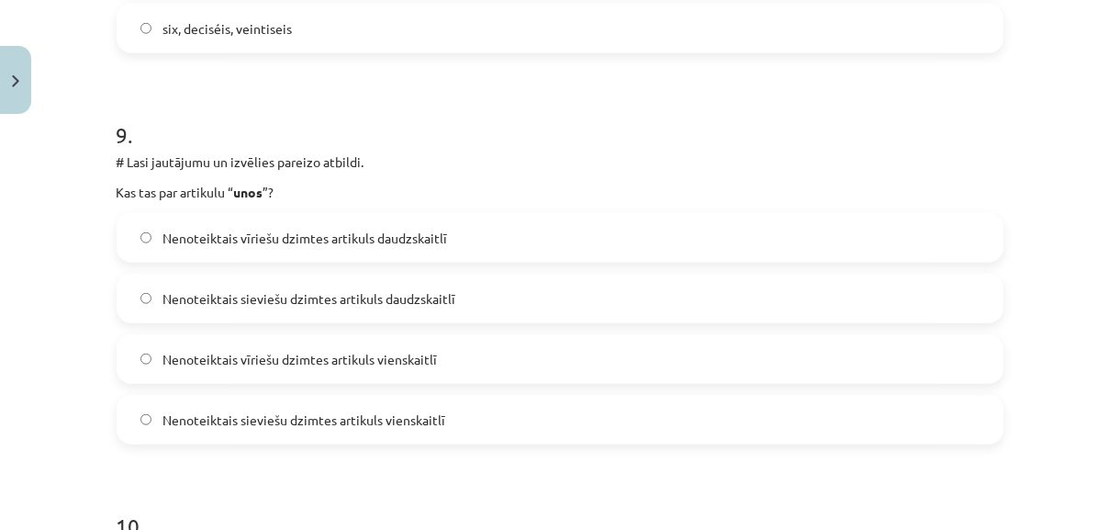
click at [386, 238] on span "Nenoteiktais vīriešu dzimtes artikuls daudzskaitlī" at bounding box center [305, 238] width 285 height 19
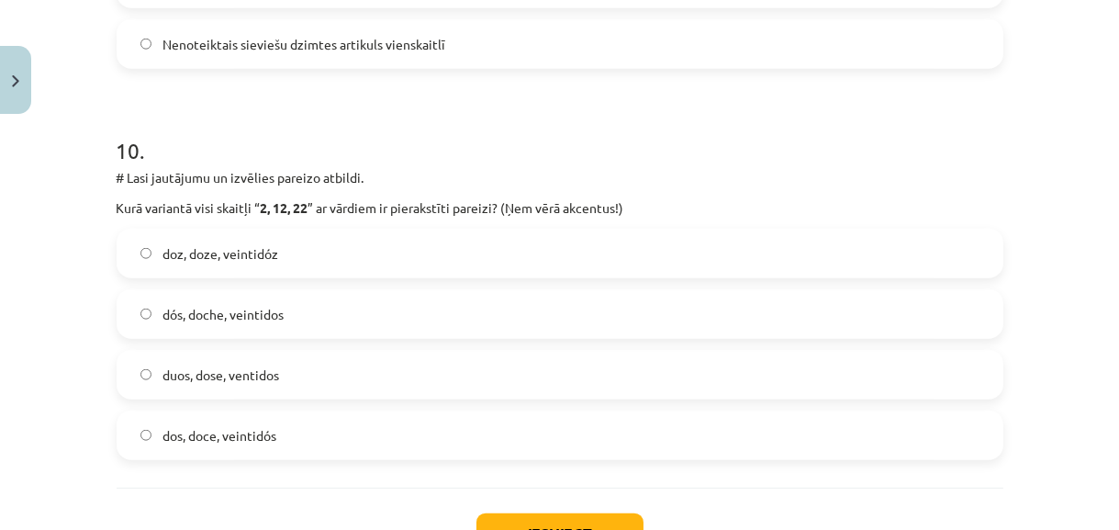
scroll to position [3805, 0]
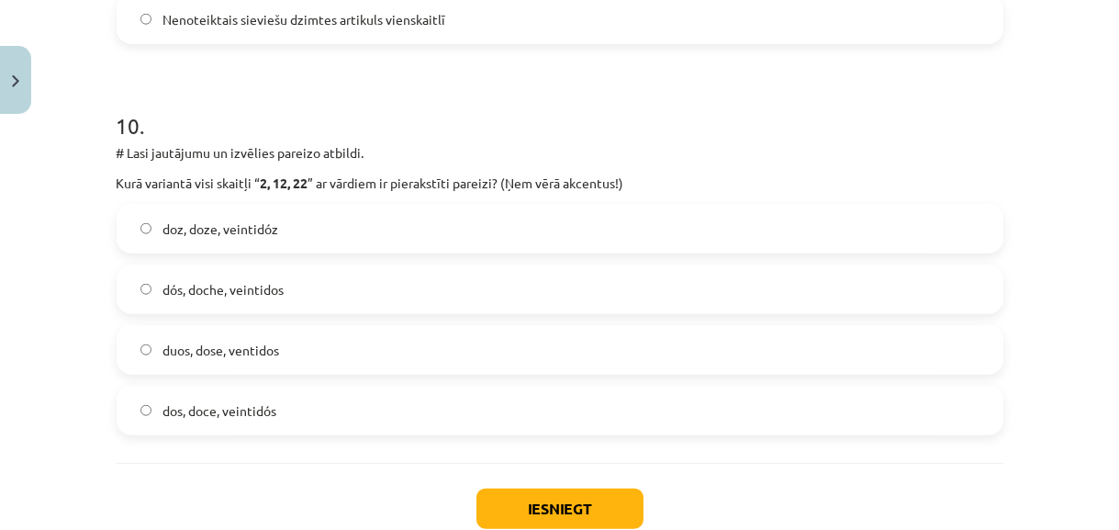
click at [717, 397] on label "dos, doce, veintidós" at bounding box center [559, 410] width 883 height 46
click at [588, 499] on button "Iesniegt" at bounding box center [560, 509] width 167 height 40
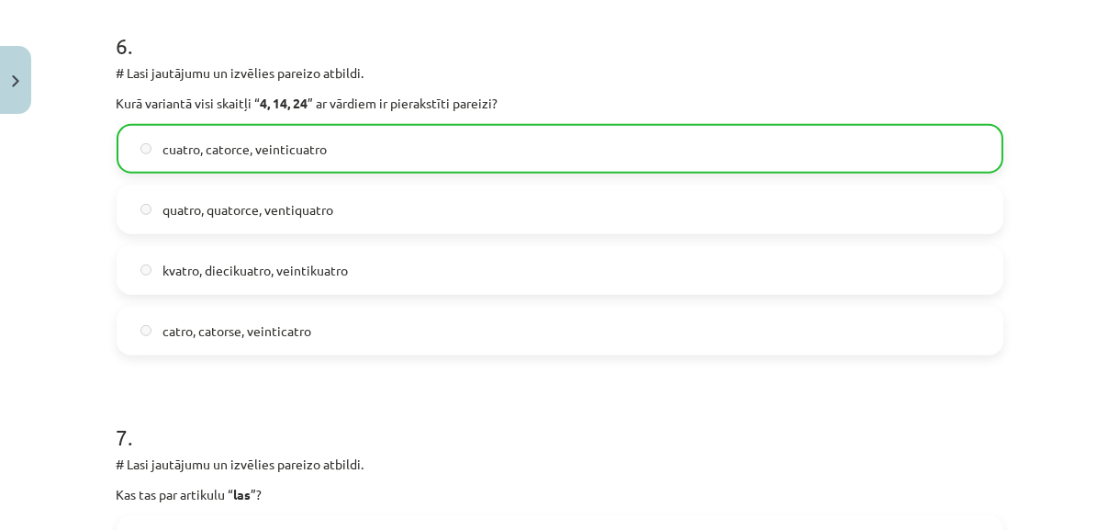
scroll to position [3980, 0]
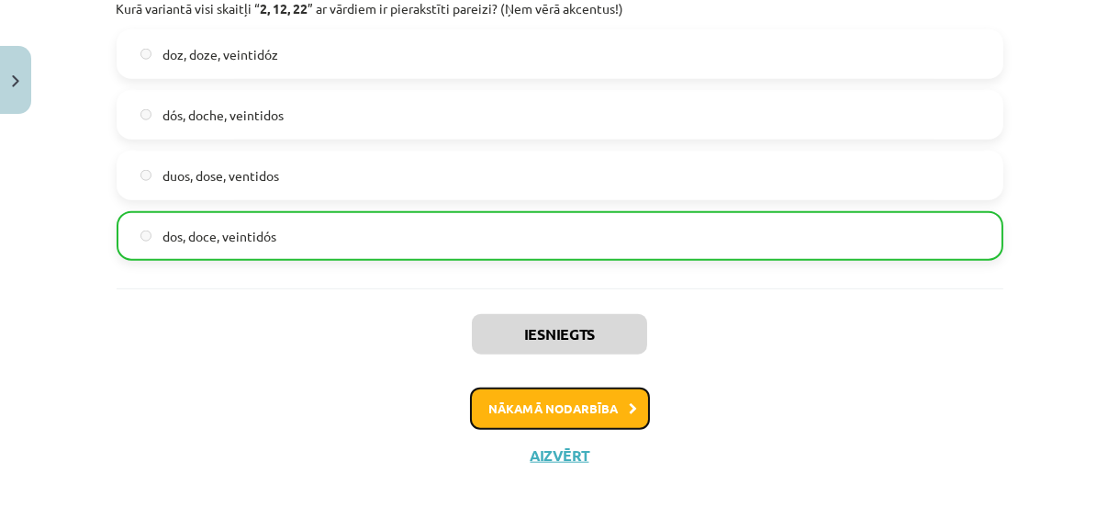
click at [598, 398] on button "Nākamā nodarbība" at bounding box center [560, 408] width 180 height 42
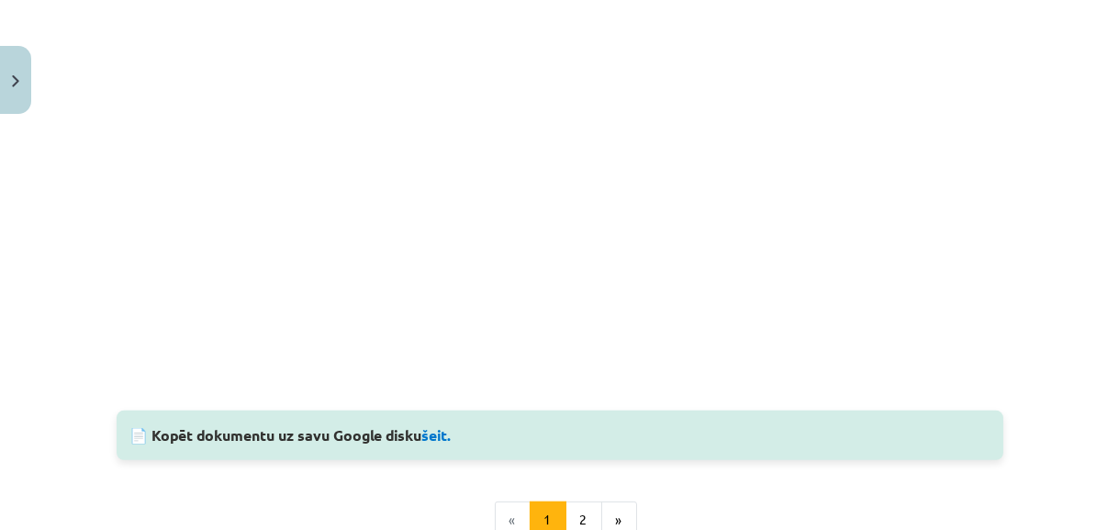
scroll to position [1815, 0]
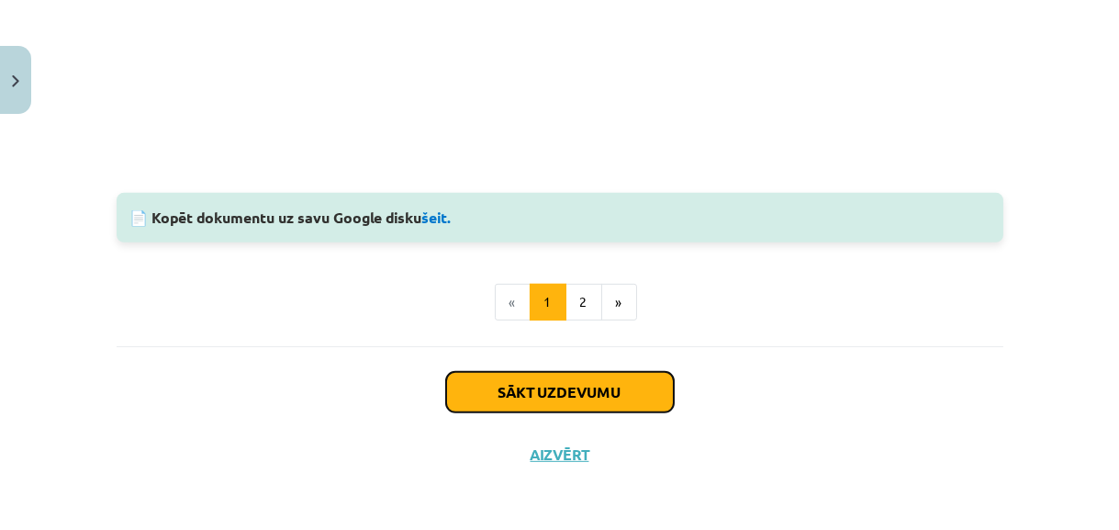
click at [635, 398] on button "Sākt uzdevumu" at bounding box center [560, 392] width 228 height 40
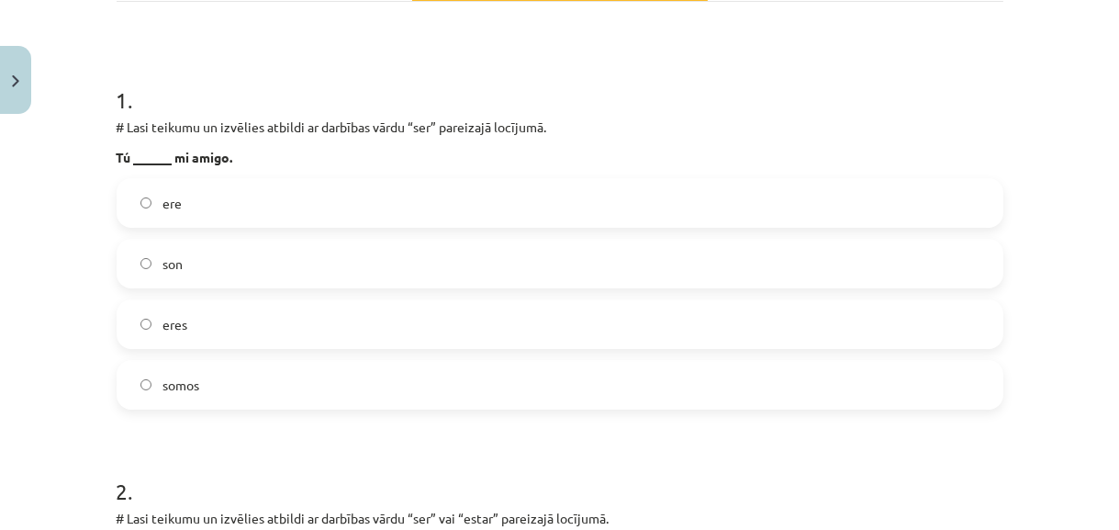
scroll to position [348, 0]
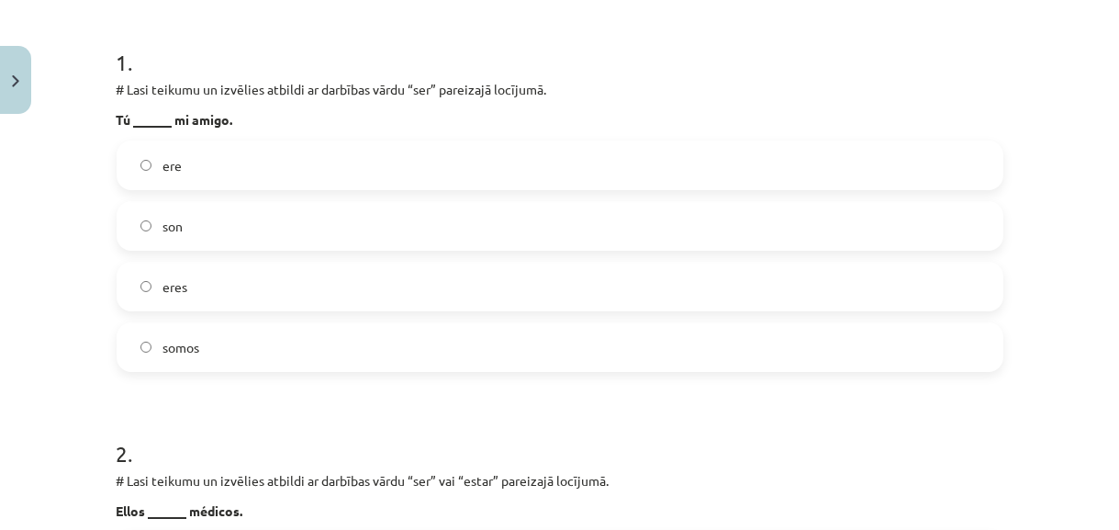
click at [692, 290] on label "eres" at bounding box center [559, 287] width 883 height 46
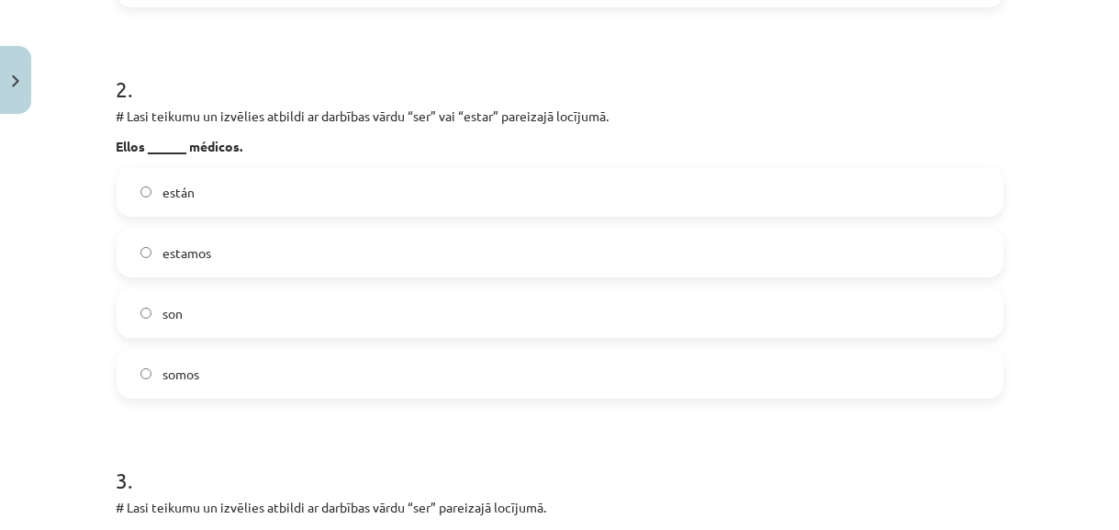
scroll to position [715, 0]
click at [949, 318] on label "son" at bounding box center [559, 310] width 883 height 46
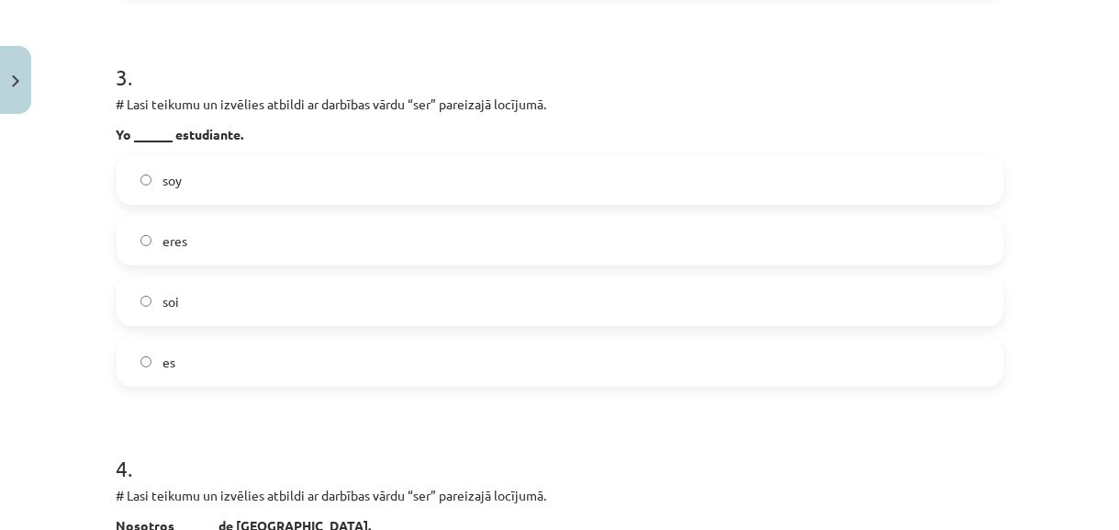
click at [839, 157] on label "soy" at bounding box center [559, 180] width 883 height 46
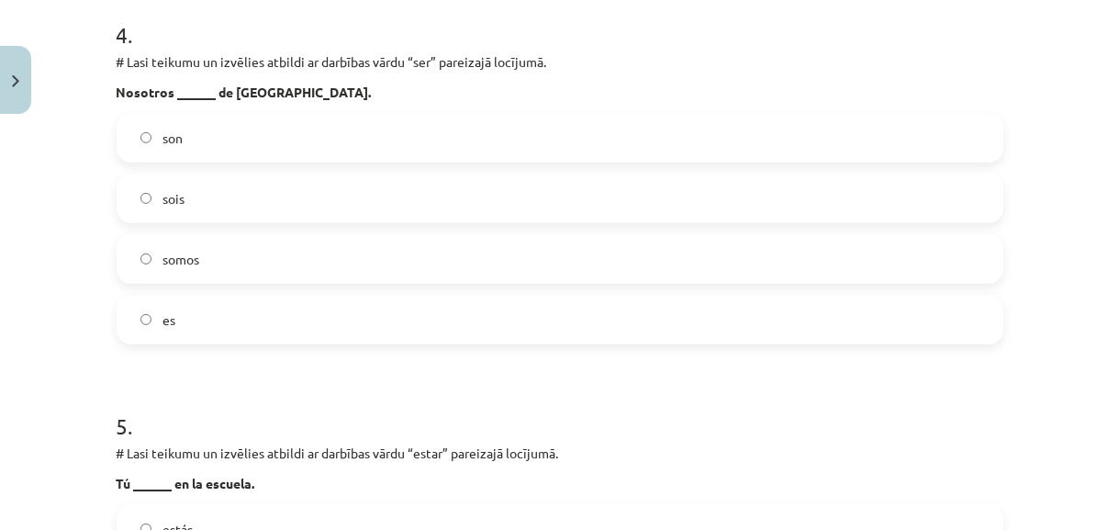
scroll to position [1550, 0]
click at [801, 263] on label "somos" at bounding box center [559, 258] width 883 height 46
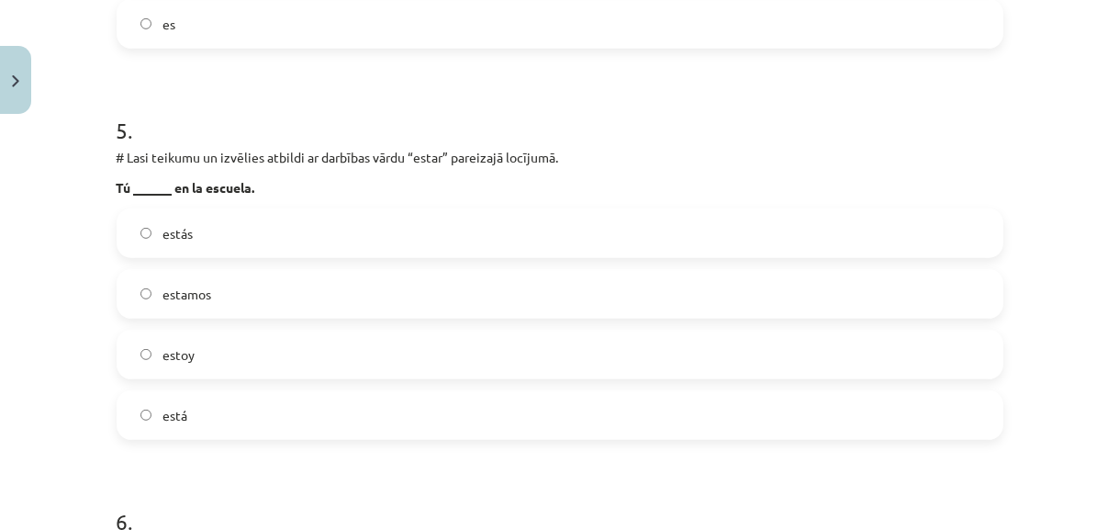
scroll to position [1883, 0]
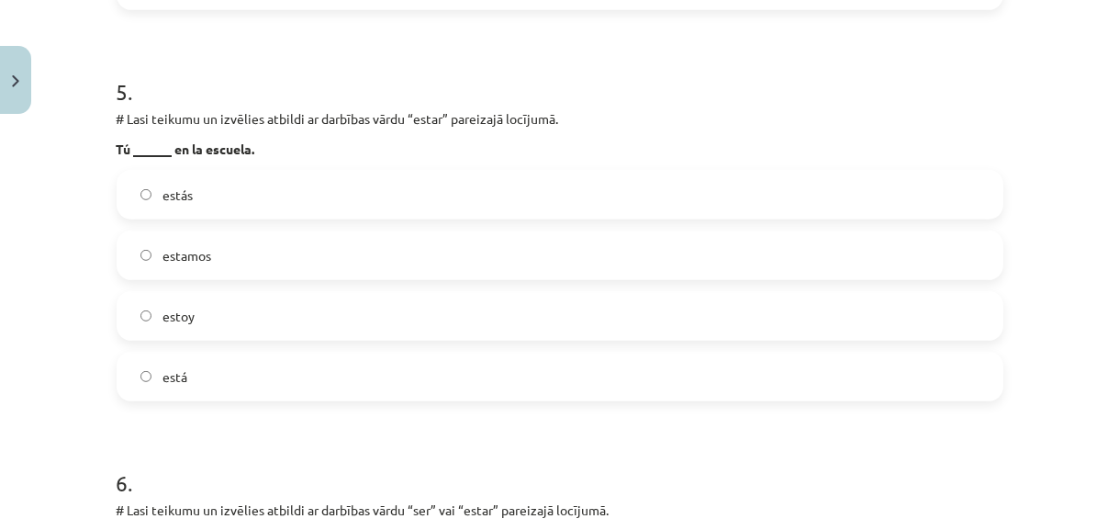
click at [569, 186] on label "estás" at bounding box center [559, 195] width 883 height 46
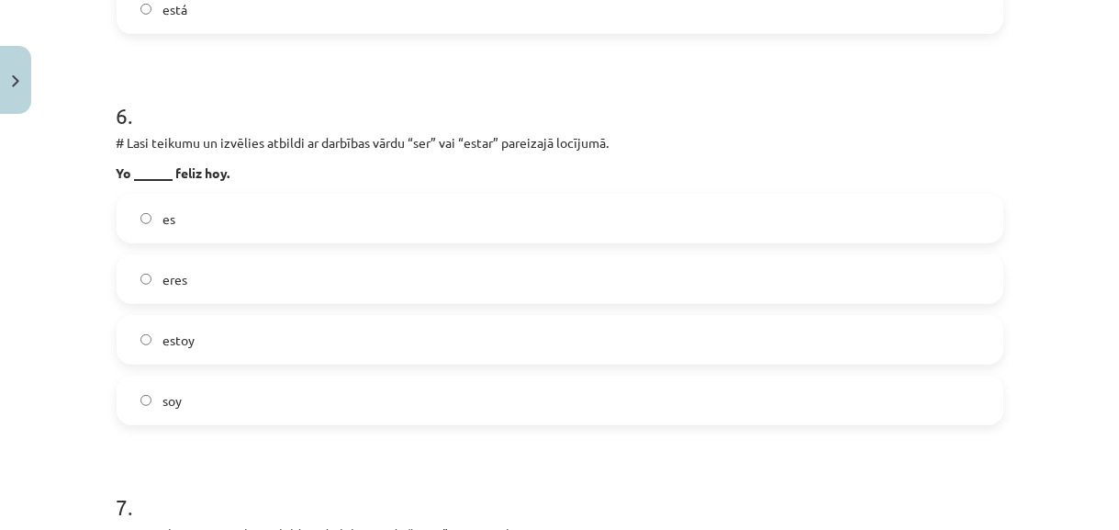
scroll to position [2285, 0]
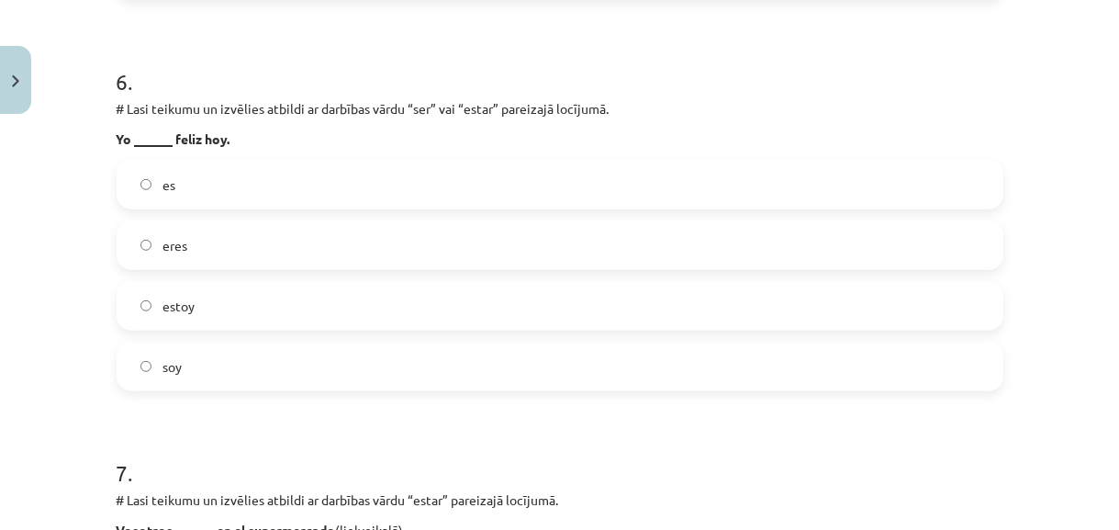
click at [835, 309] on label "estoy" at bounding box center [559, 306] width 883 height 46
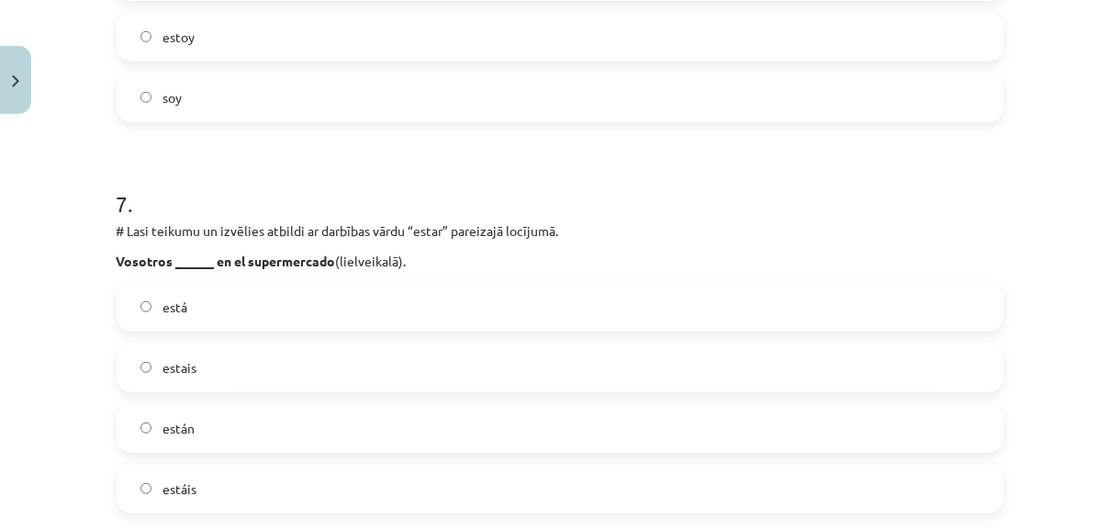
scroll to position [2585, 0]
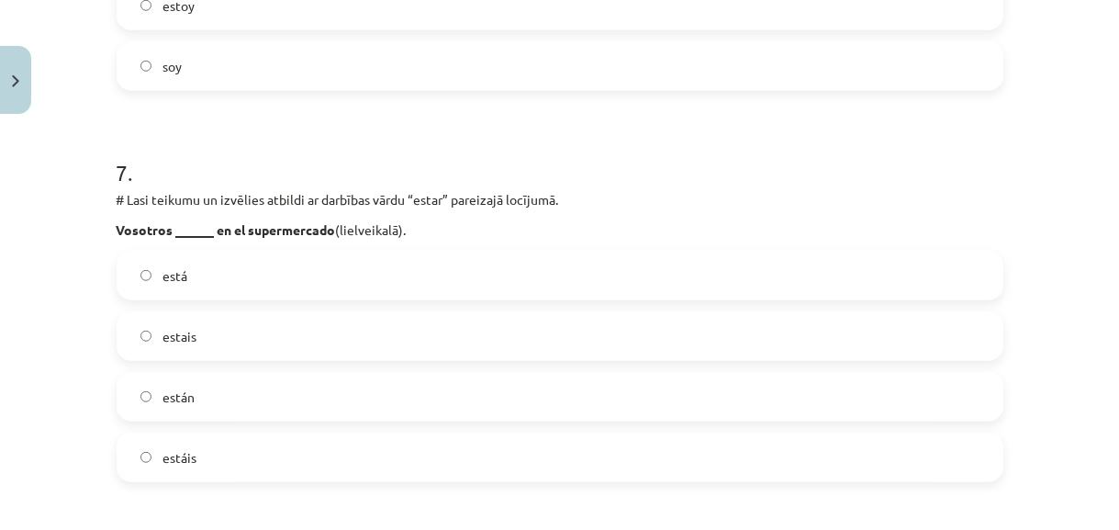
click at [758, 470] on label "estáis" at bounding box center [559, 457] width 883 height 46
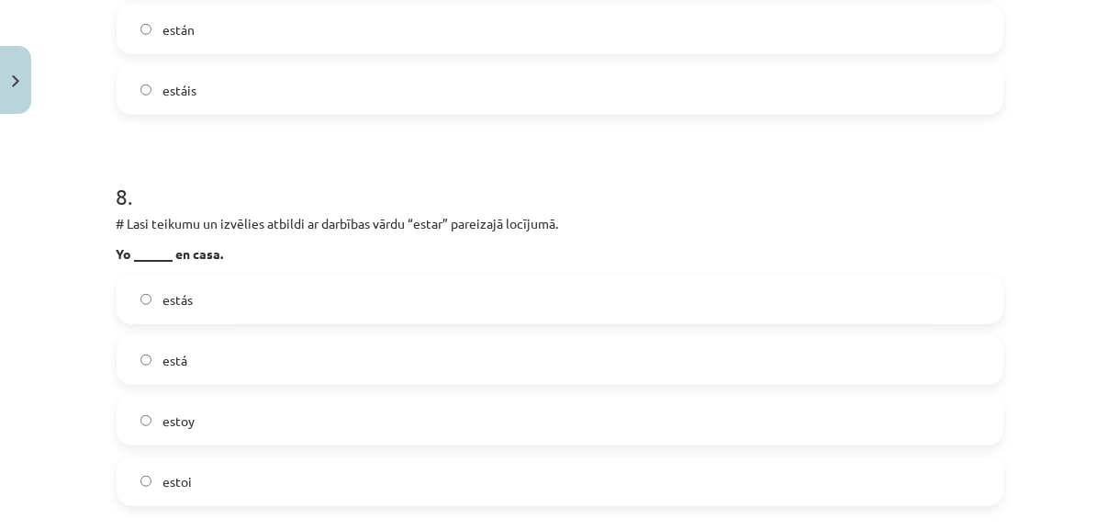
scroll to position [2985, 0]
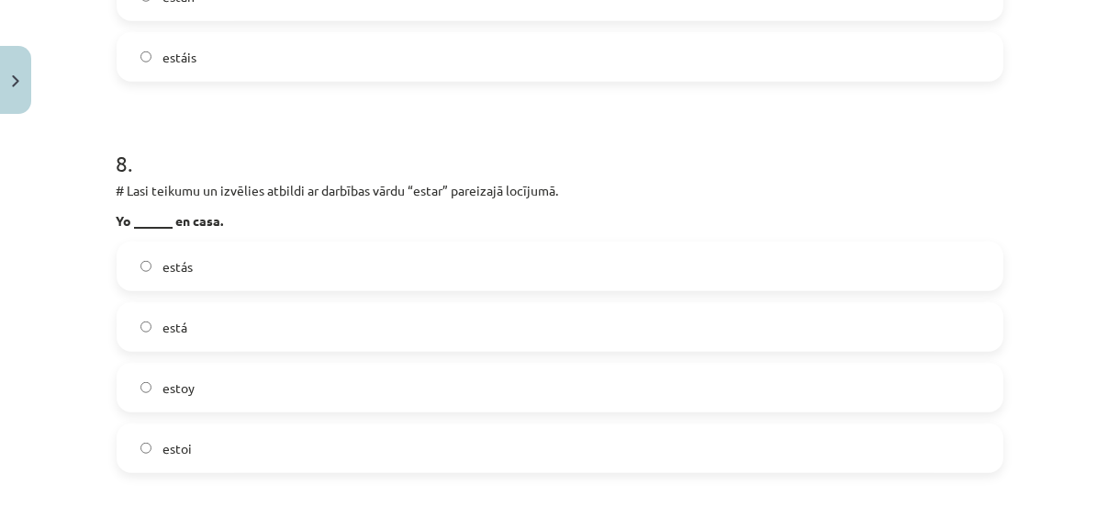
click at [935, 402] on label "estoy" at bounding box center [559, 388] width 883 height 46
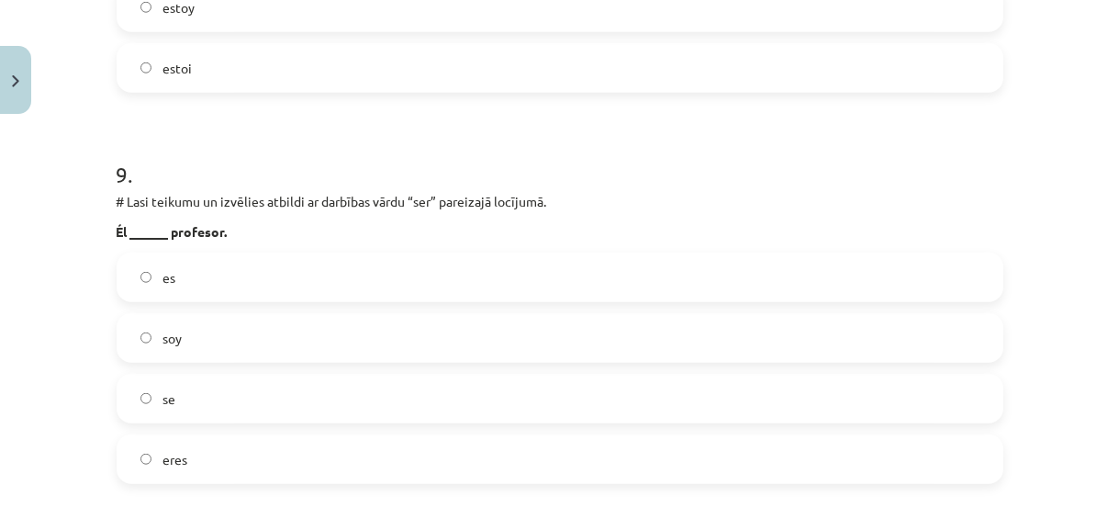
scroll to position [3386, 0]
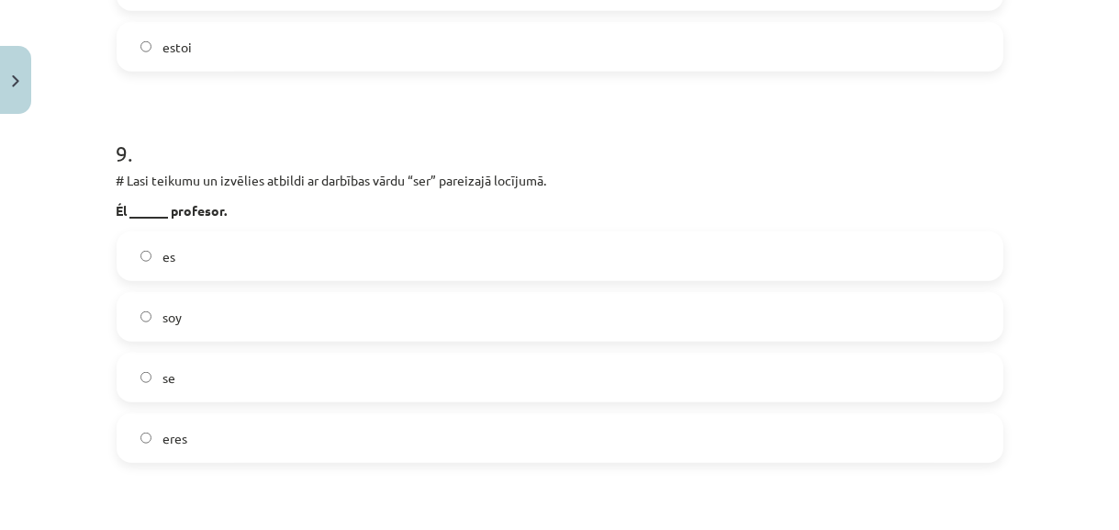
click at [840, 263] on label "es" at bounding box center [559, 256] width 883 height 46
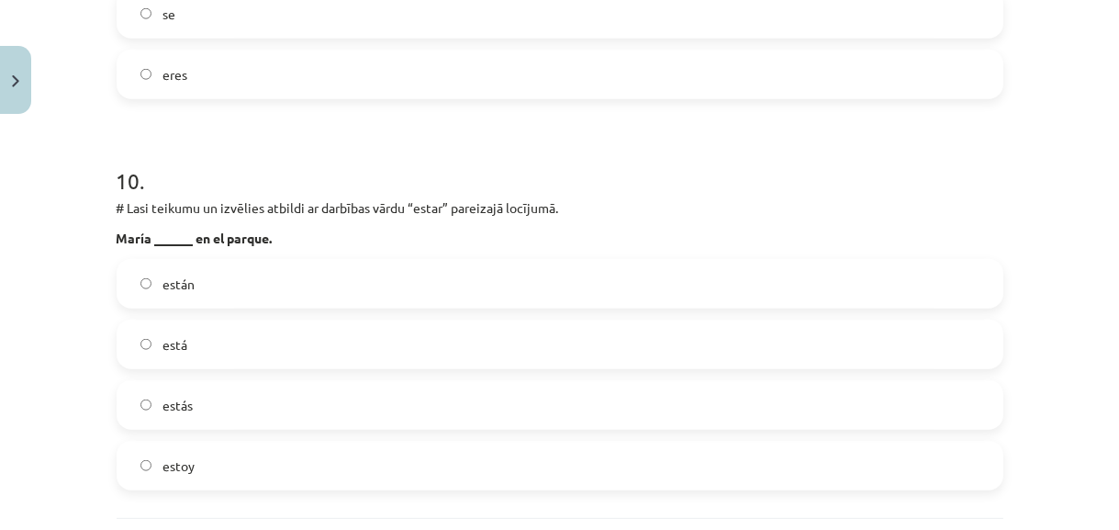
scroll to position [3754, 0]
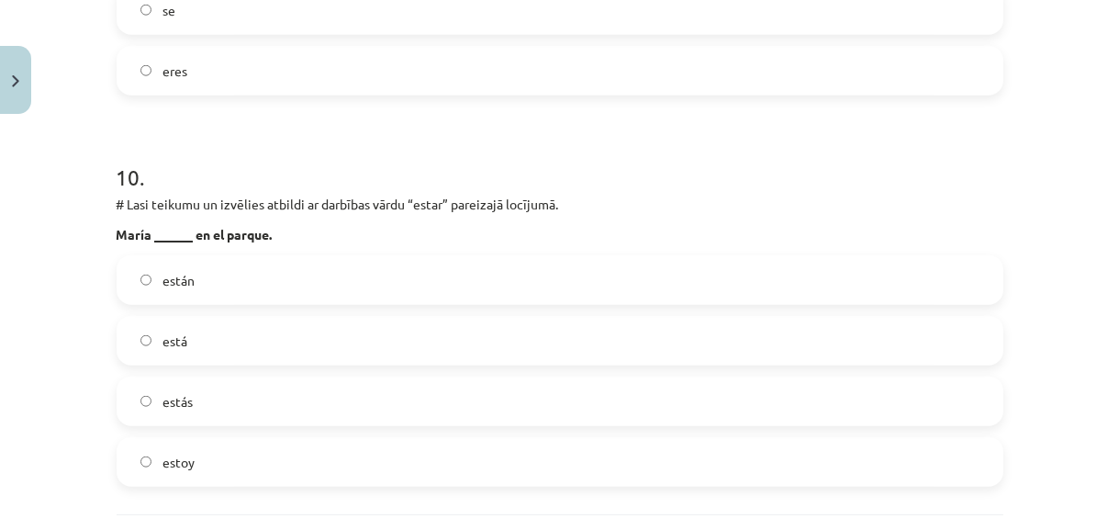
click at [740, 333] on label "está" at bounding box center [559, 341] width 883 height 46
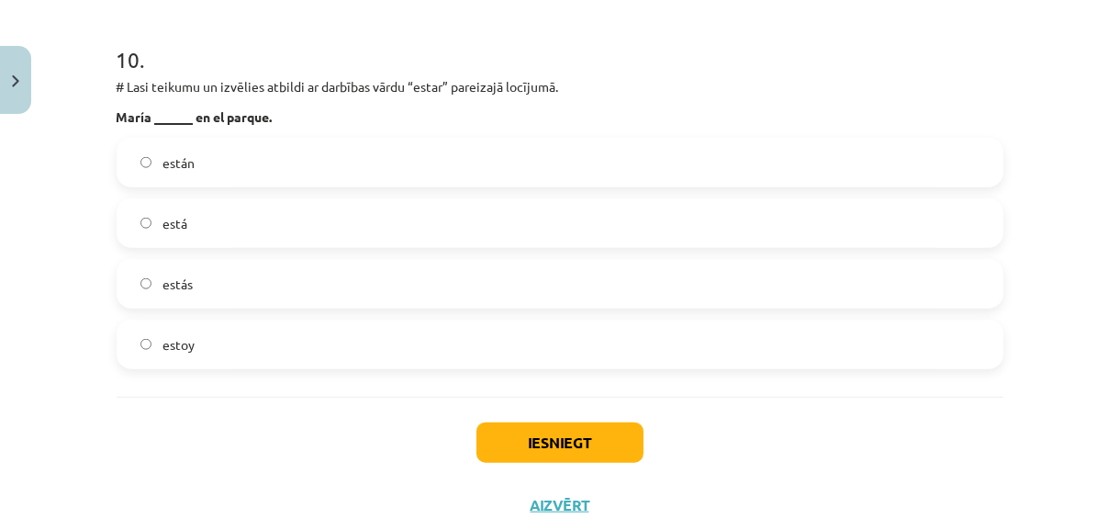
scroll to position [3887, 0]
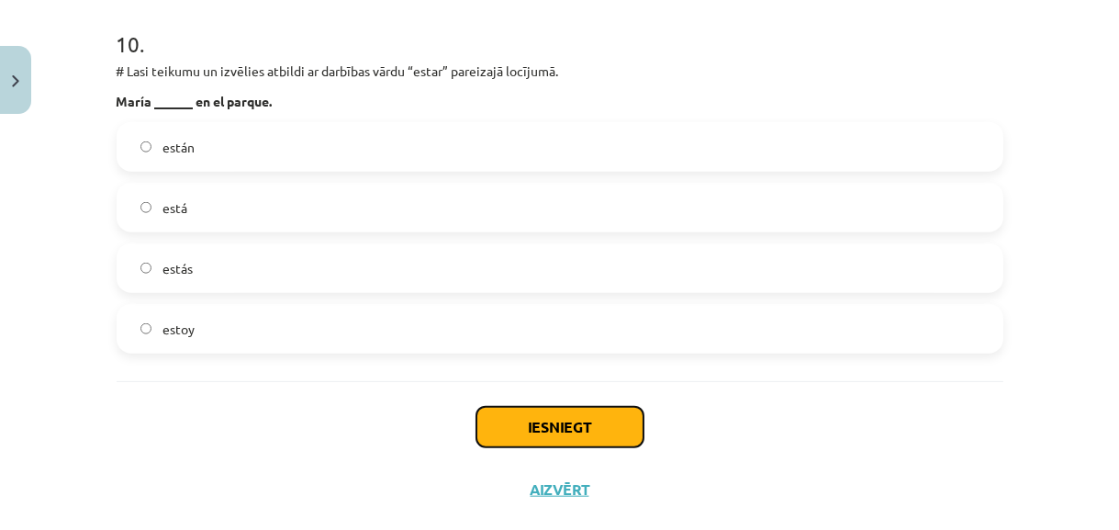
click at [629, 429] on button "Iesniegt" at bounding box center [560, 427] width 167 height 40
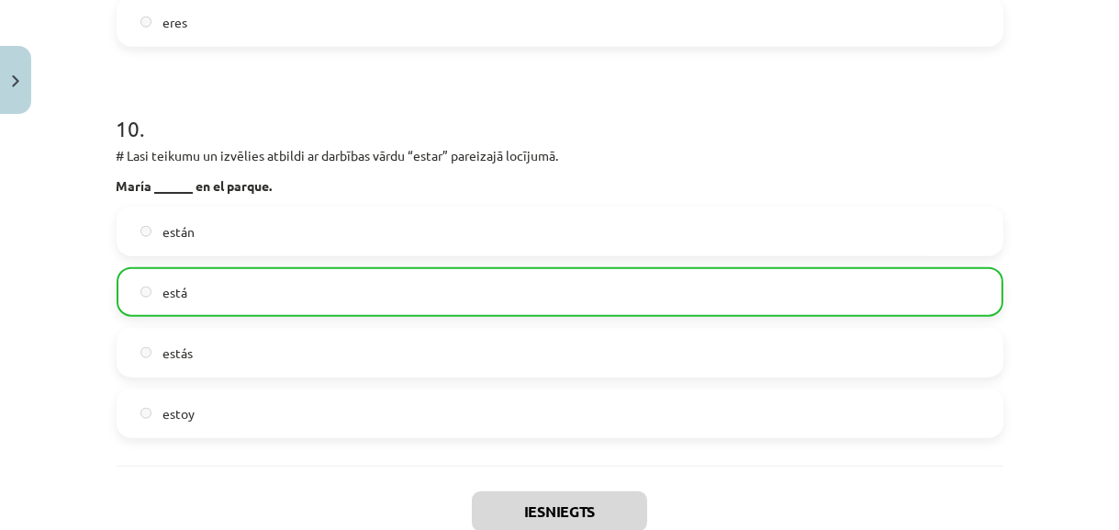
scroll to position [3980, 0]
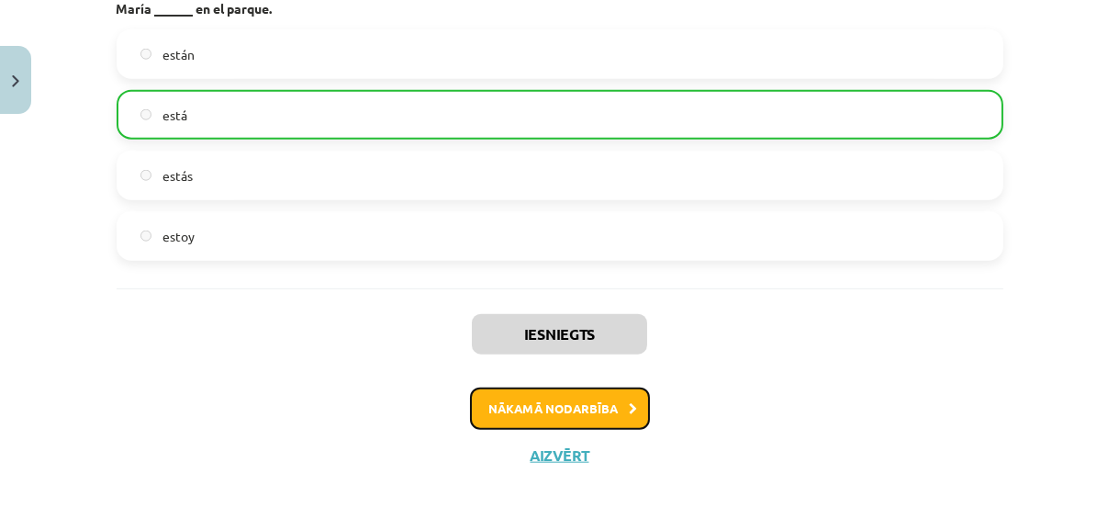
click at [567, 408] on button "Nākamā nodarbība" at bounding box center [560, 408] width 180 height 42
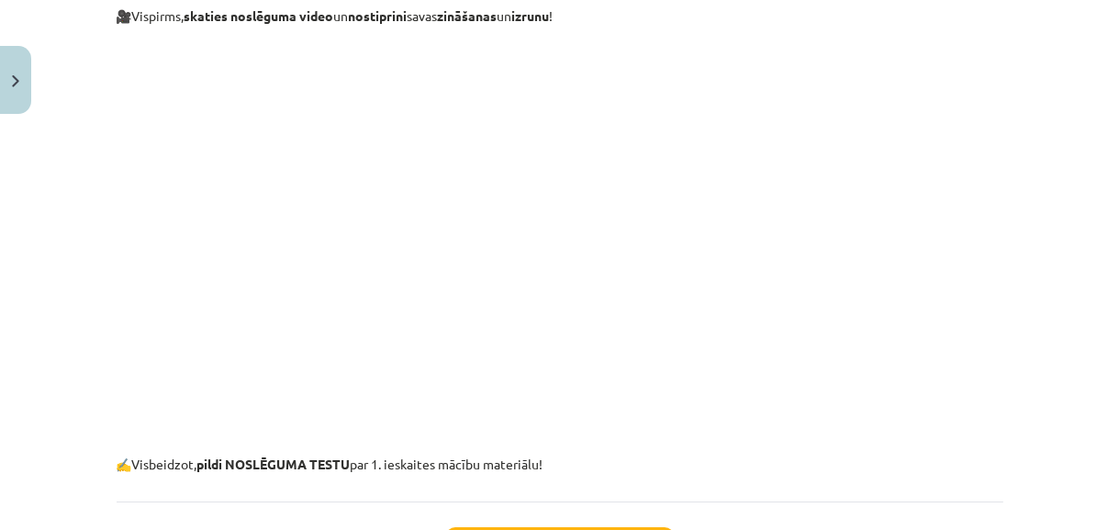
scroll to position [741, 0]
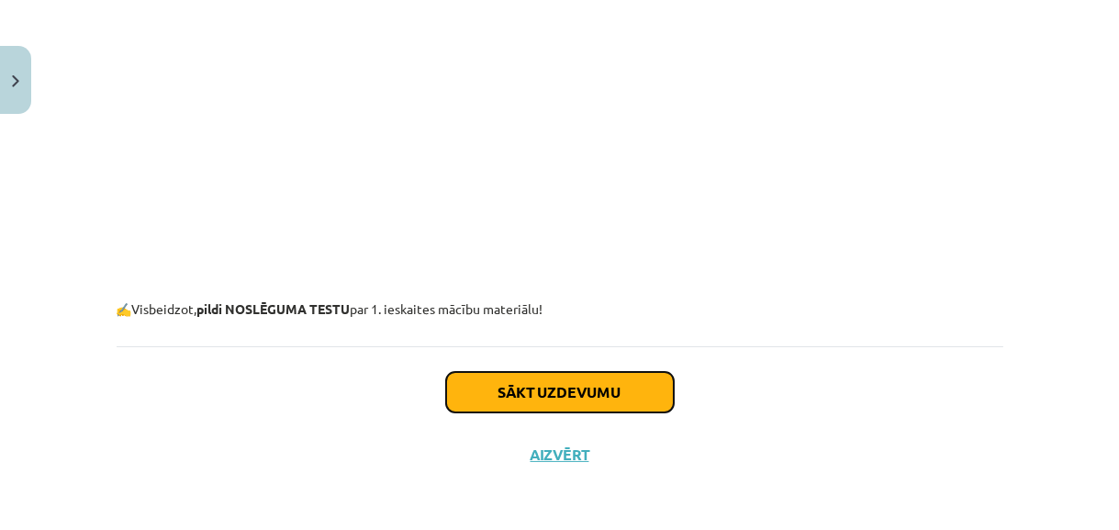
click at [619, 388] on button "Sākt uzdevumu" at bounding box center [560, 392] width 228 height 40
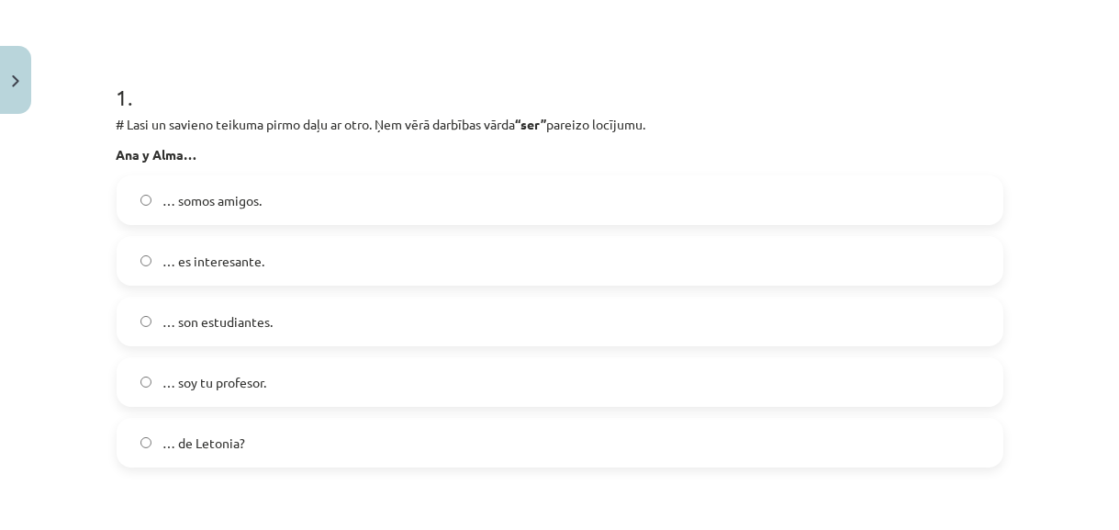
scroll to position [341, 0]
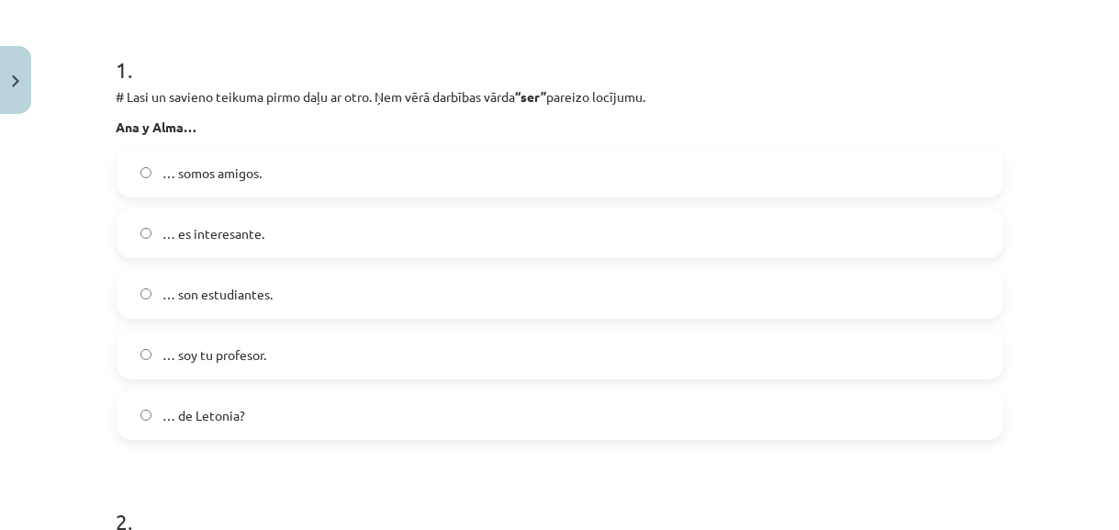
click at [659, 288] on label "… son estudiantes." at bounding box center [559, 294] width 883 height 46
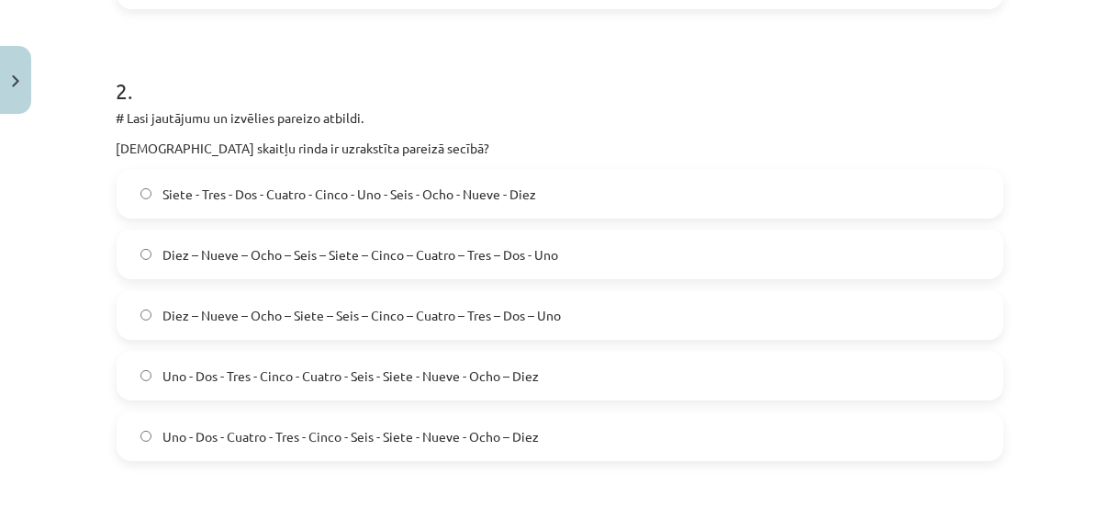
scroll to position [775, 0]
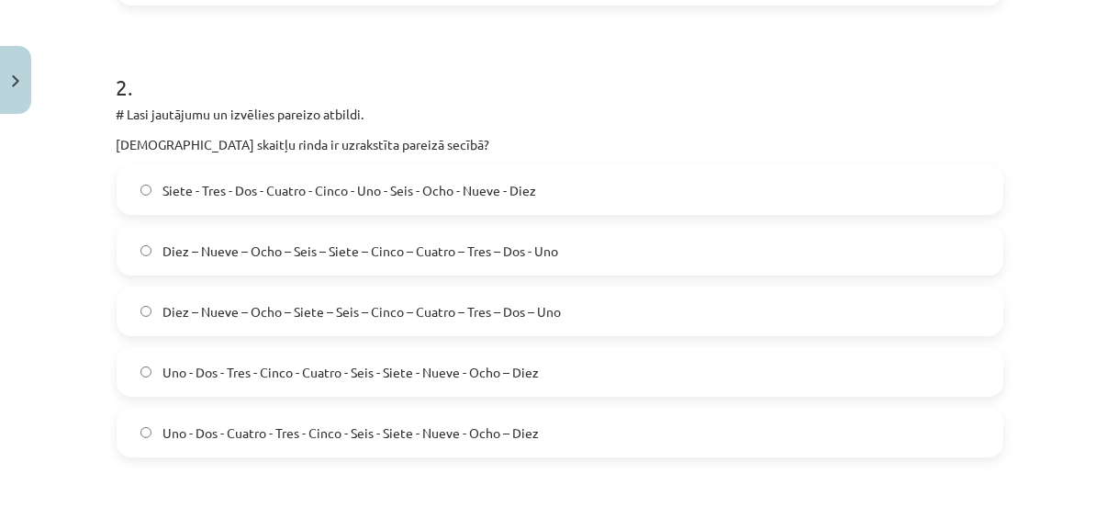
click at [436, 254] on span "Diez – Nueve – Ocho – Seis – Siete – Cinco – Cuatro – Tres – Dos - Uno" at bounding box center [361, 250] width 396 height 19
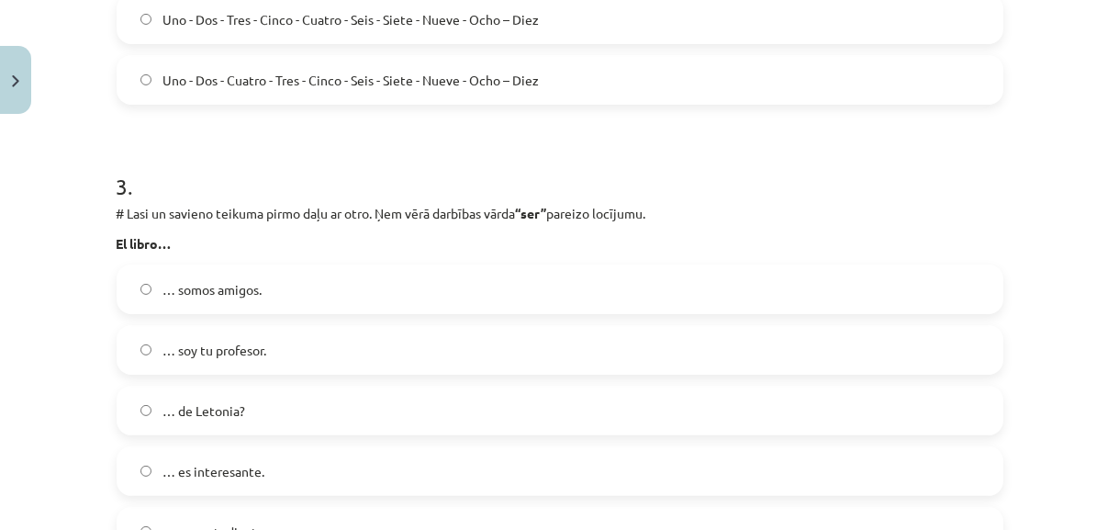
scroll to position [1142, 0]
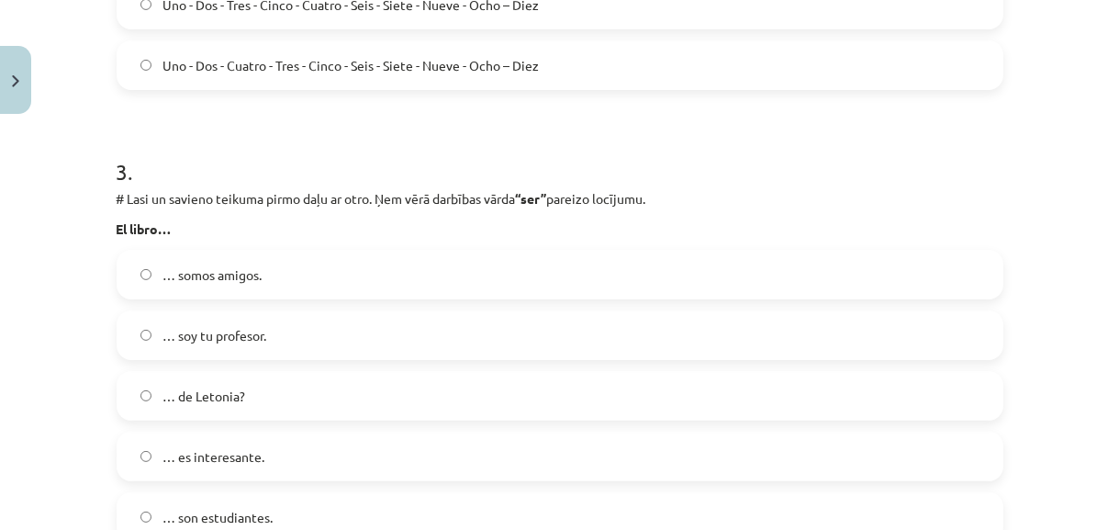
click at [651, 461] on label "… es interesante." at bounding box center [559, 456] width 883 height 46
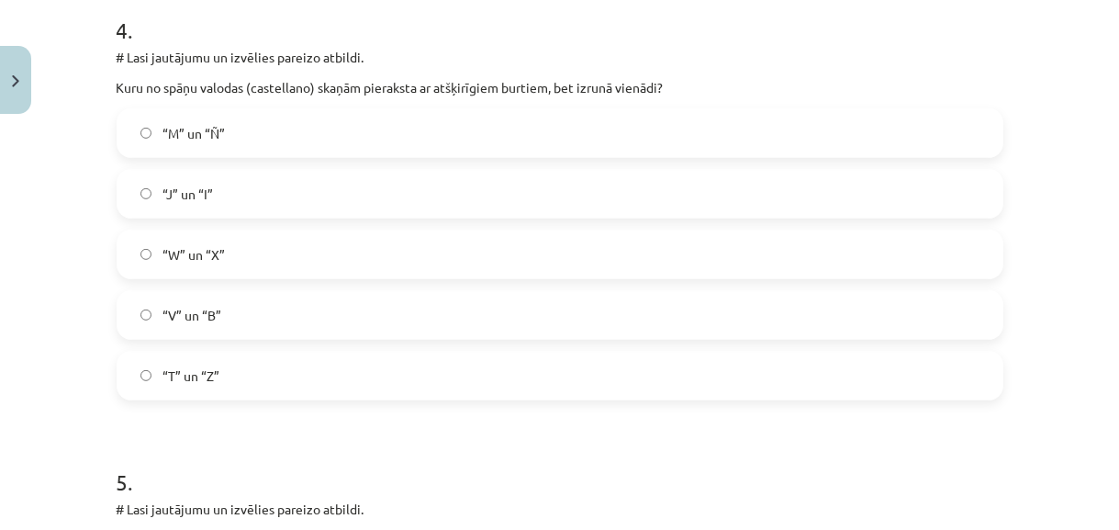
scroll to position [1744, 0]
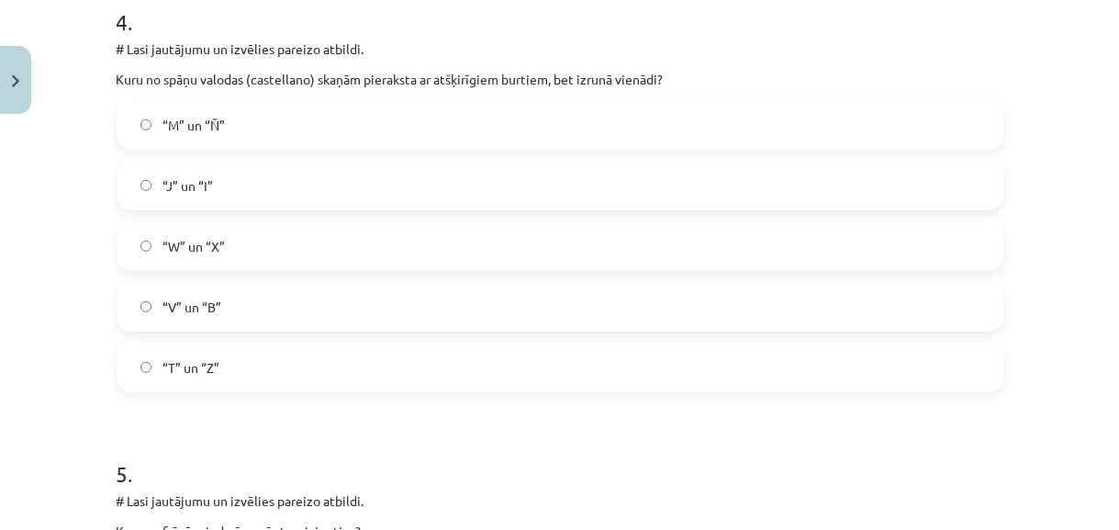
click at [716, 369] on label "“T” un “Z”" at bounding box center [559, 367] width 883 height 46
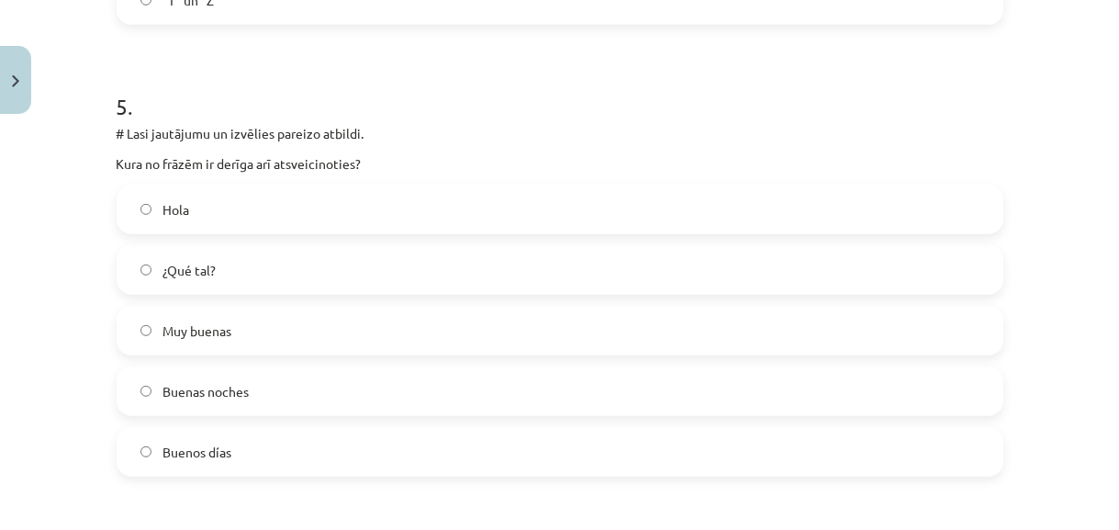
scroll to position [2144, 0]
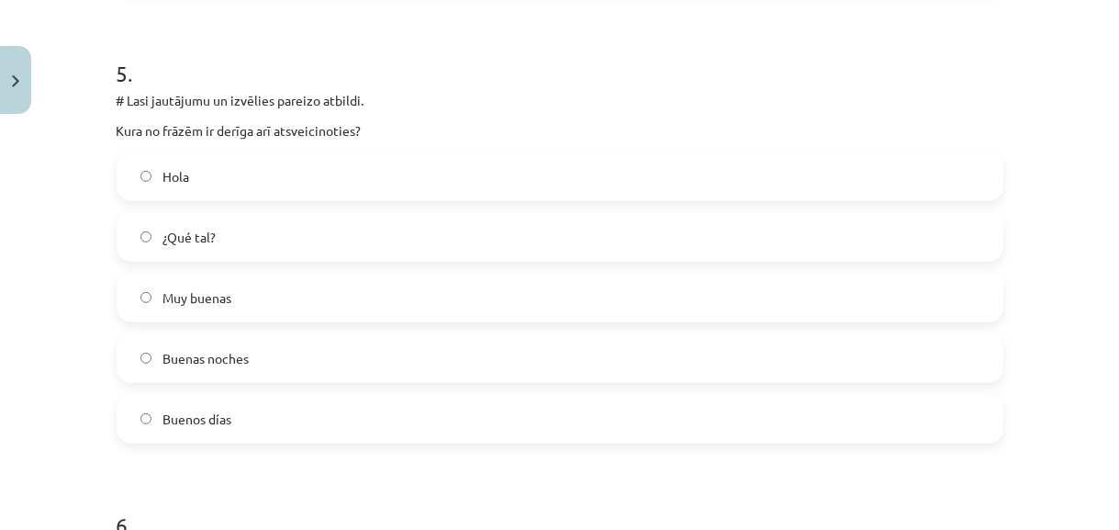
click at [584, 288] on label "Muy buenas" at bounding box center [559, 298] width 883 height 46
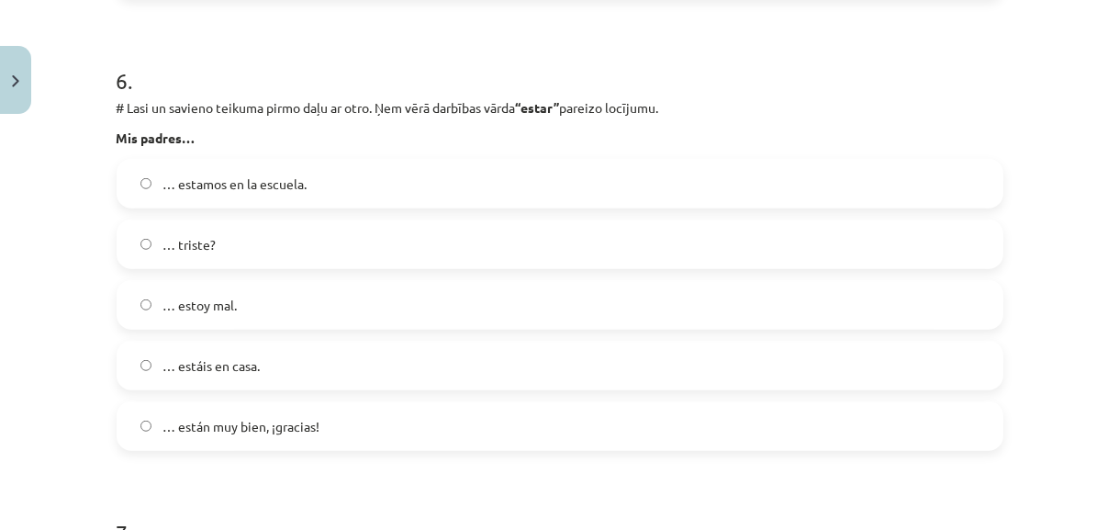
scroll to position [2622, 0]
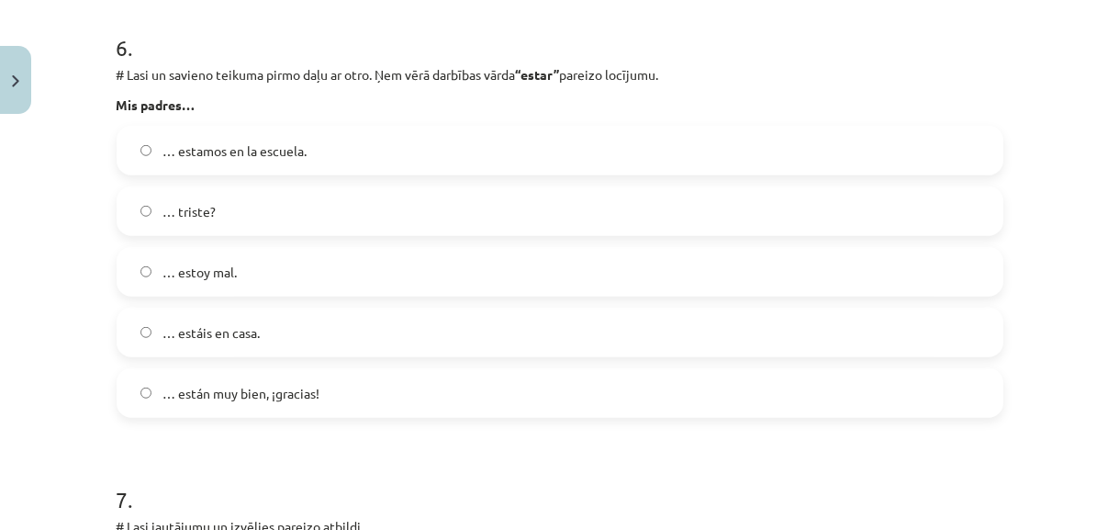
click at [815, 390] on label "… están muy bien, ¡gracias!" at bounding box center [559, 393] width 883 height 46
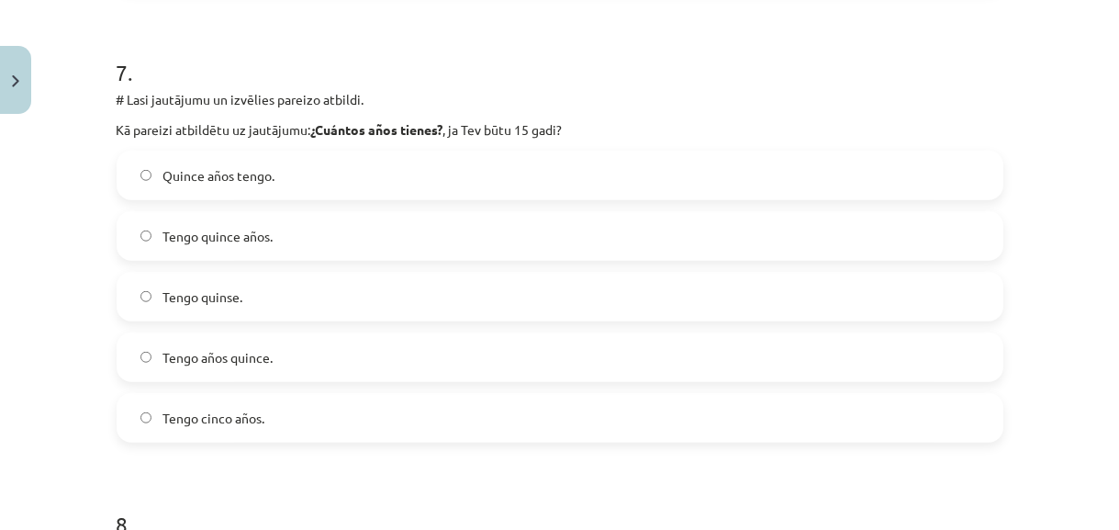
scroll to position [3056, 0]
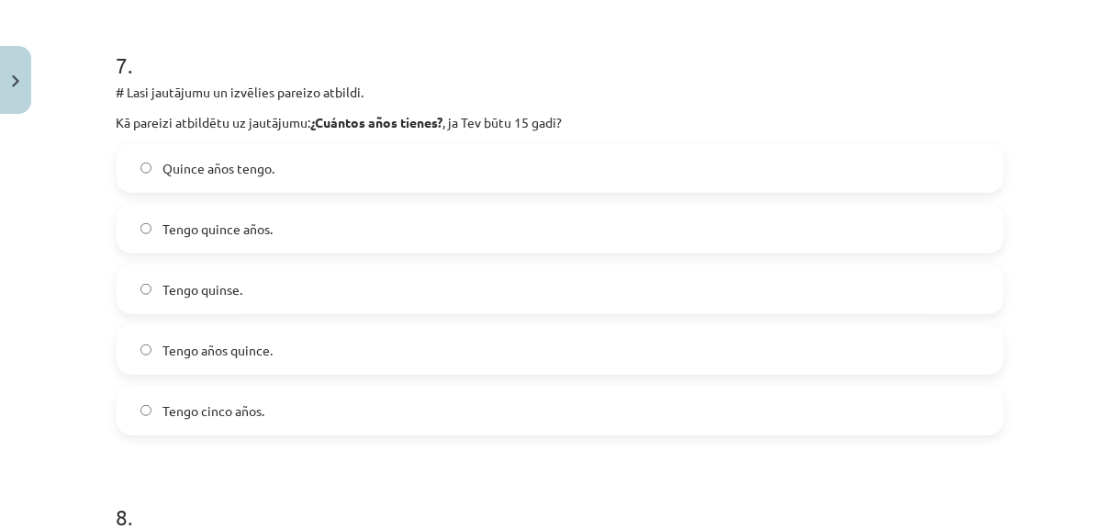
click at [797, 238] on label "Tengo quince años." at bounding box center [559, 229] width 883 height 46
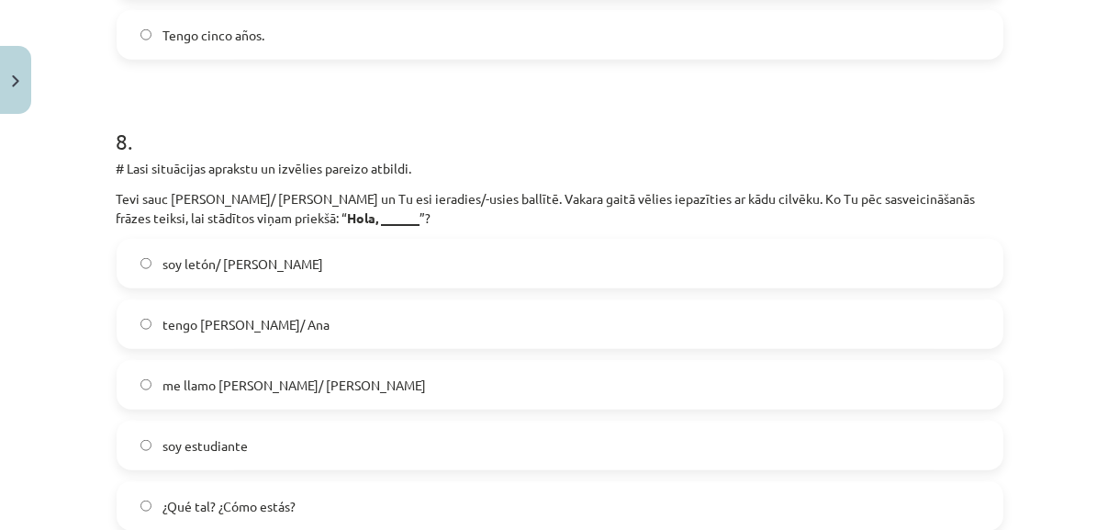
scroll to position [3456, 0]
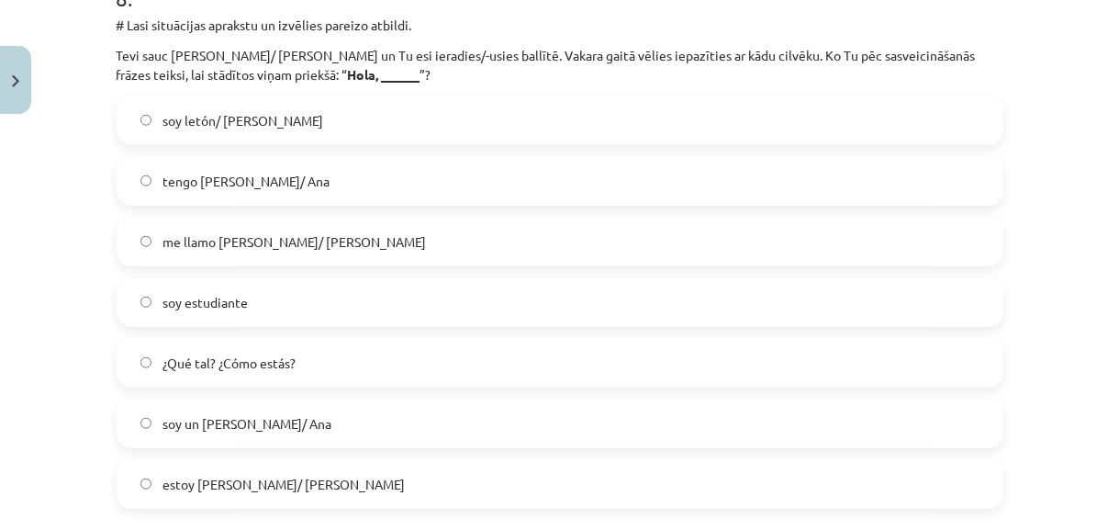
click at [1106, 513] on div "Mācību tēma: Spāņu valodas b1 - 10. klases 1.ieskaites mācību materiāls #9 ✅ Re…" at bounding box center [559, 265] width 1119 height 530
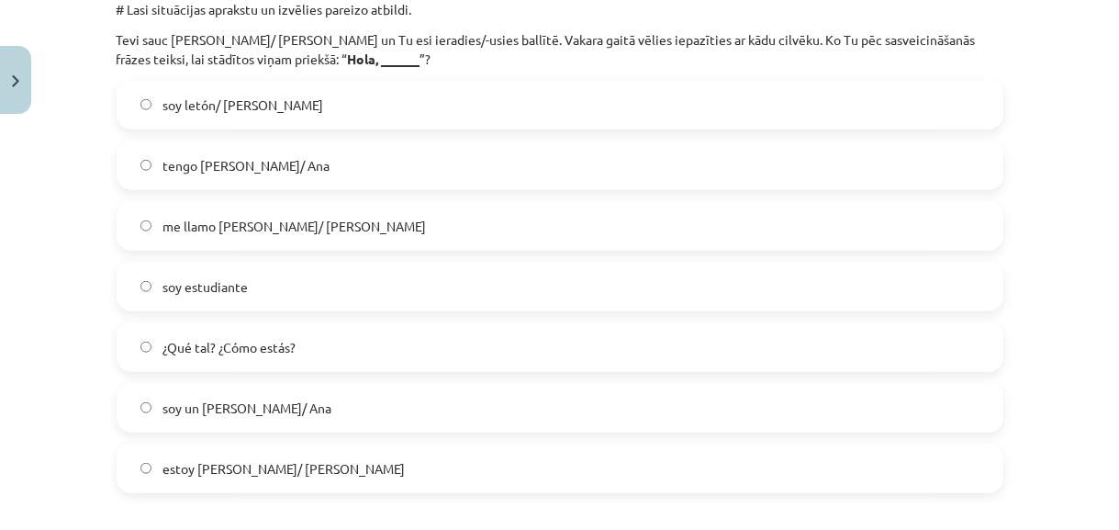
click at [908, 344] on label "¿Qué tal? ¿Cómo estás?" at bounding box center [559, 347] width 883 height 46
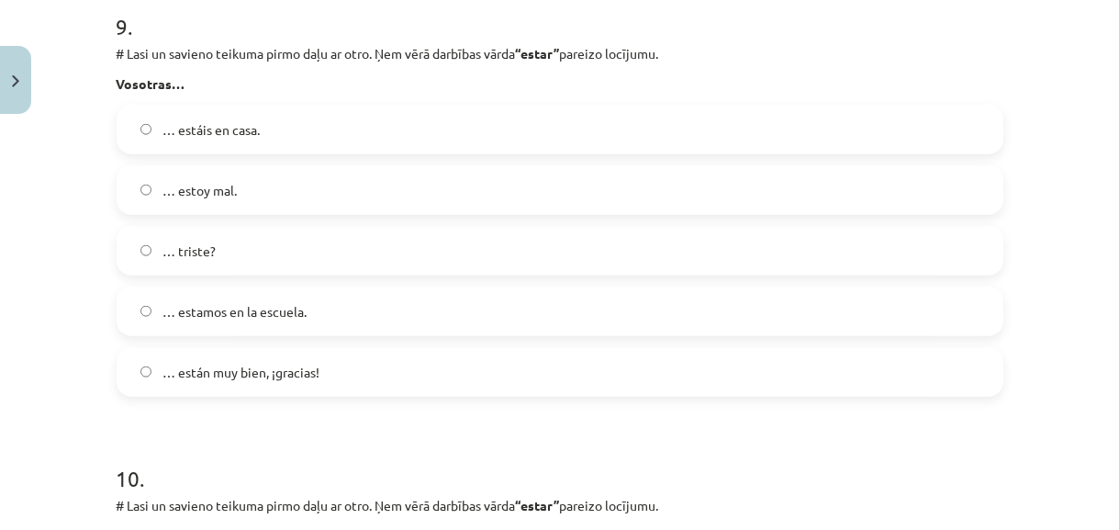
scroll to position [4158, 0]
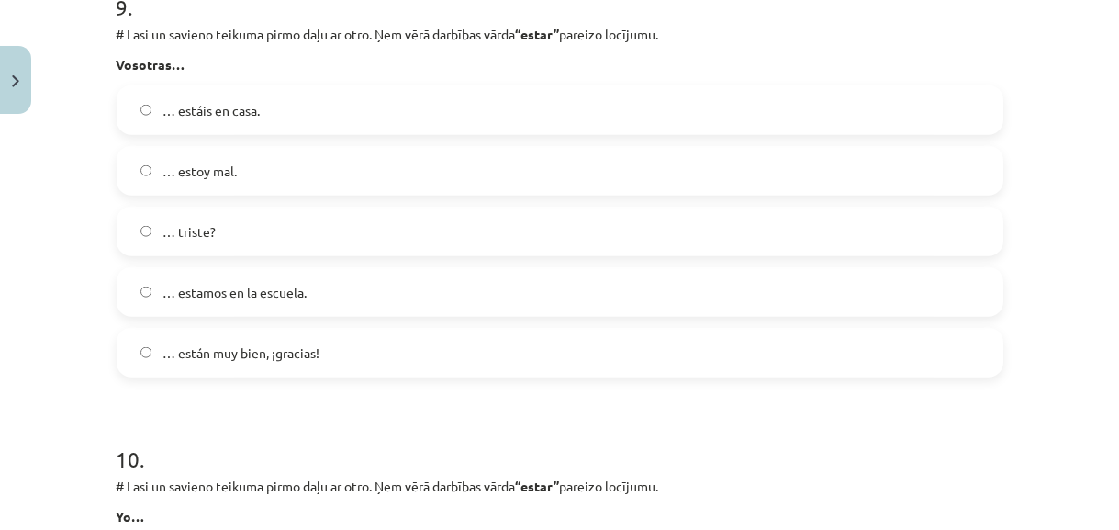
click at [716, 113] on label "… estáis en casa." at bounding box center [559, 110] width 883 height 46
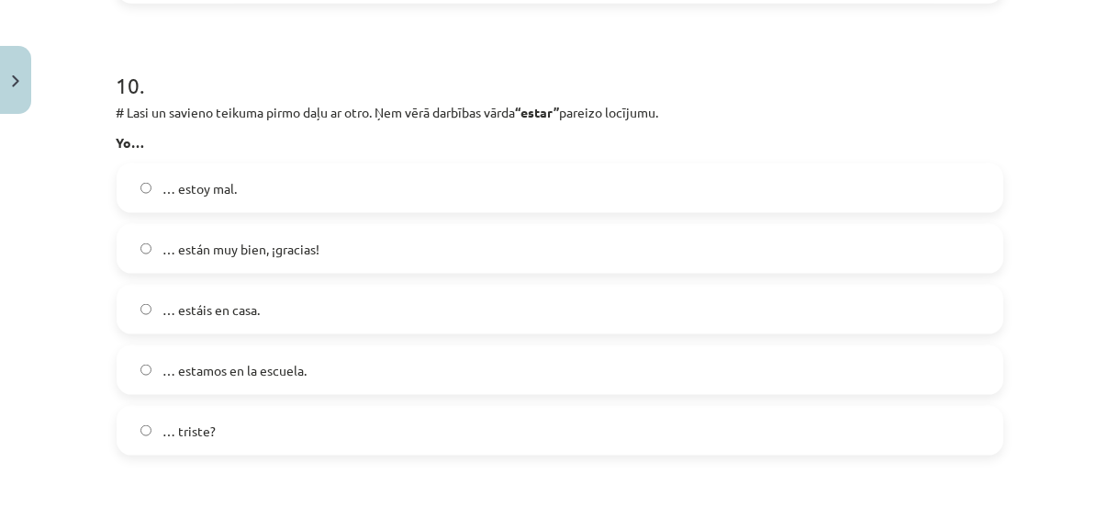
scroll to position [4558, 0]
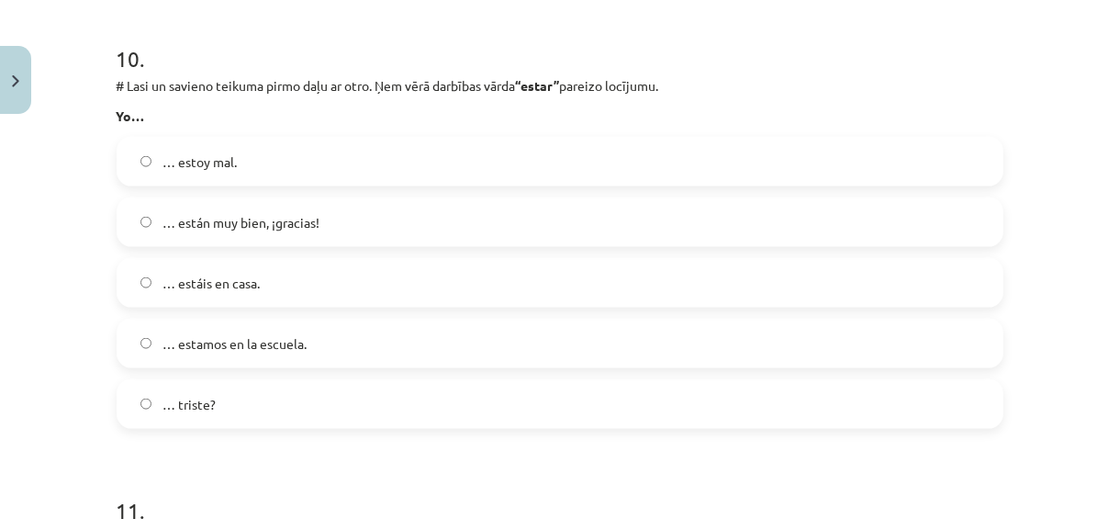
click at [777, 147] on label "… estoy mal." at bounding box center [559, 162] width 883 height 46
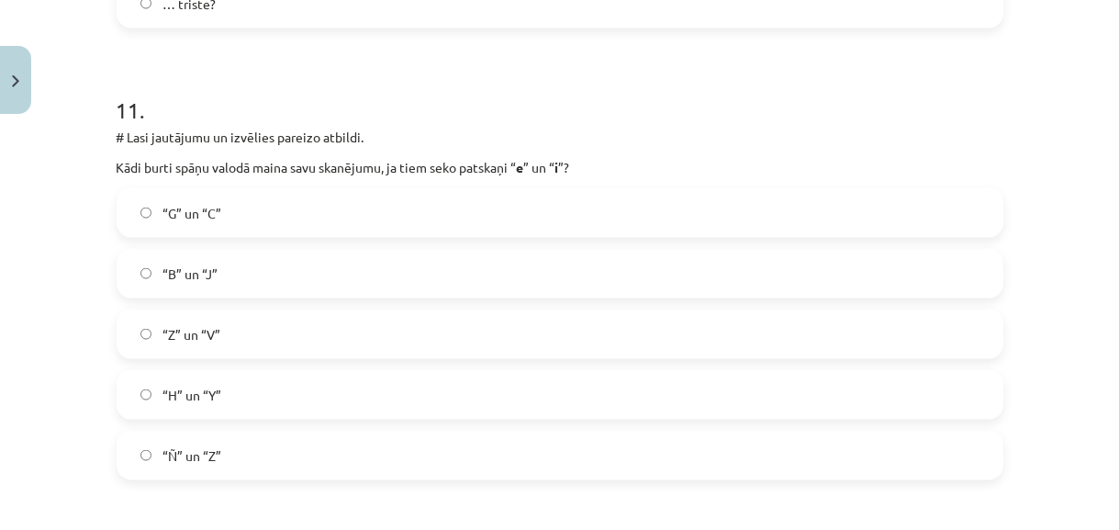
scroll to position [4992, 0]
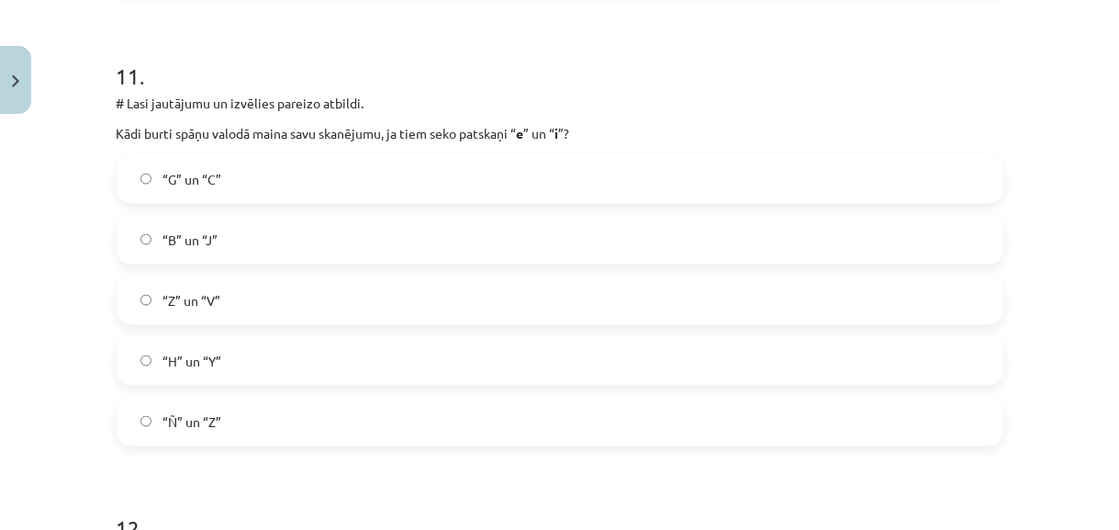
click at [652, 194] on label "“G” un “C”" at bounding box center [559, 179] width 883 height 46
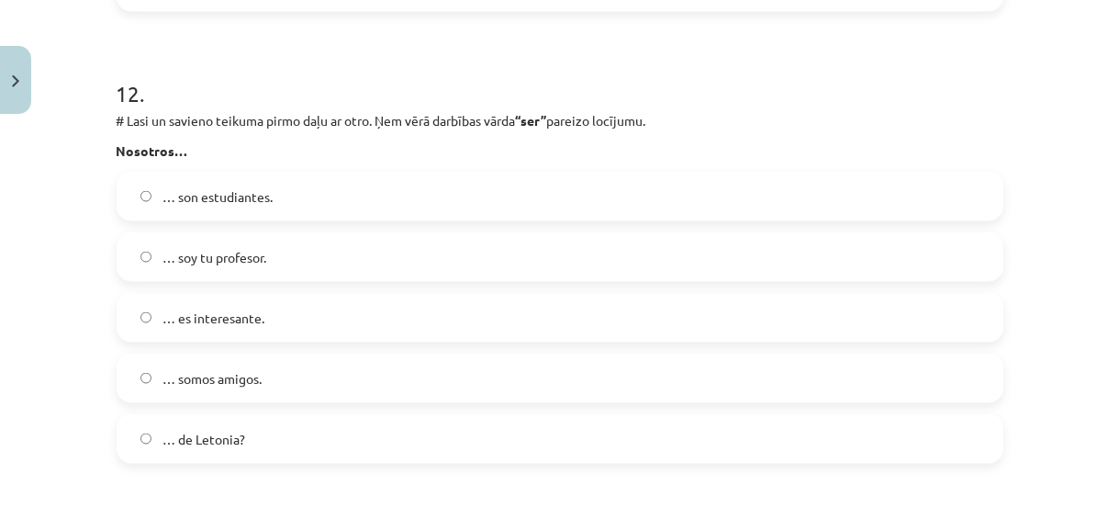
scroll to position [5460, 0]
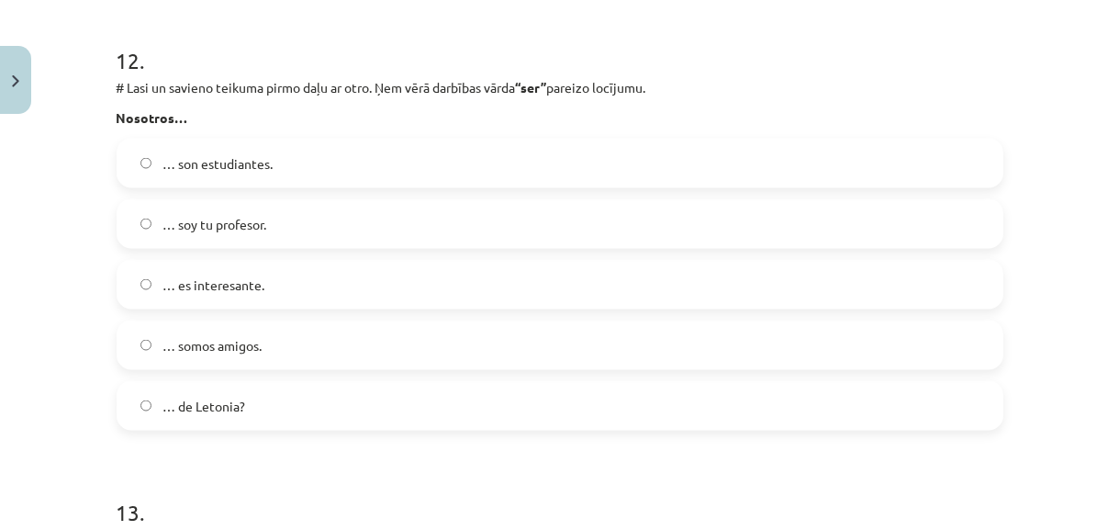
click at [654, 346] on label "… somos amigos." at bounding box center [559, 345] width 883 height 46
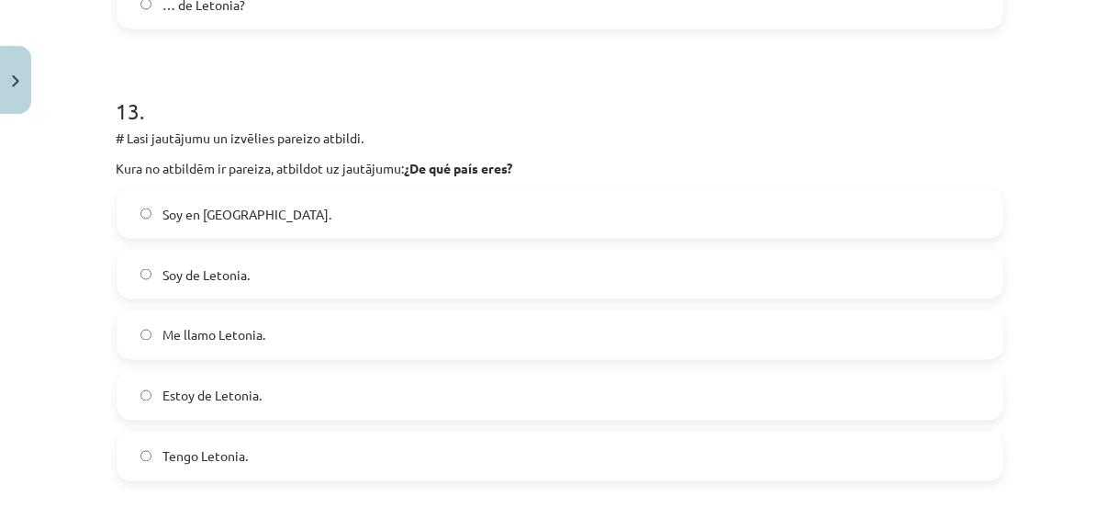
scroll to position [5894, 0]
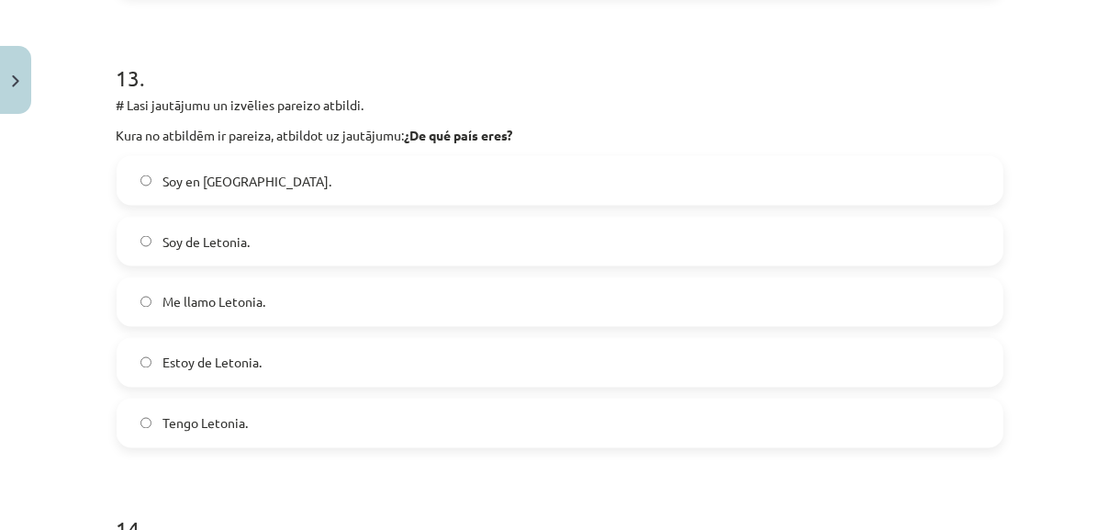
click at [466, 233] on label "Soy de Letonia." at bounding box center [559, 242] width 883 height 46
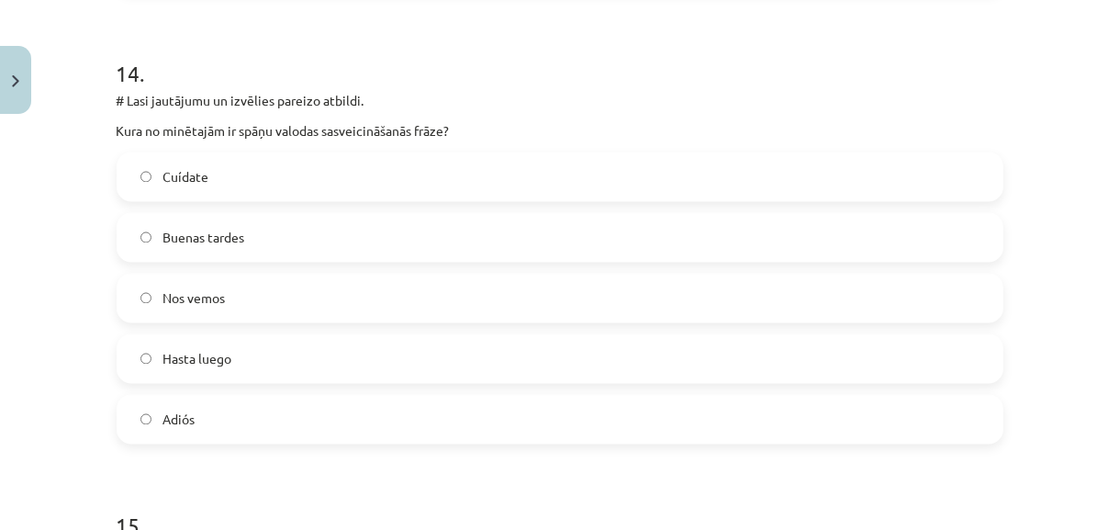
scroll to position [6362, 0]
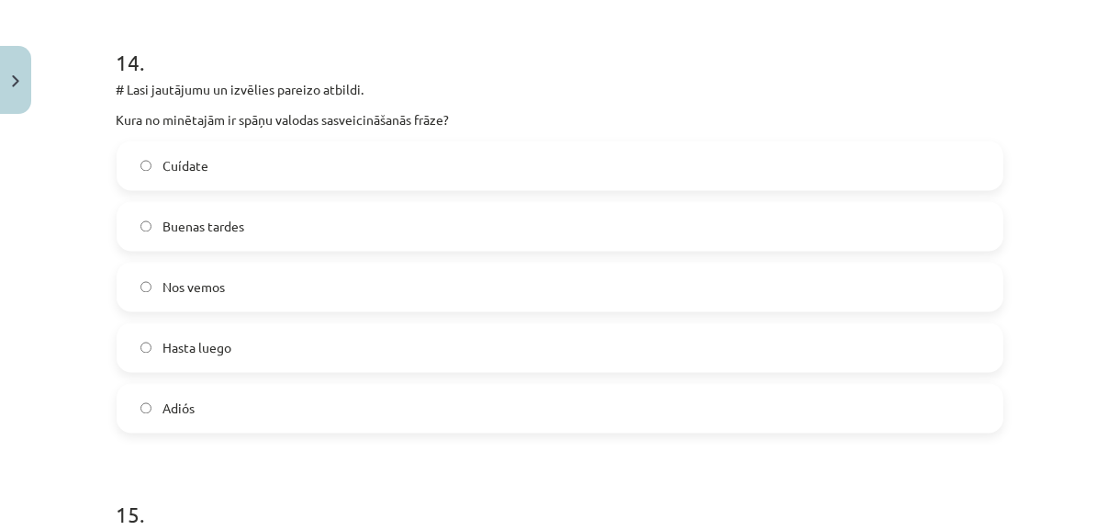
click at [799, 231] on label "Buenas tardes" at bounding box center [559, 226] width 883 height 46
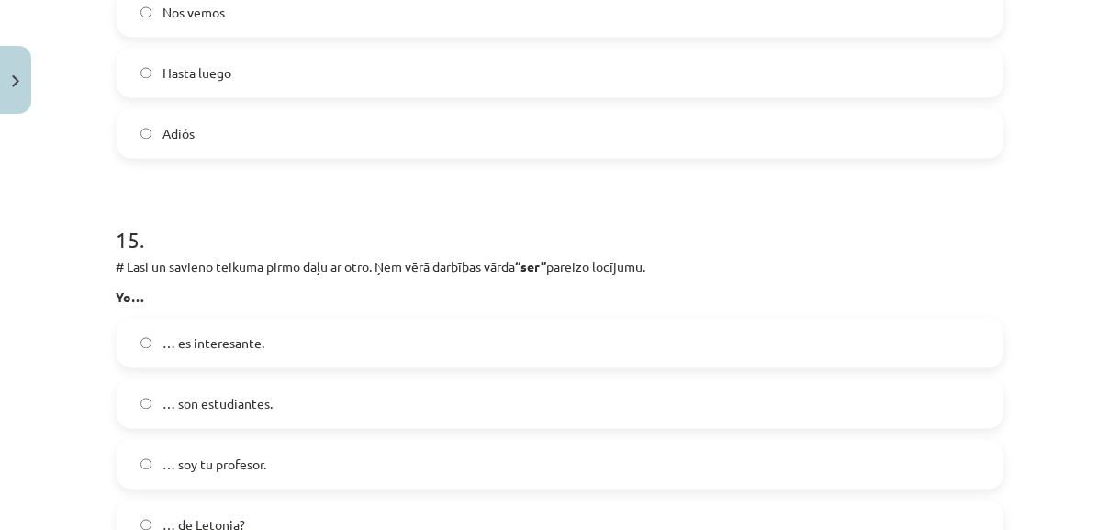
scroll to position [6662, 0]
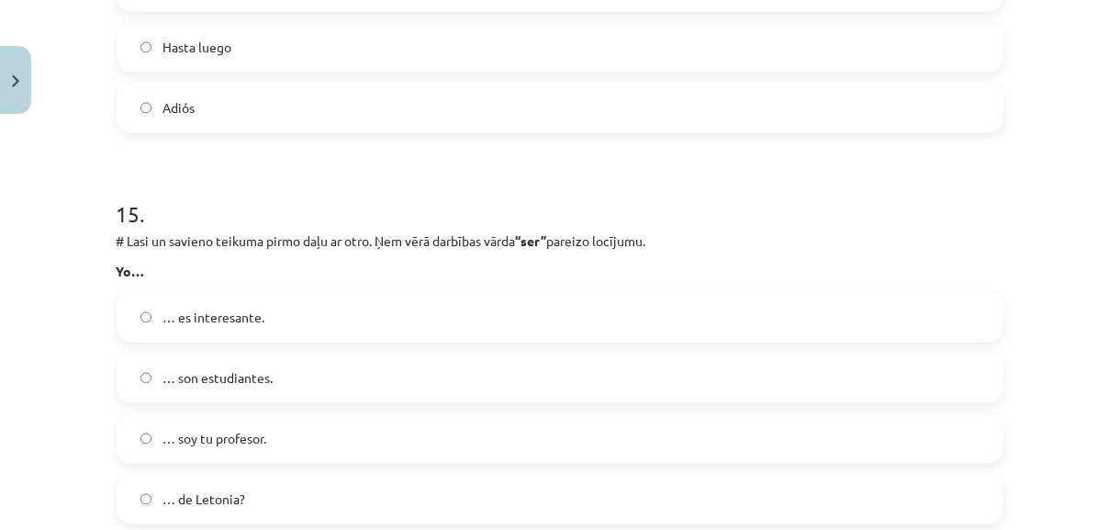
click at [653, 433] on label "… soy tu profesor." at bounding box center [559, 438] width 883 height 46
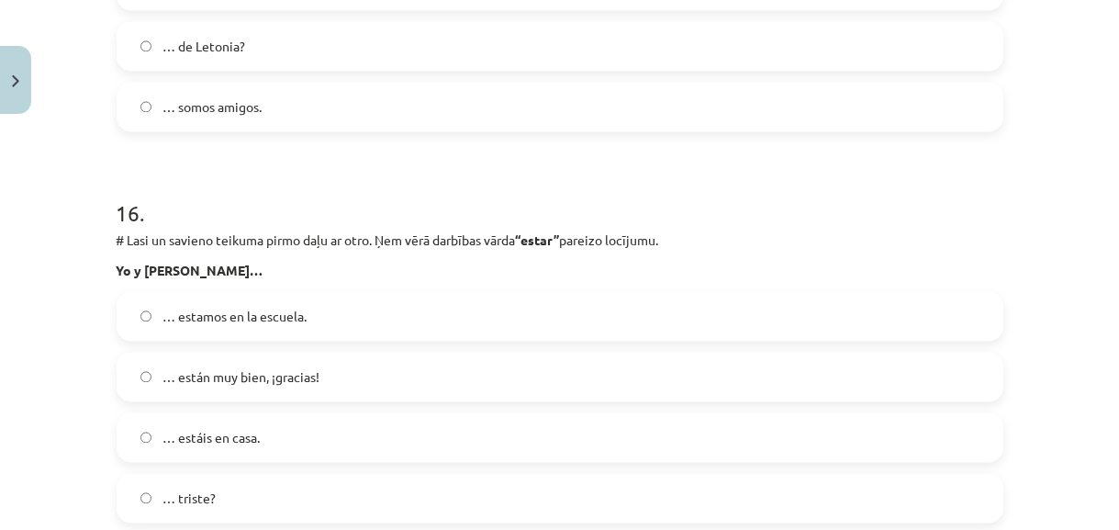
scroll to position [7129, 0]
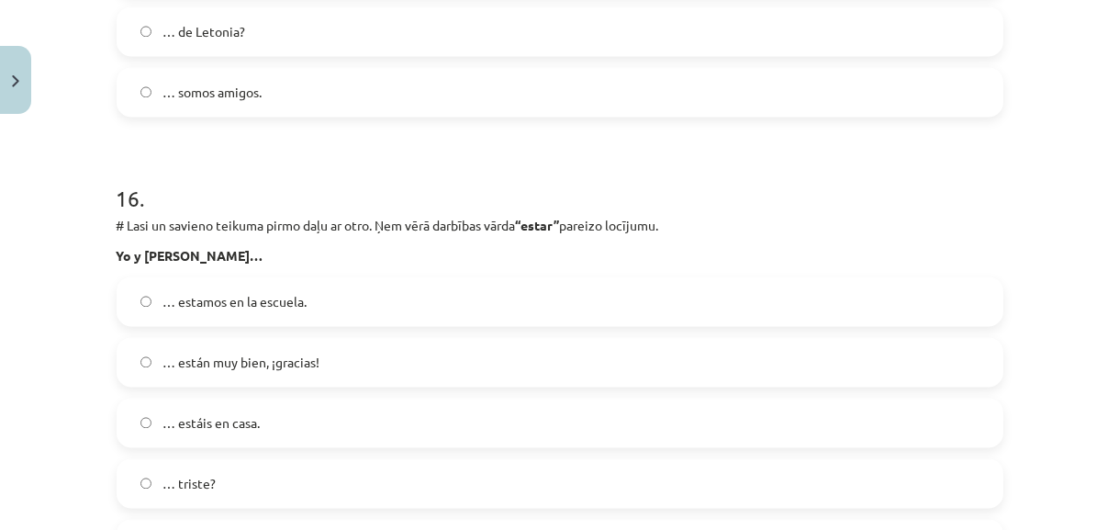
click at [1106, 517] on div "Mācību tēma: Spāņu valodas b1 - 10. klases 1.ieskaites mācību materiāls #9 ✅ Re…" at bounding box center [559, 265] width 1119 height 530
click at [1106, 518] on div "Mācību tēma: Spāņu valodas b1 - 10. klases 1.ieskaites mācību materiāls #9 ✅ Re…" at bounding box center [559, 265] width 1119 height 530
click at [748, 298] on label "… estamos en la escuela." at bounding box center [559, 301] width 883 height 46
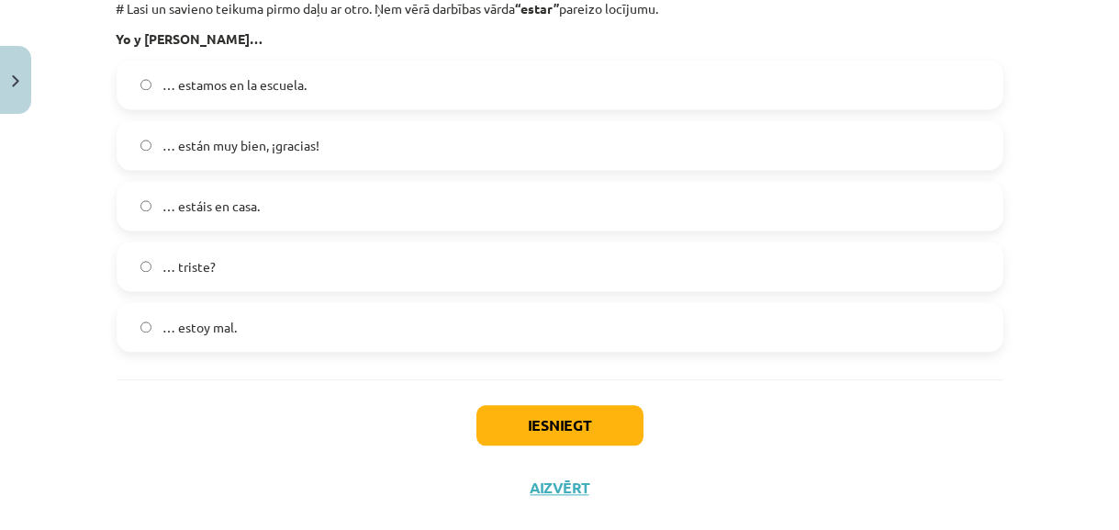
scroll to position [7378, 0]
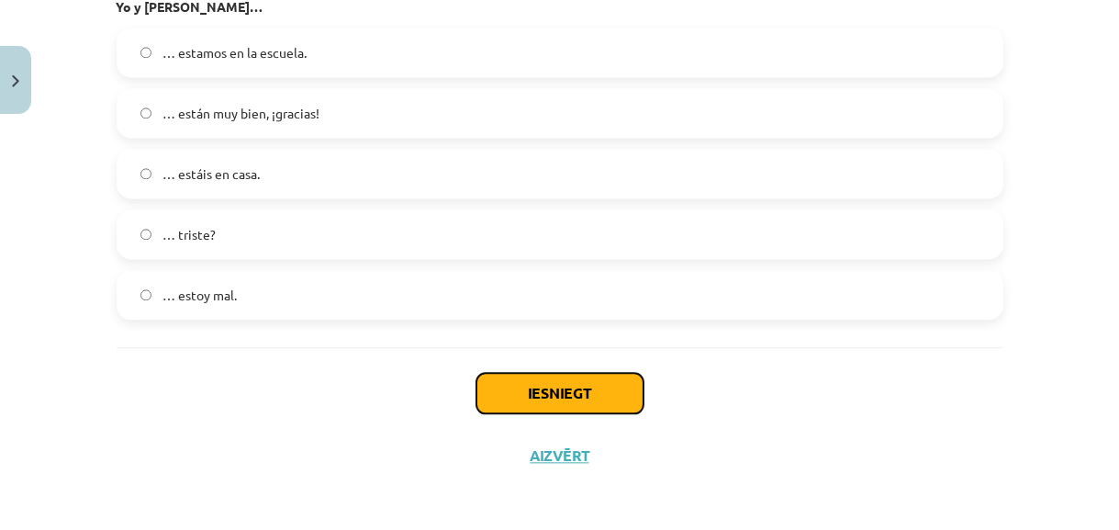
click at [557, 402] on button "Iesniegt" at bounding box center [560, 393] width 167 height 40
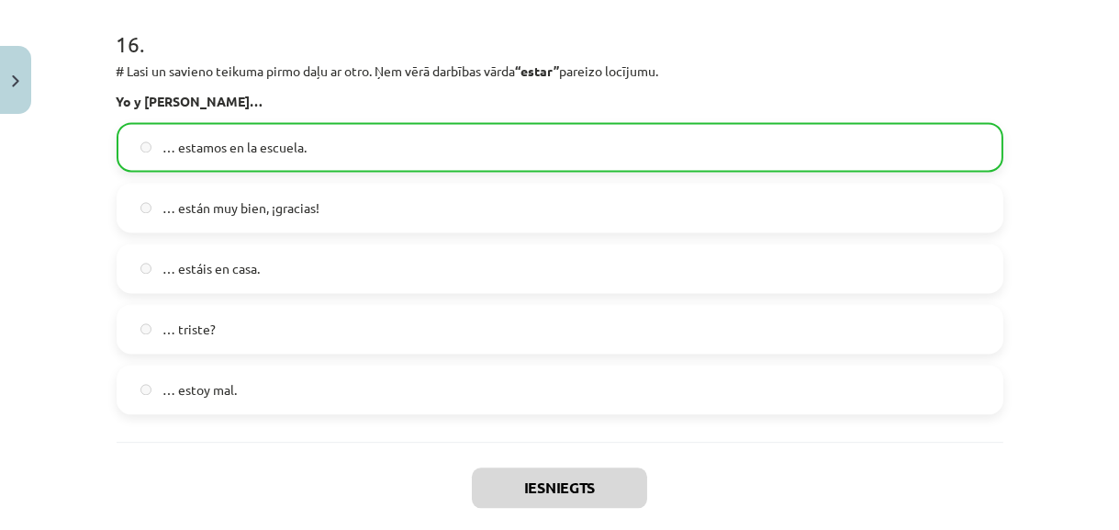
scroll to position [7419, 0]
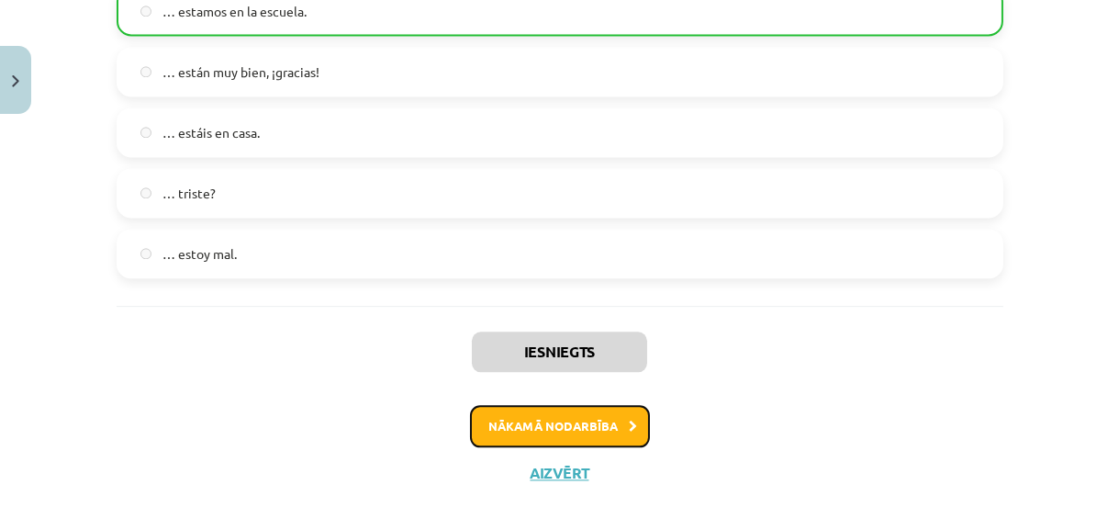
click at [559, 431] on button "Nākamā nodarbība" at bounding box center [560, 426] width 180 height 42
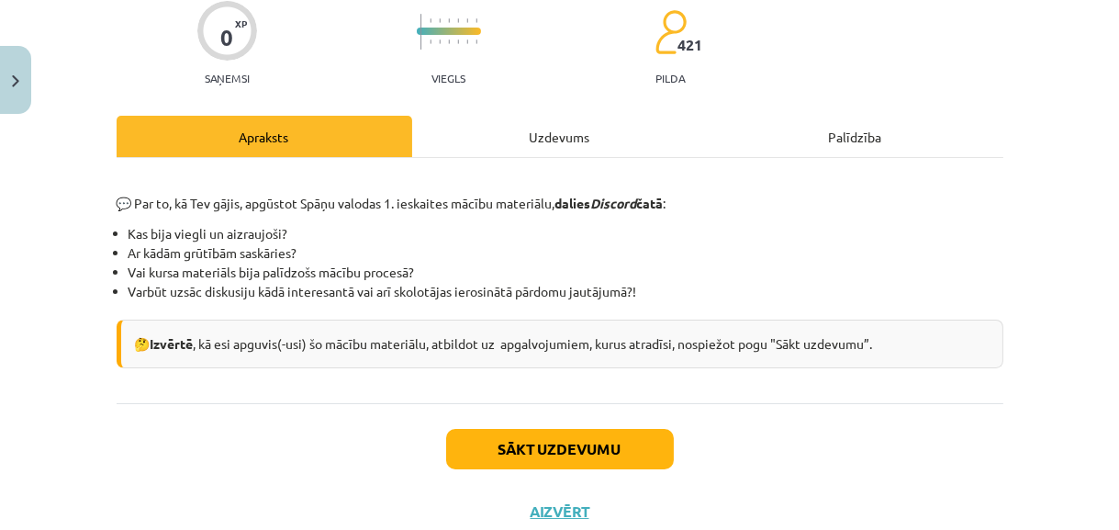
scroll to position [169, 0]
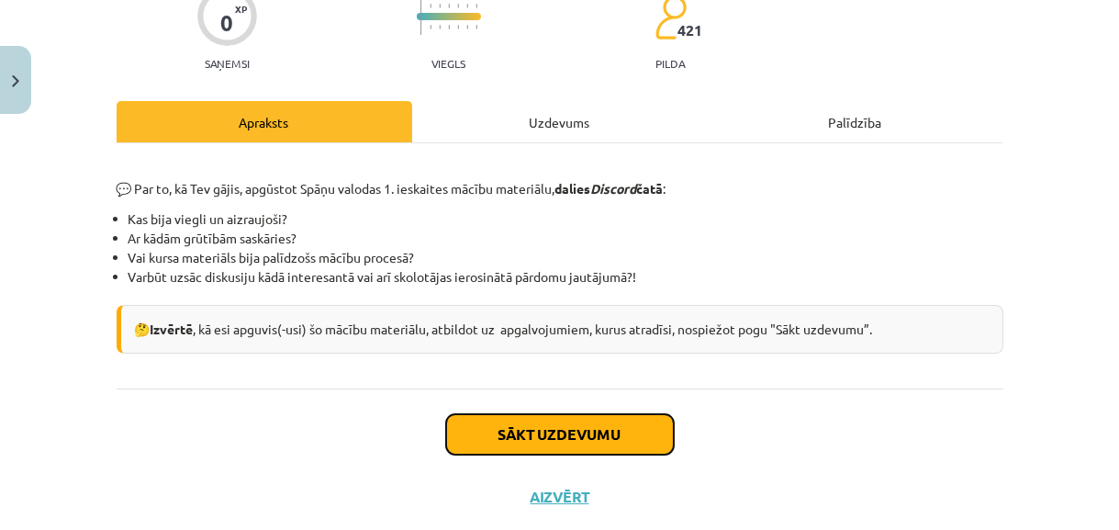
click at [618, 431] on button "Sākt uzdevumu" at bounding box center [560, 434] width 228 height 40
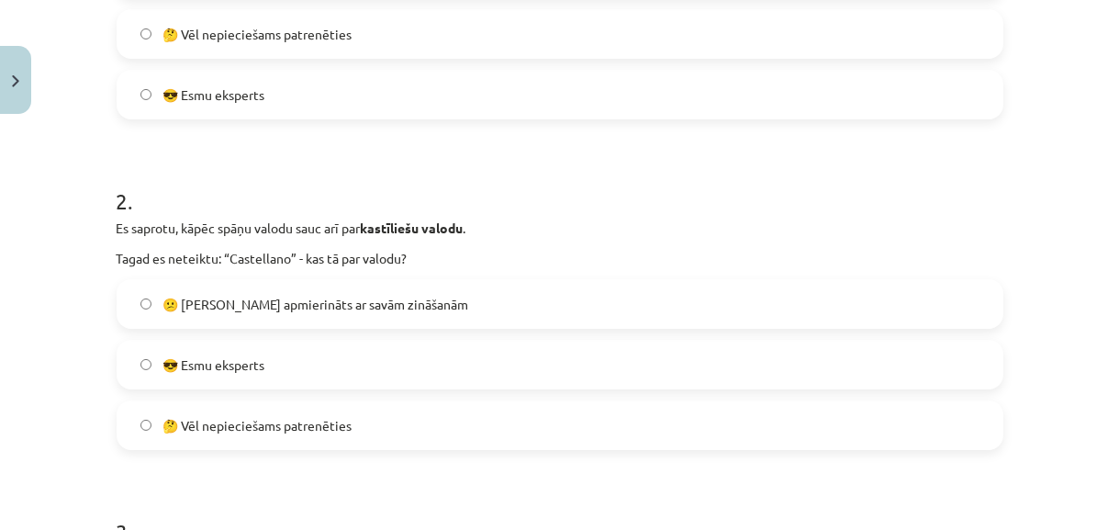
scroll to position [549, 0]
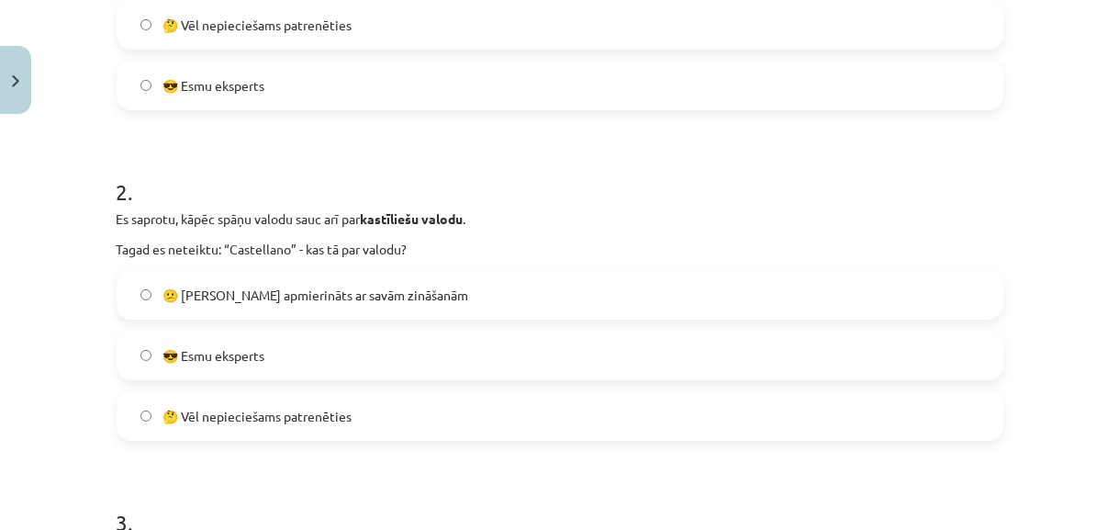
click at [800, 6] on label "🤔 Vēl nepieciešams patrenēties" at bounding box center [559, 25] width 883 height 46
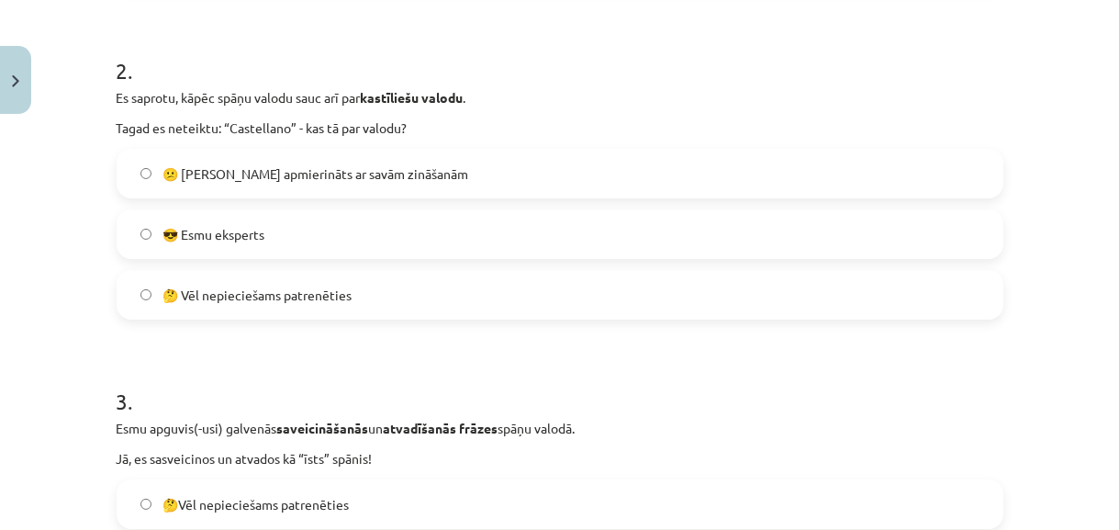
scroll to position [728, 0]
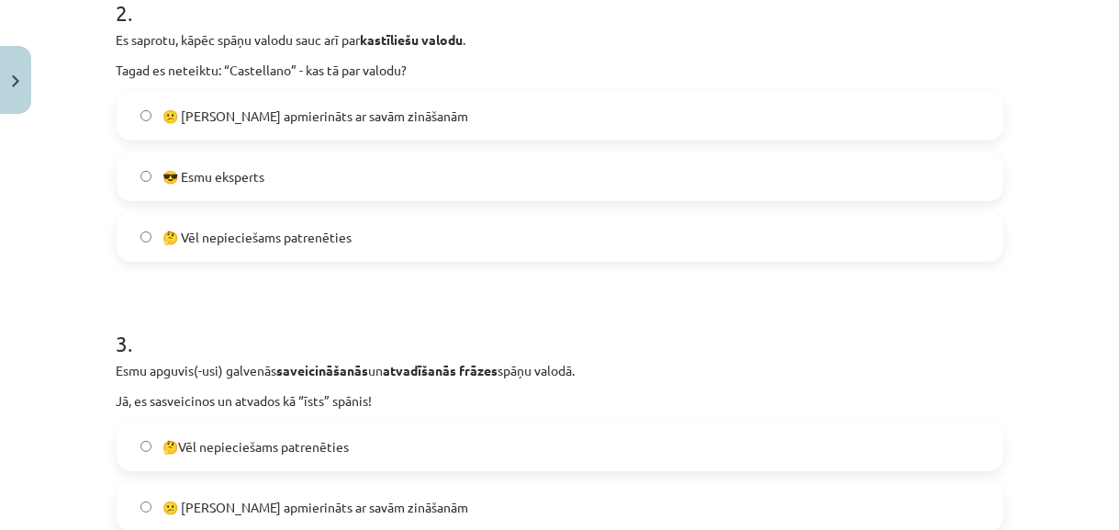
click at [831, 249] on label "🤔 Vēl nepieciešams patrenēties" at bounding box center [559, 237] width 883 height 46
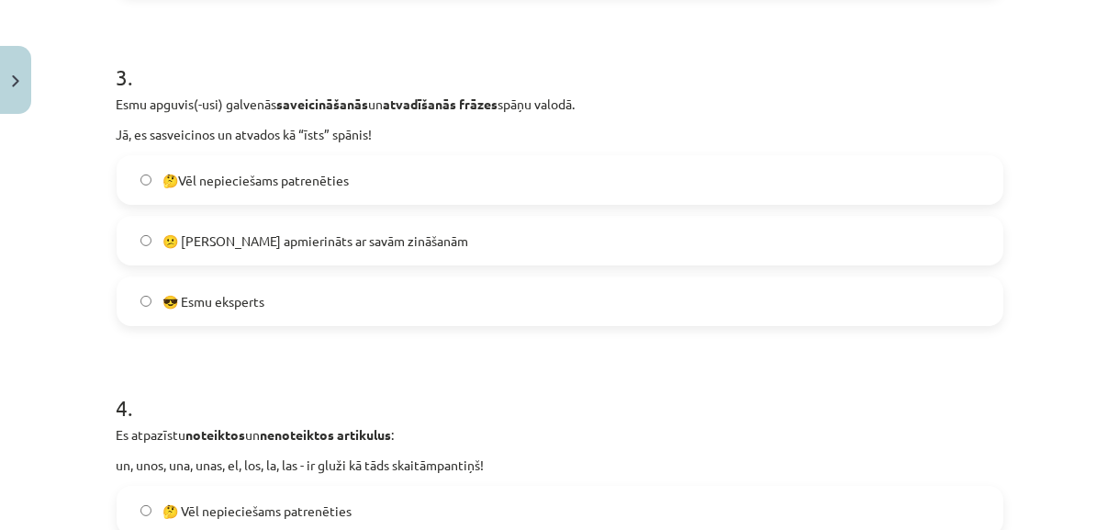
scroll to position [1067, 0]
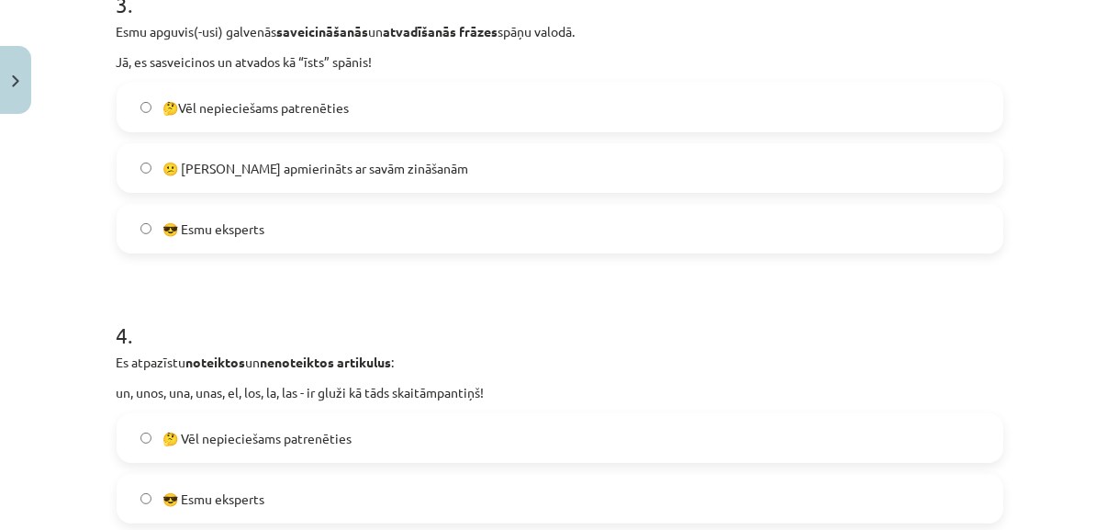
click at [760, 101] on label "🤔Vēl nepieciešams patrenēties" at bounding box center [559, 107] width 883 height 46
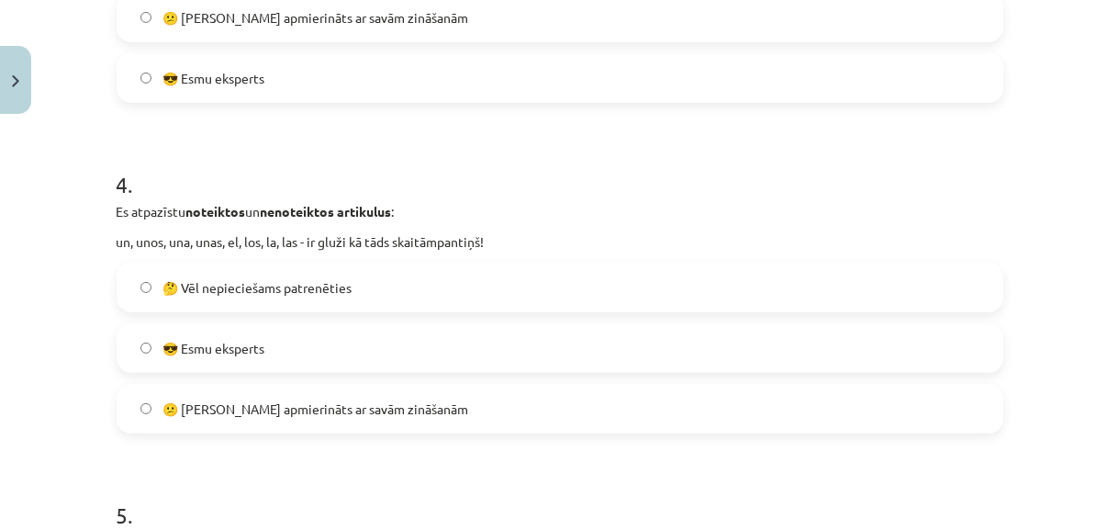
scroll to position [1349, 0]
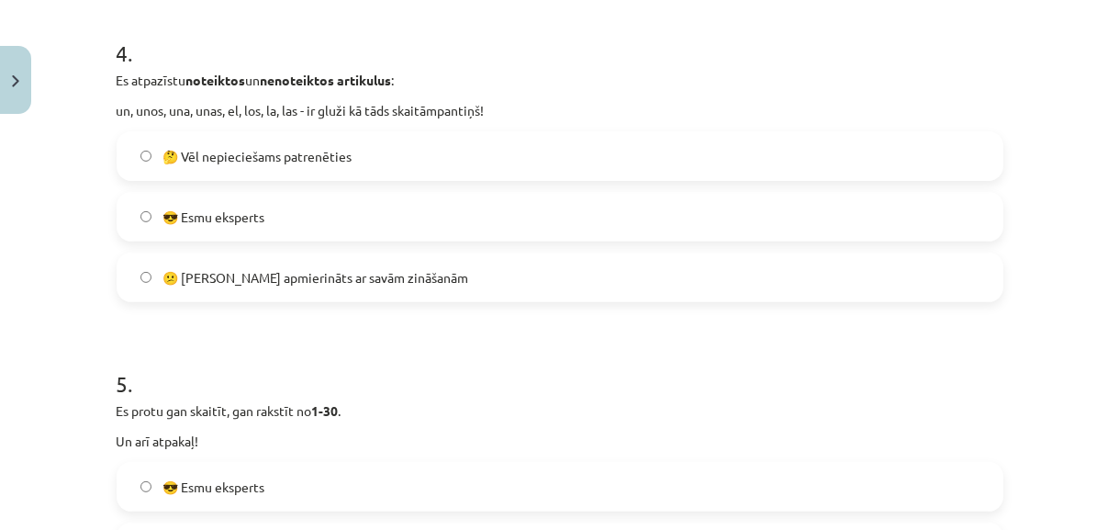
click at [744, 154] on label "🤔 Vēl nepieciešams patrenēties" at bounding box center [559, 156] width 883 height 46
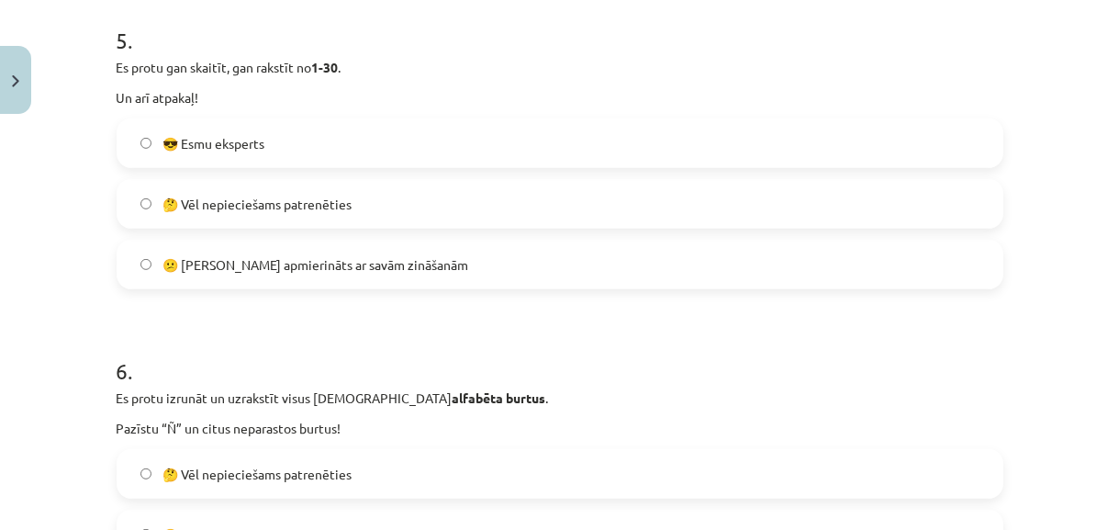
scroll to position [1698, 0]
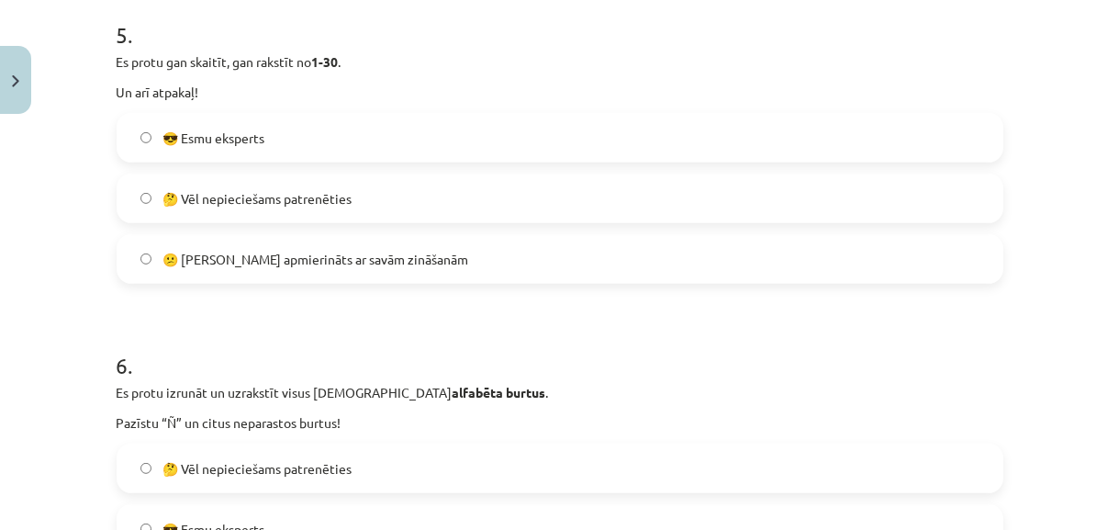
click at [841, 197] on label "🤔 Vēl nepieciešams patrenēties" at bounding box center [559, 198] width 883 height 46
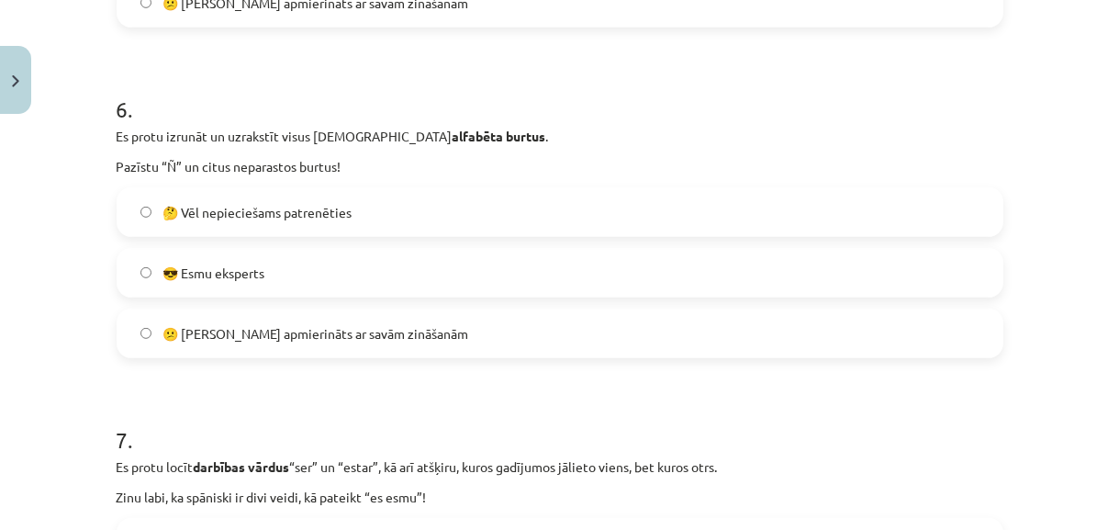
scroll to position [2046, 0]
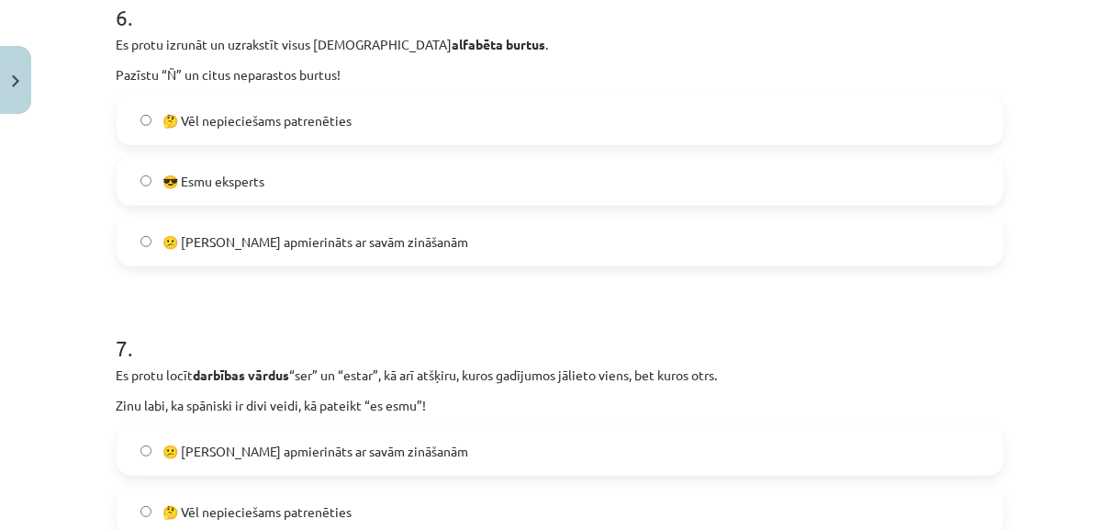
click at [859, 132] on label "🤔 Vēl nepieciešams patrenēties" at bounding box center [559, 120] width 883 height 46
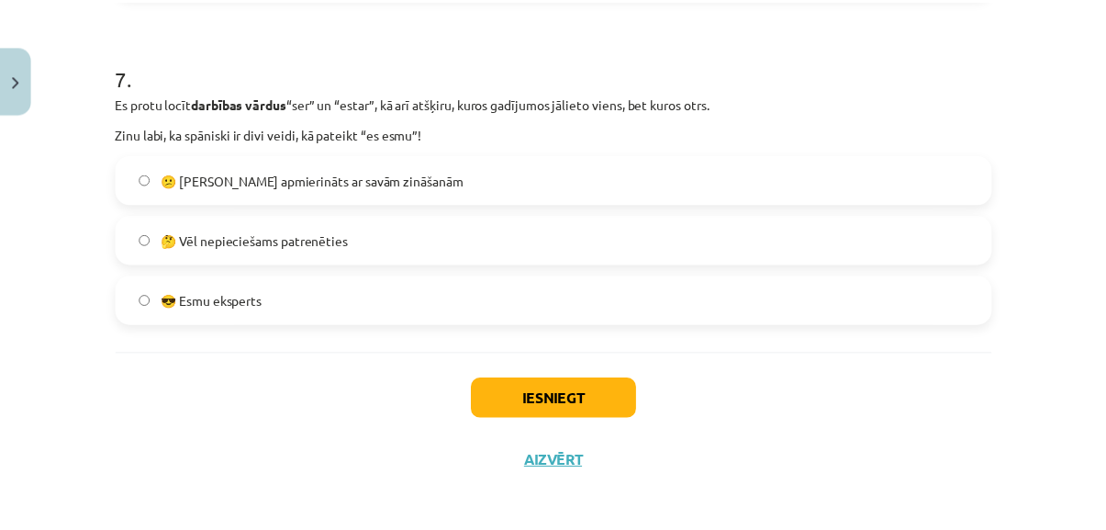
scroll to position [2324, 0]
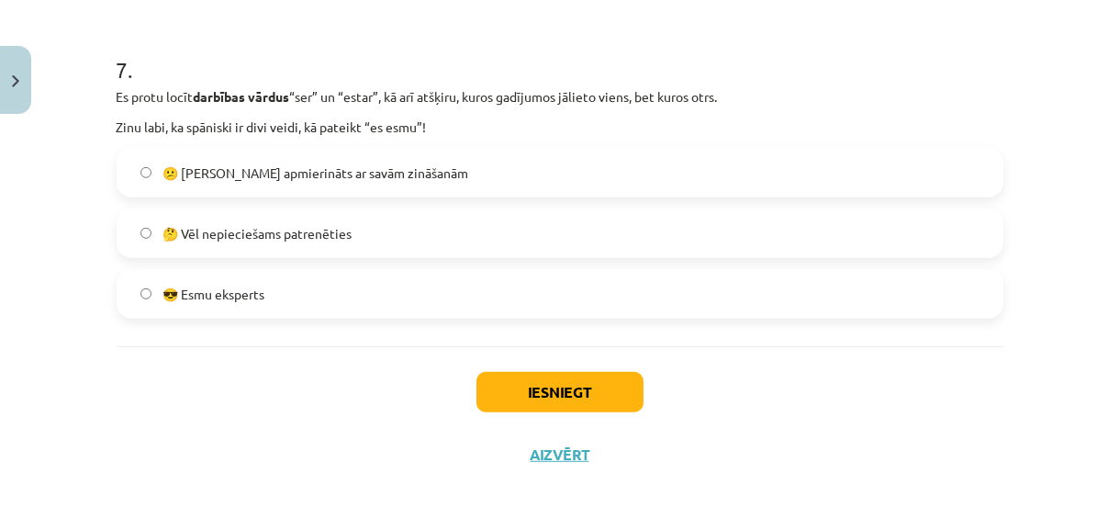
click at [758, 234] on label "🤔 Vēl nepieciešams patrenēties" at bounding box center [559, 233] width 883 height 46
click at [587, 399] on button "Iesniegt" at bounding box center [560, 392] width 167 height 40
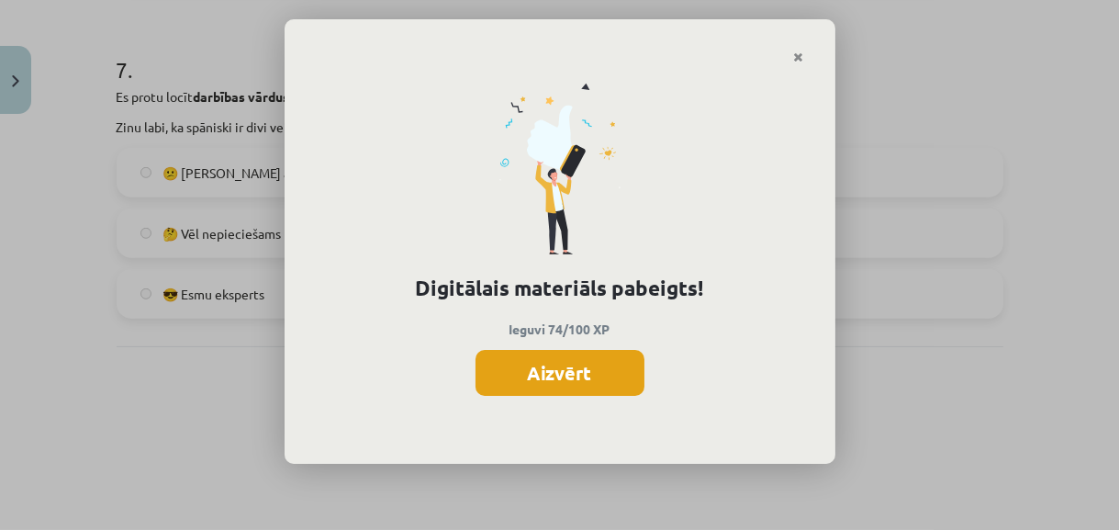
click at [576, 365] on button "Aizvērt" at bounding box center [560, 373] width 169 height 46
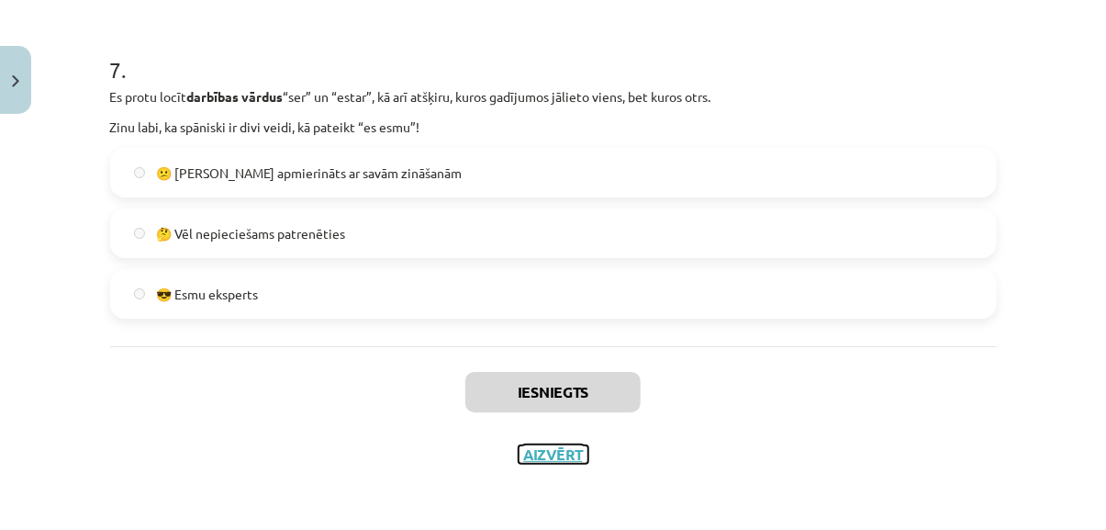
click at [556, 454] on button "Aizvērt" at bounding box center [554, 454] width 70 height 18
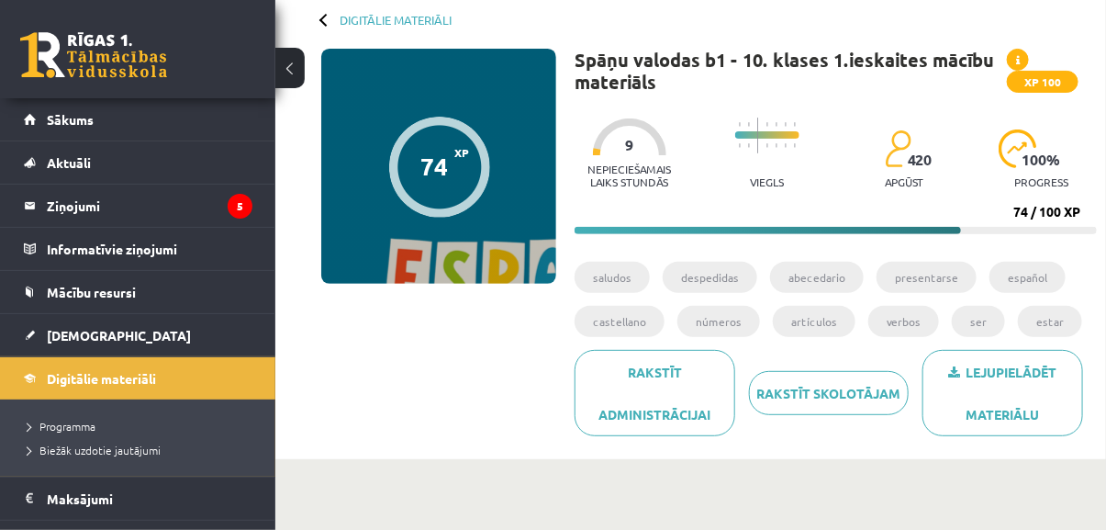
scroll to position [12, 0]
